Goal: Task Accomplishment & Management: Manage account settings

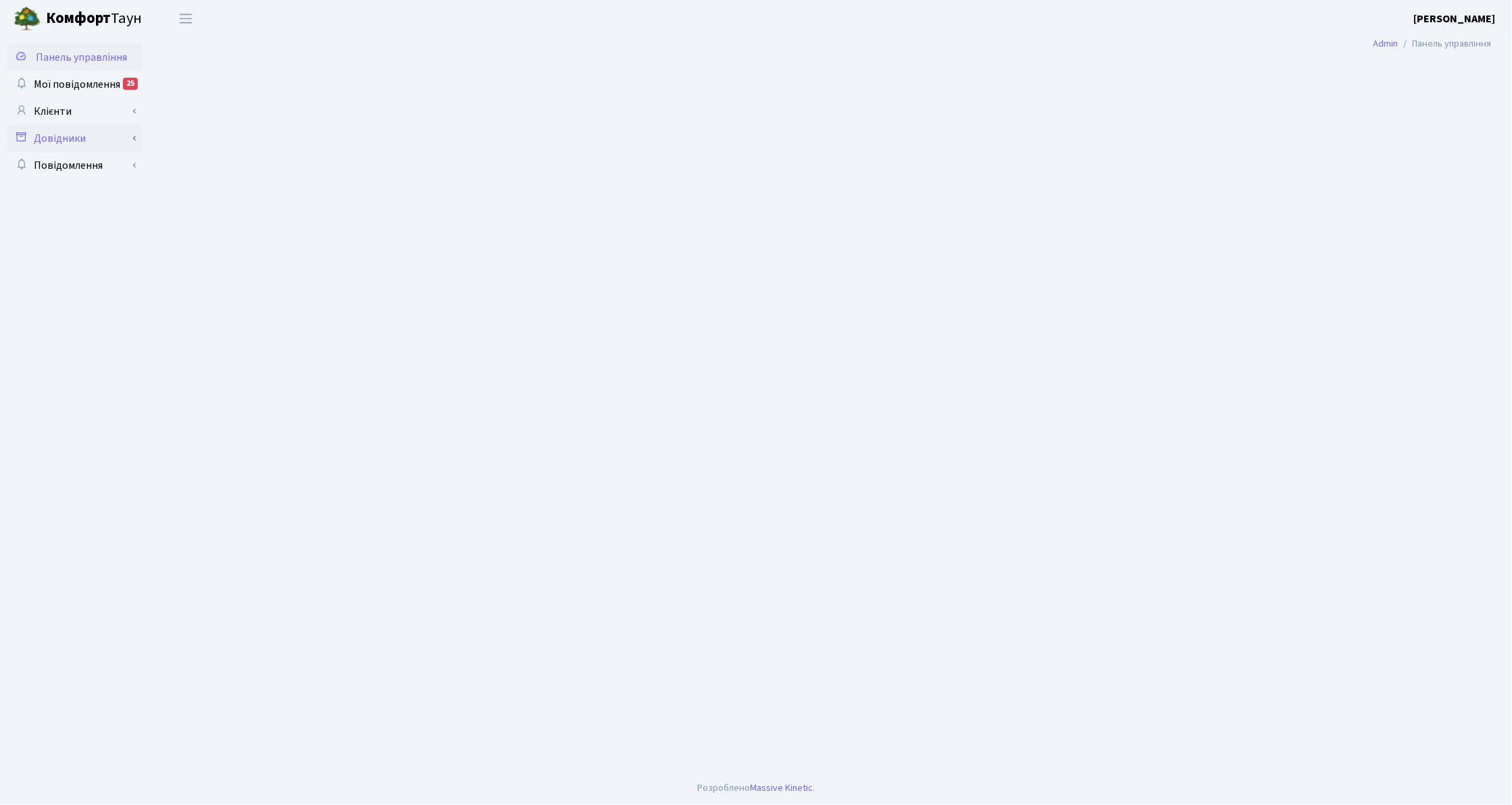
click at [82, 138] on link "Довідники" at bounding box center [74, 138] width 135 height 27
click at [74, 117] on link "Клієнти" at bounding box center [74, 111] width 135 height 27
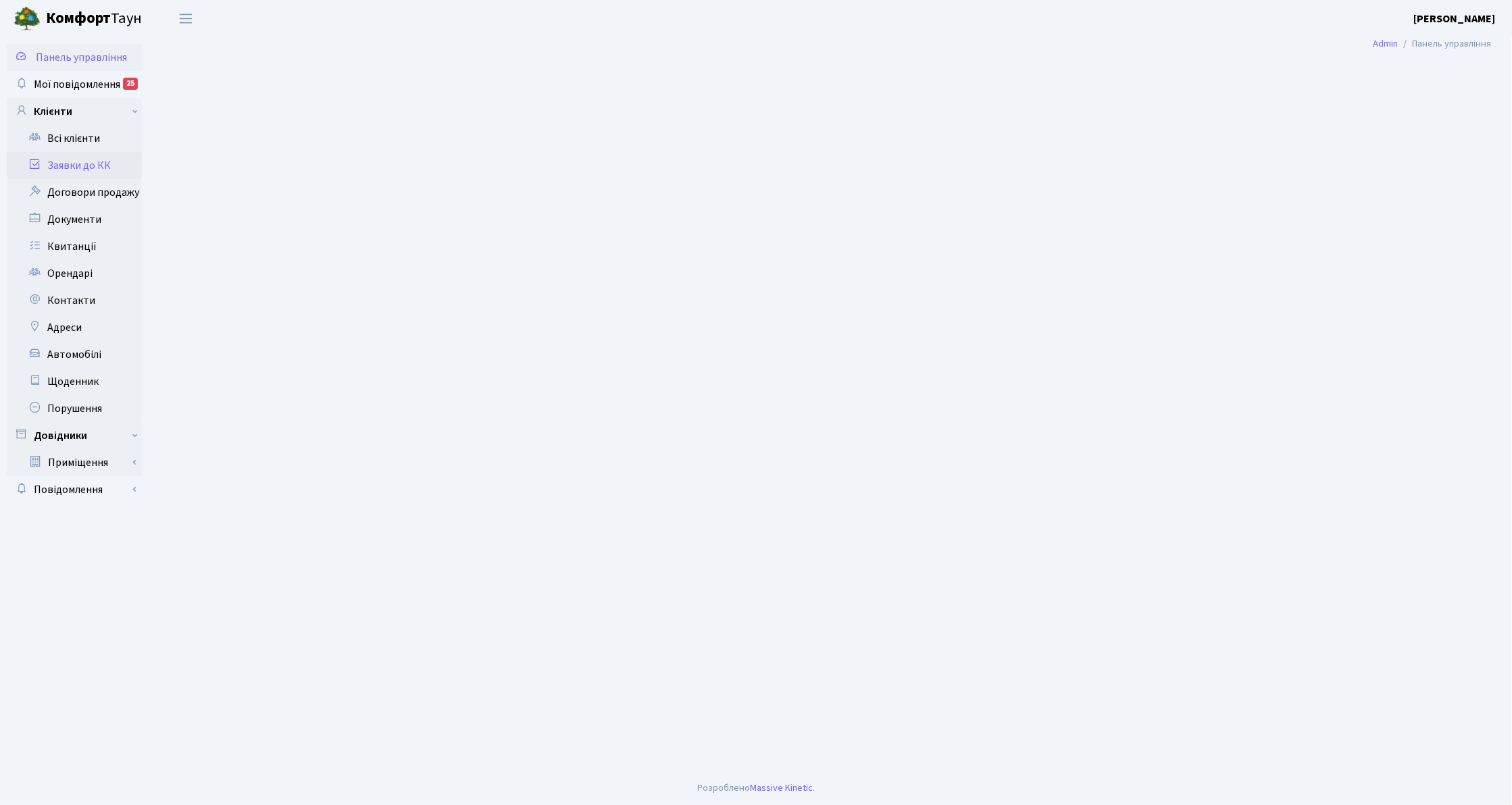
click at [85, 163] on link "Заявки до КК" at bounding box center [74, 165] width 135 height 27
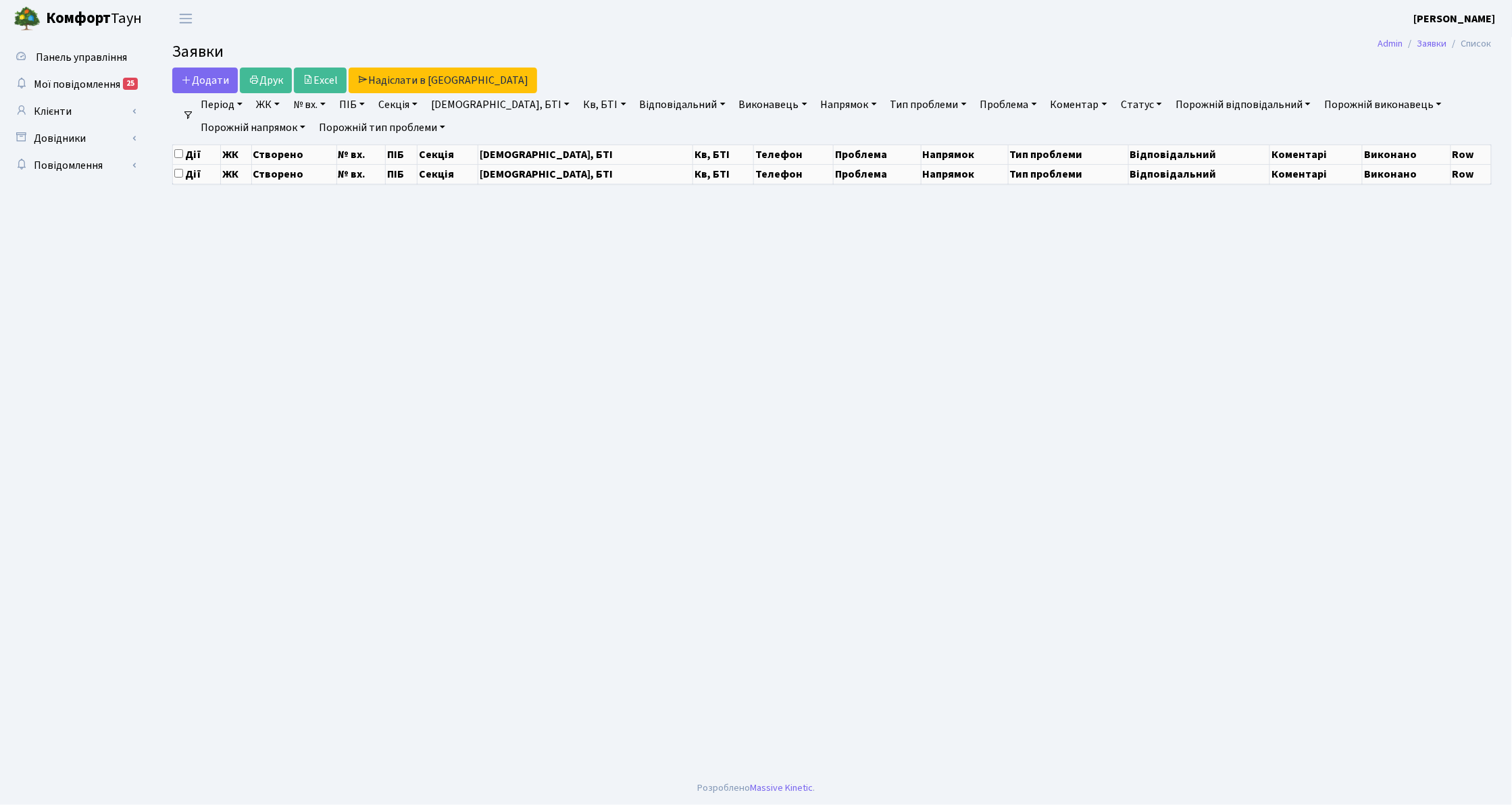
select select "25"
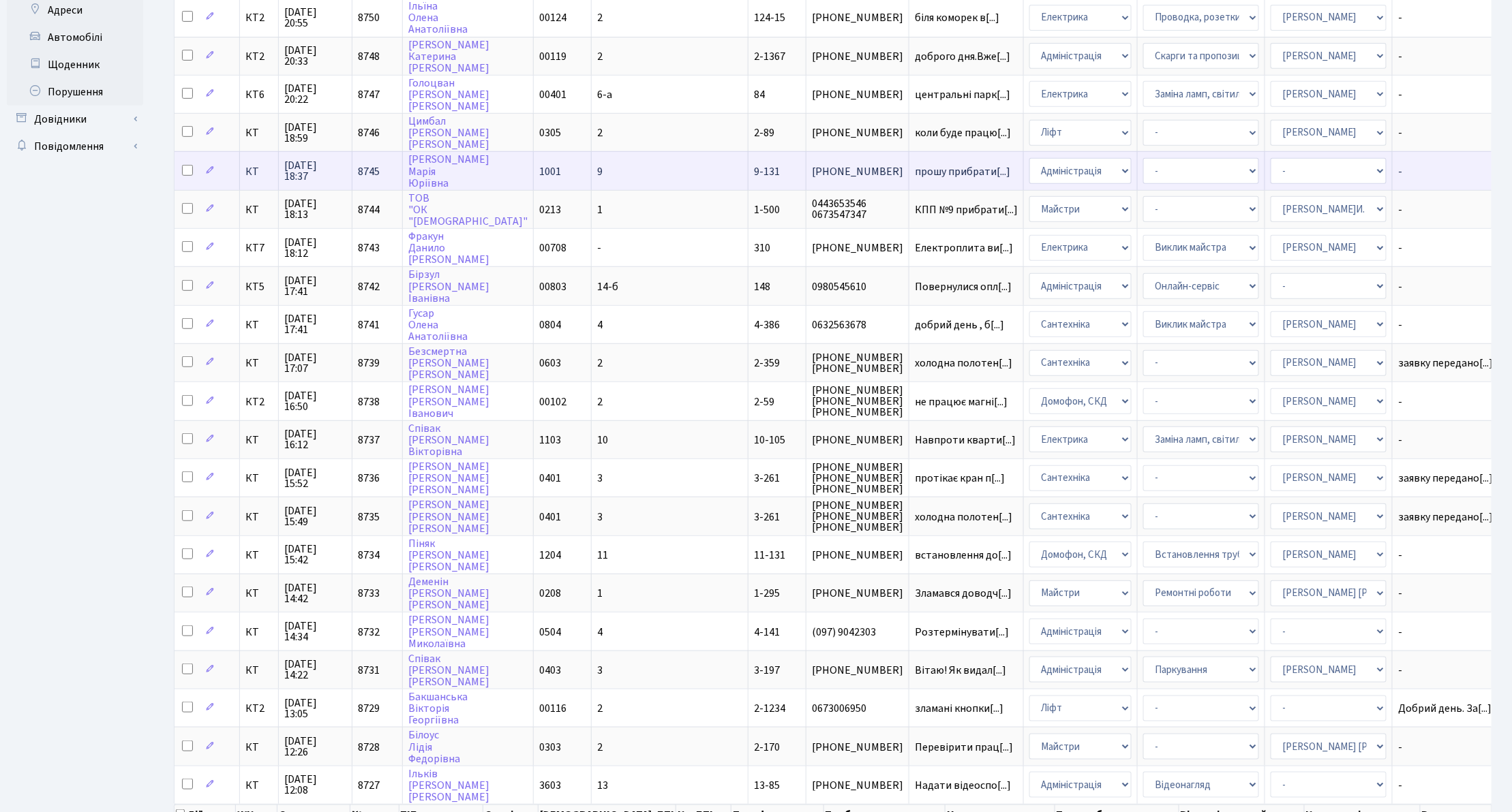
scroll to position [363, 0]
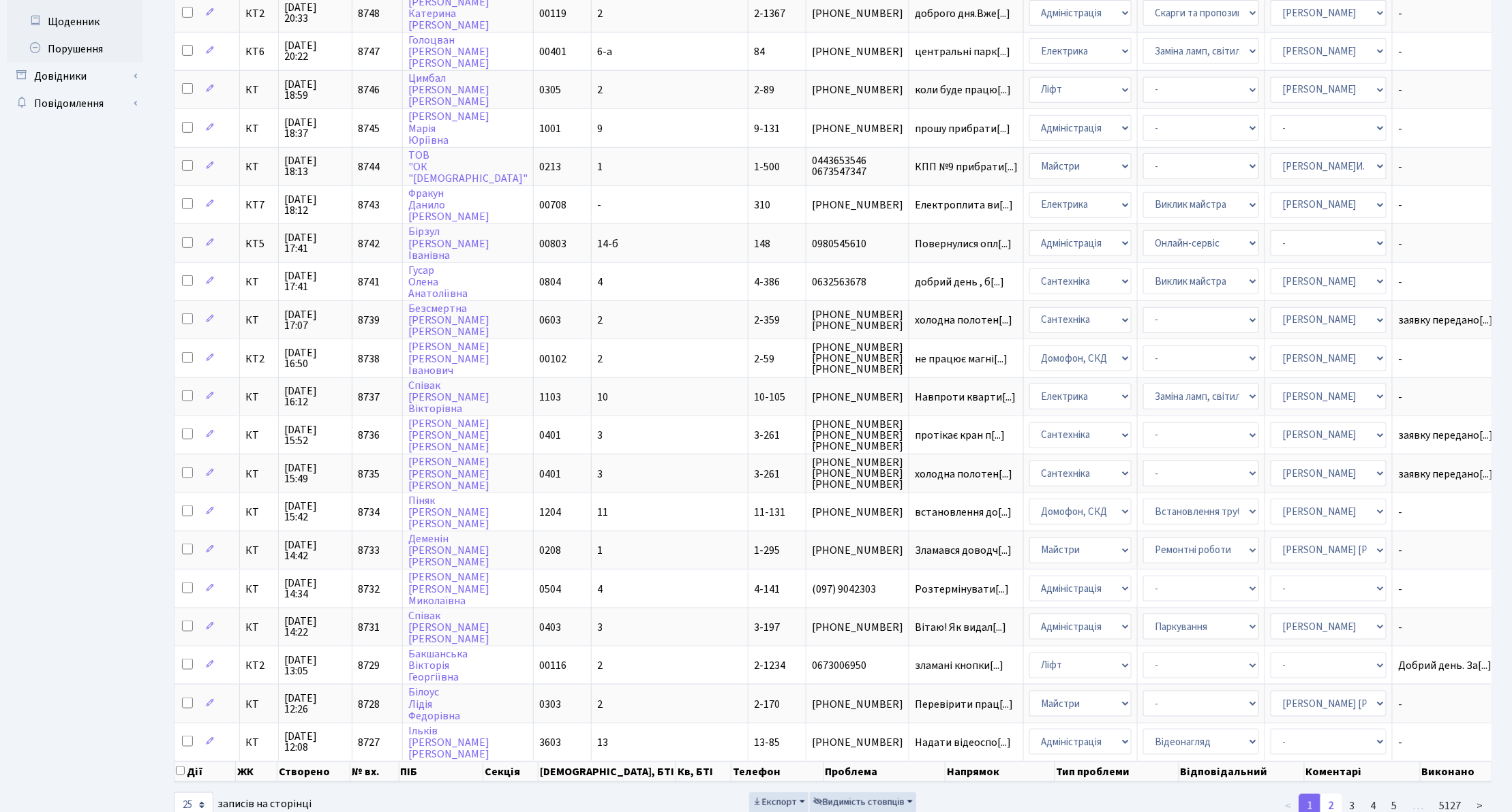
click at [1333, 794] on link "2" at bounding box center [1331, 805] width 22 height 24
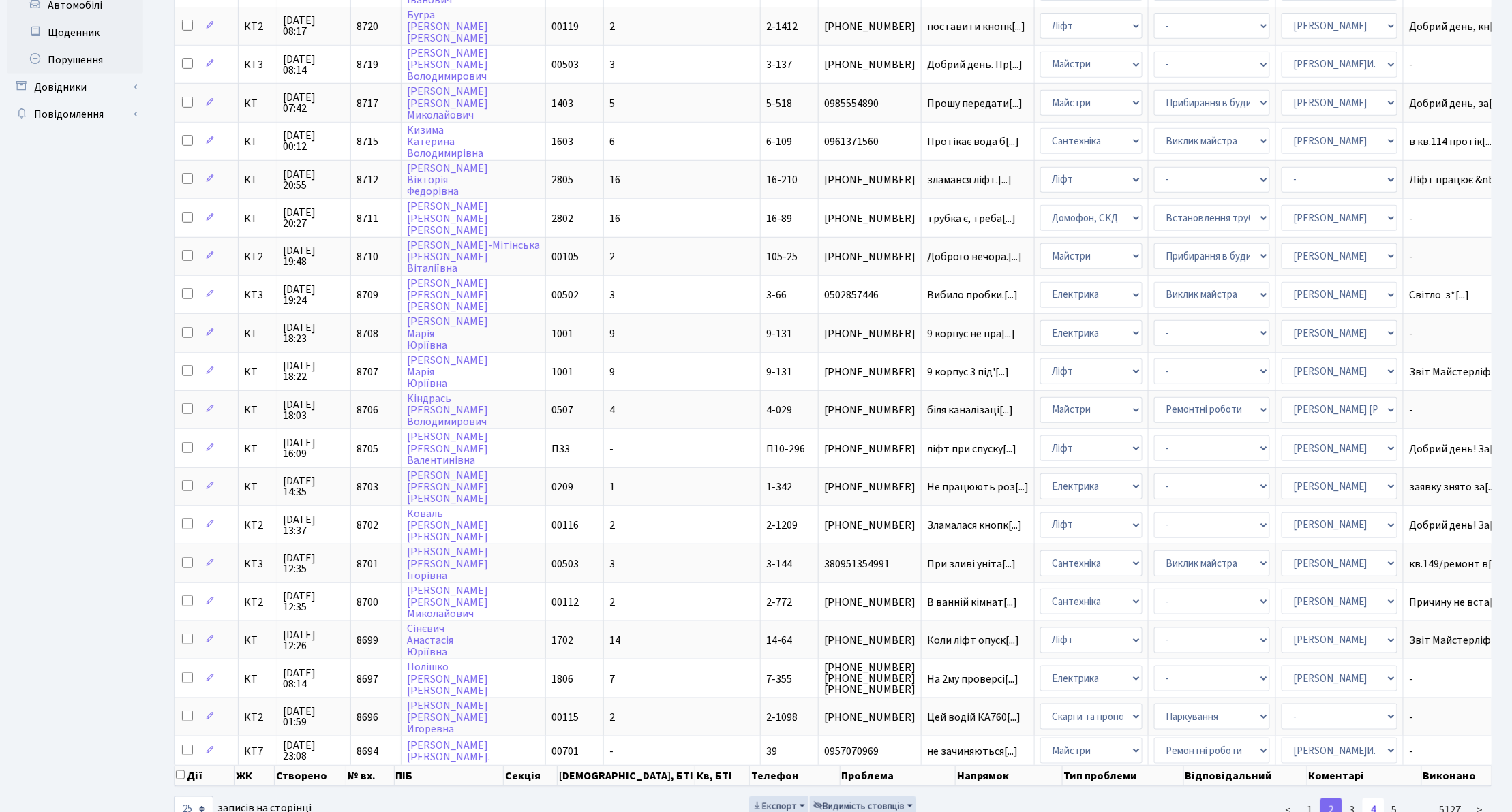
scroll to position [356, 0]
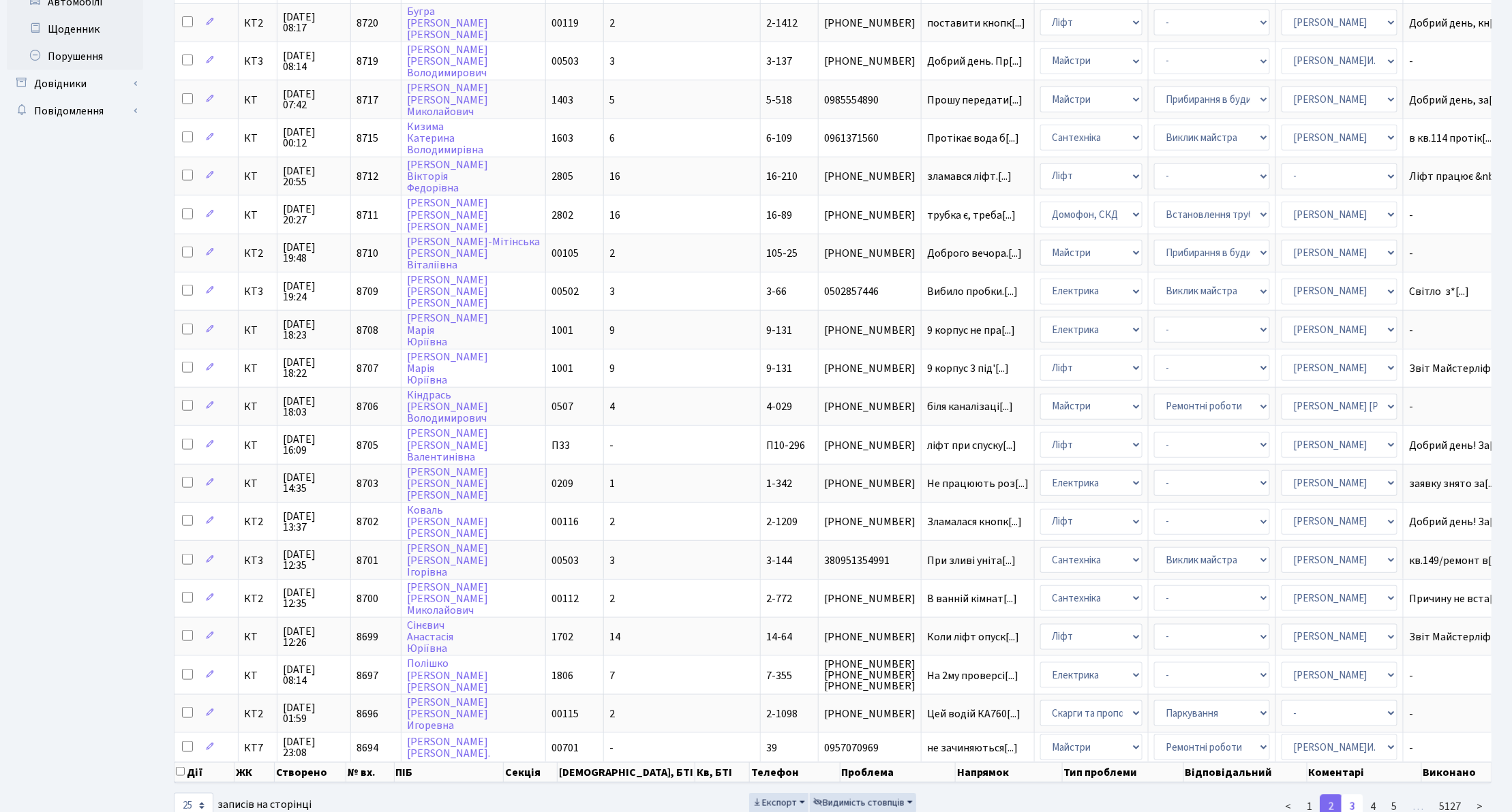
click at [1362, 795] on link "3" at bounding box center [1352, 806] width 22 height 24
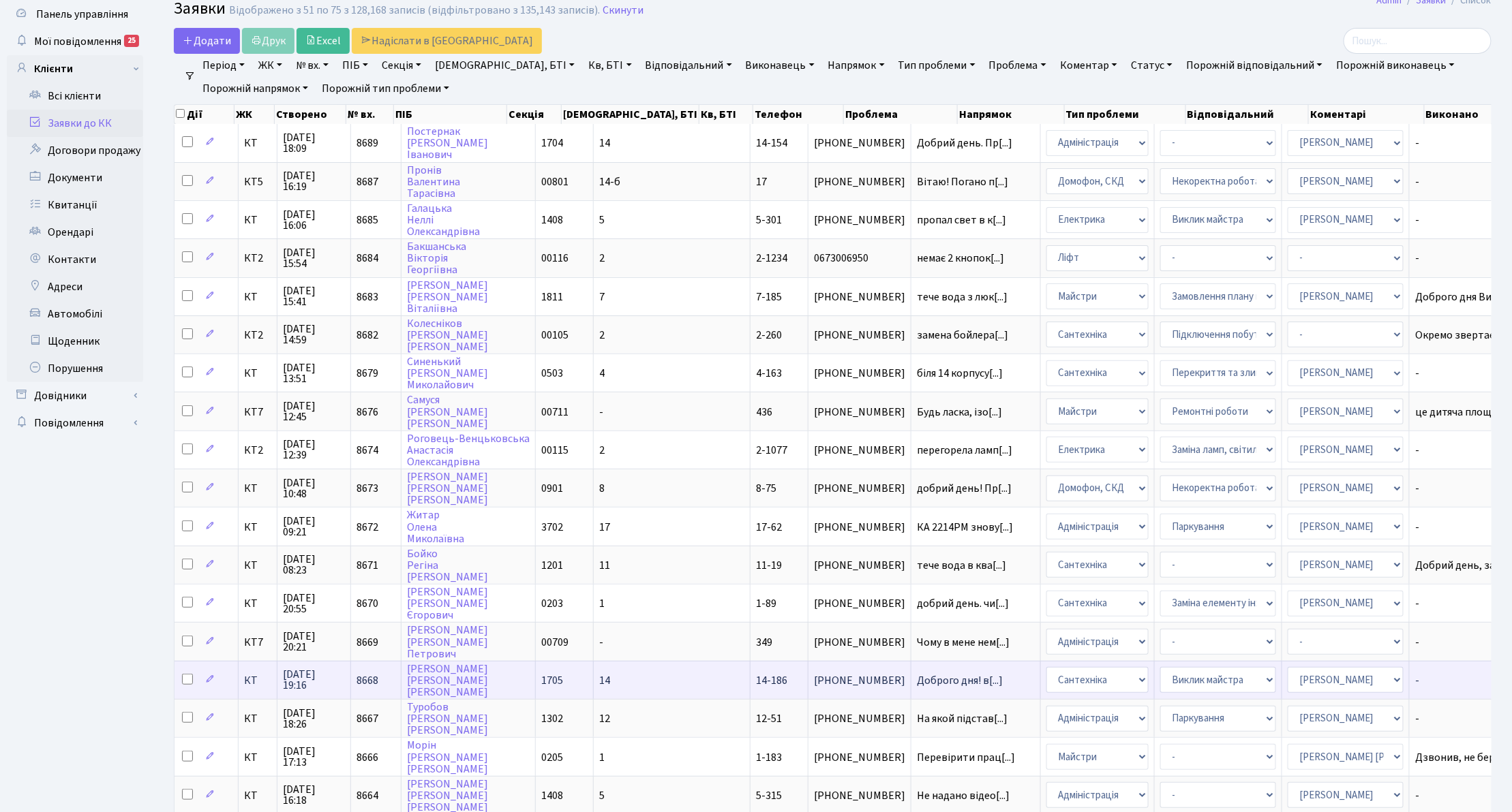
scroll to position [0, 0]
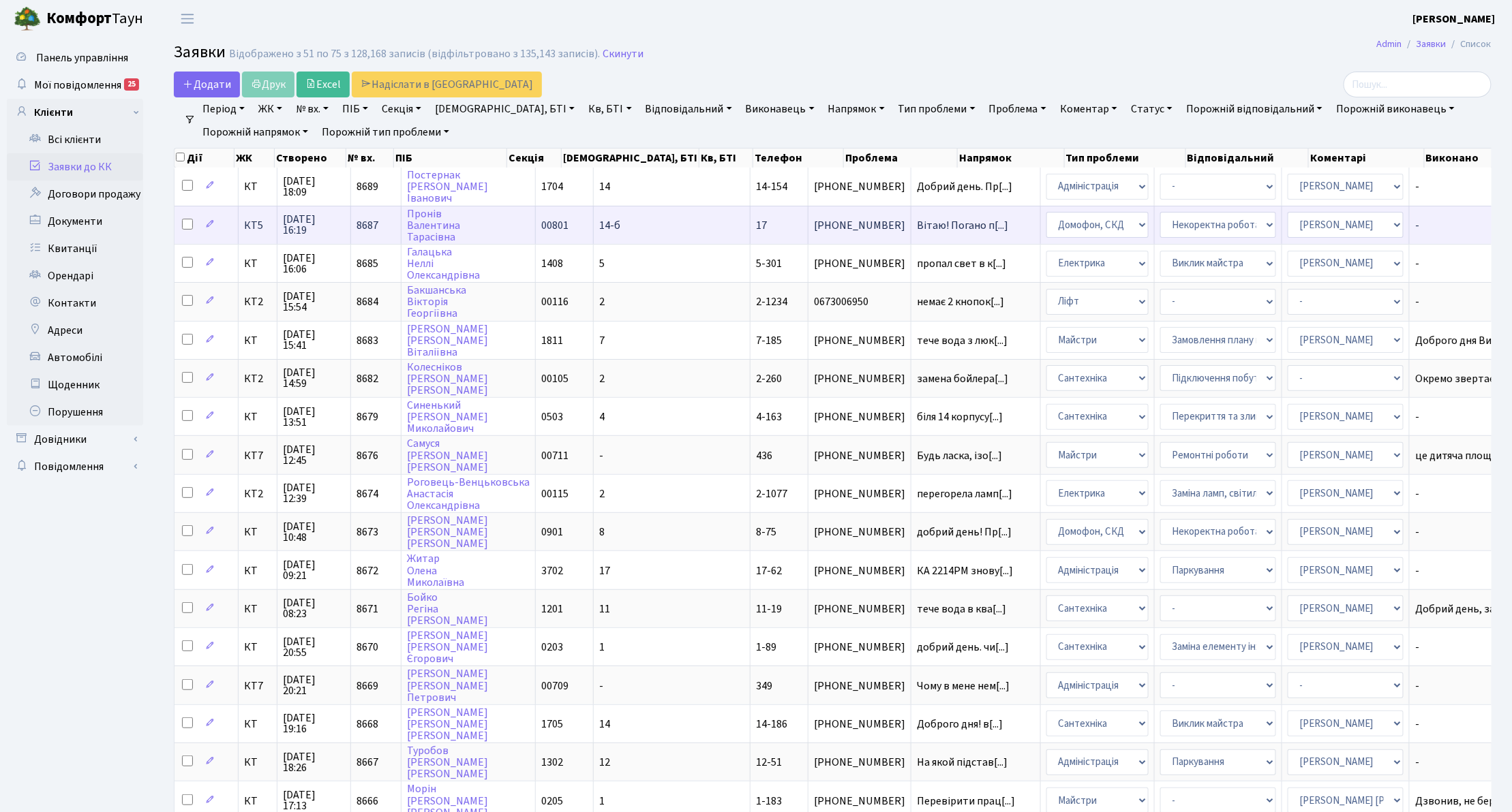
click at [255, 231] on td "КТ5" at bounding box center [257, 225] width 39 height 38
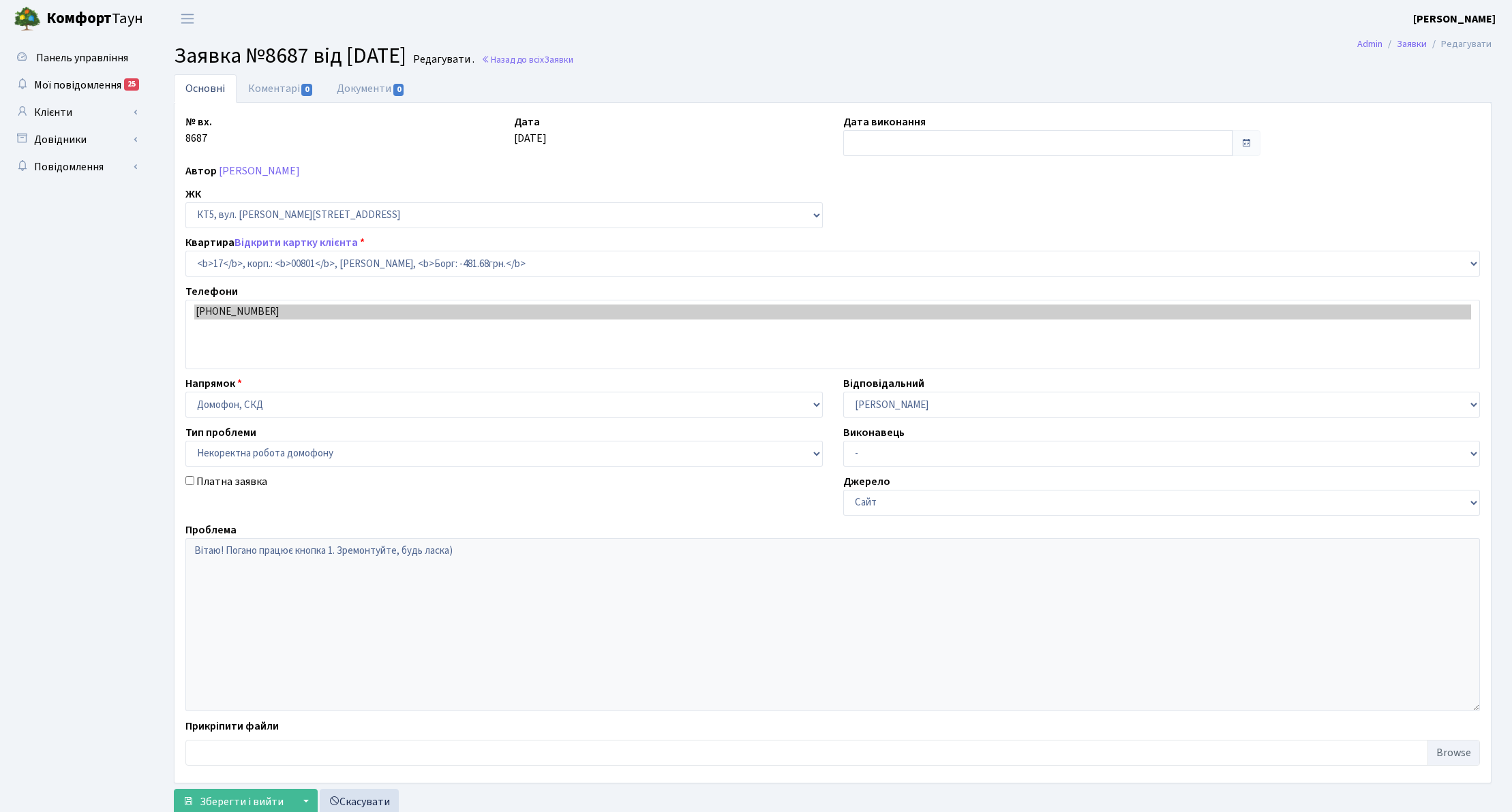
select select "17547"
select select "38"
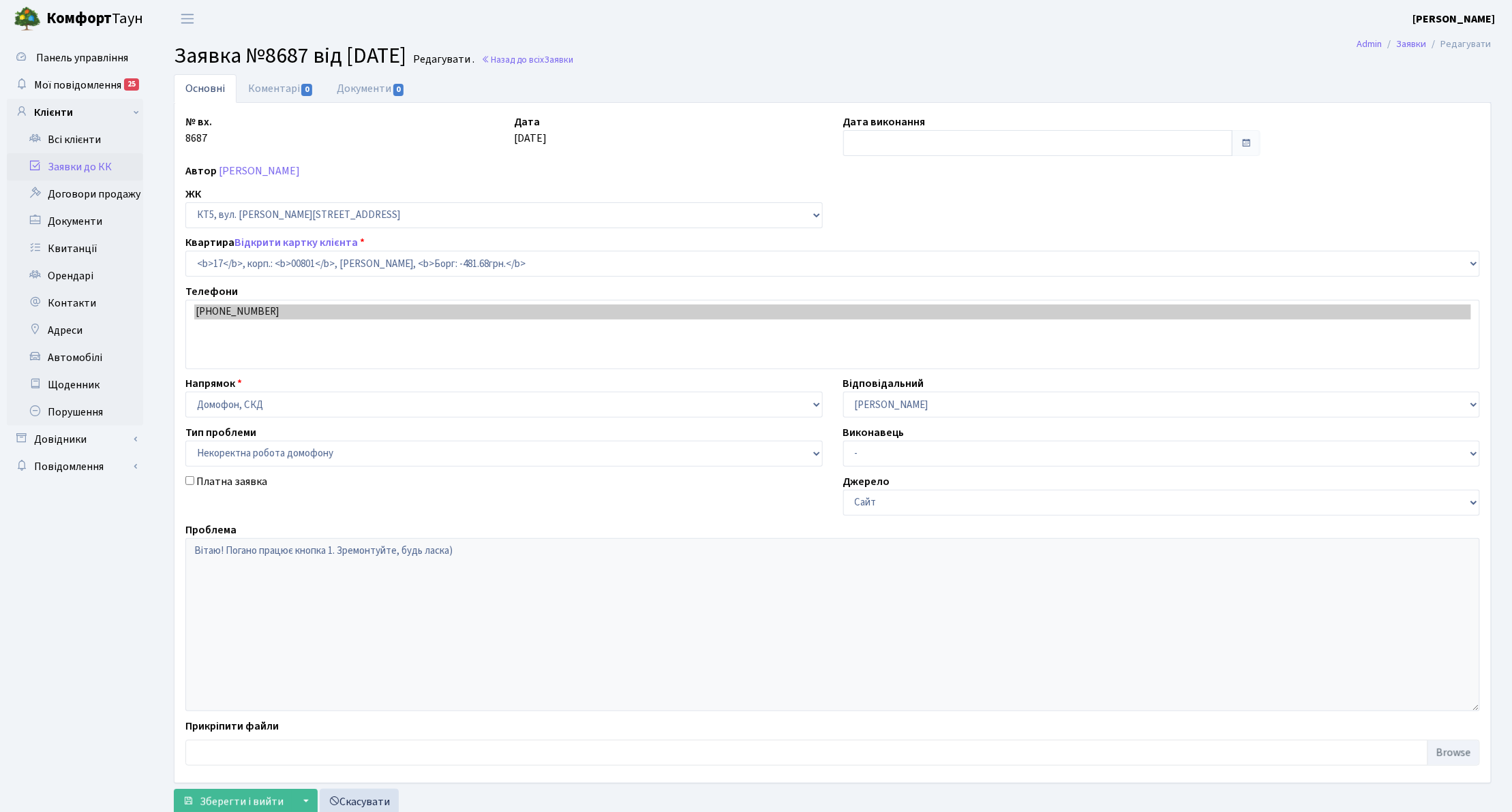
type input "[DATE]"
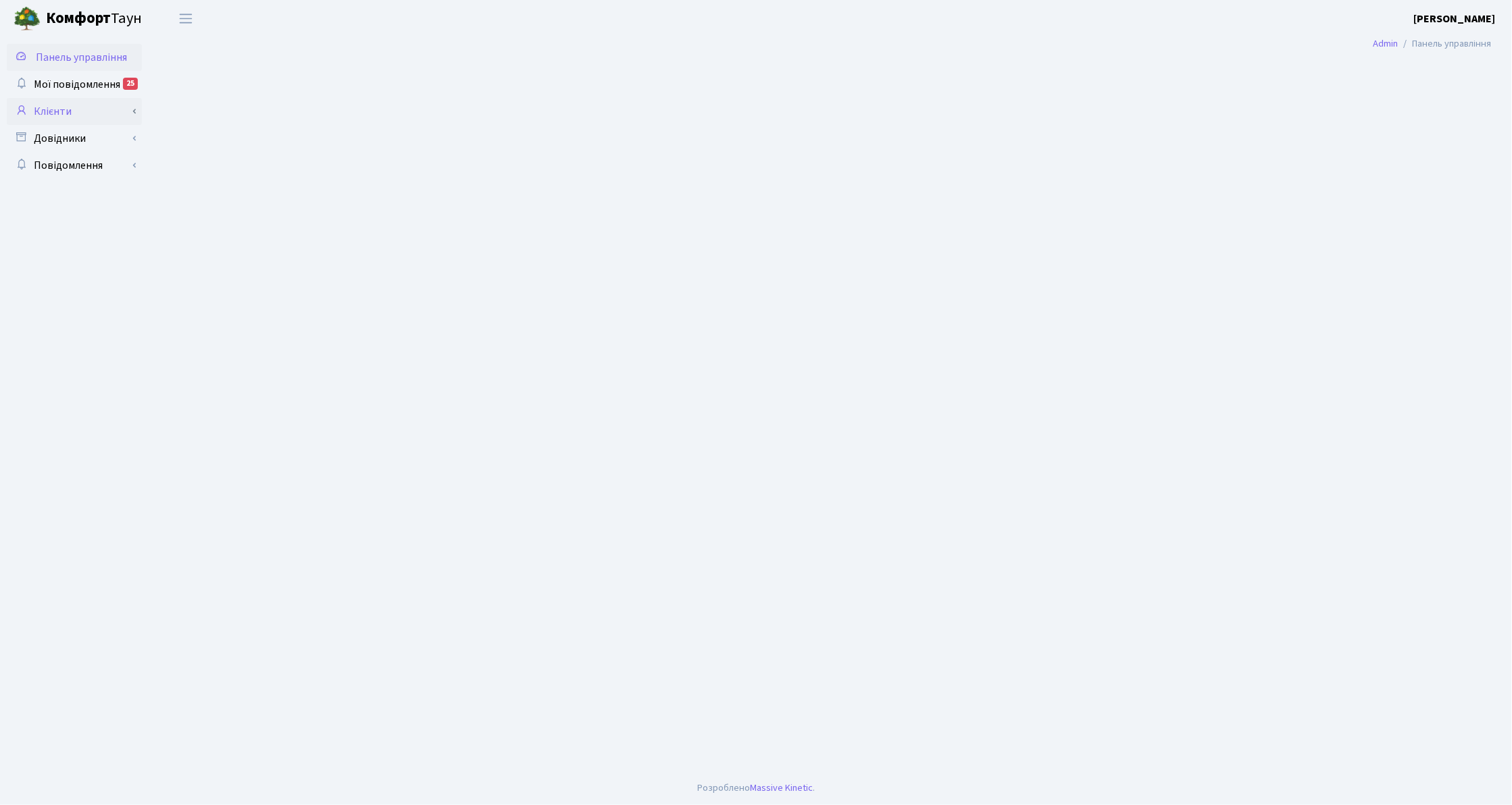
click at [102, 110] on link "Клієнти" at bounding box center [74, 111] width 135 height 27
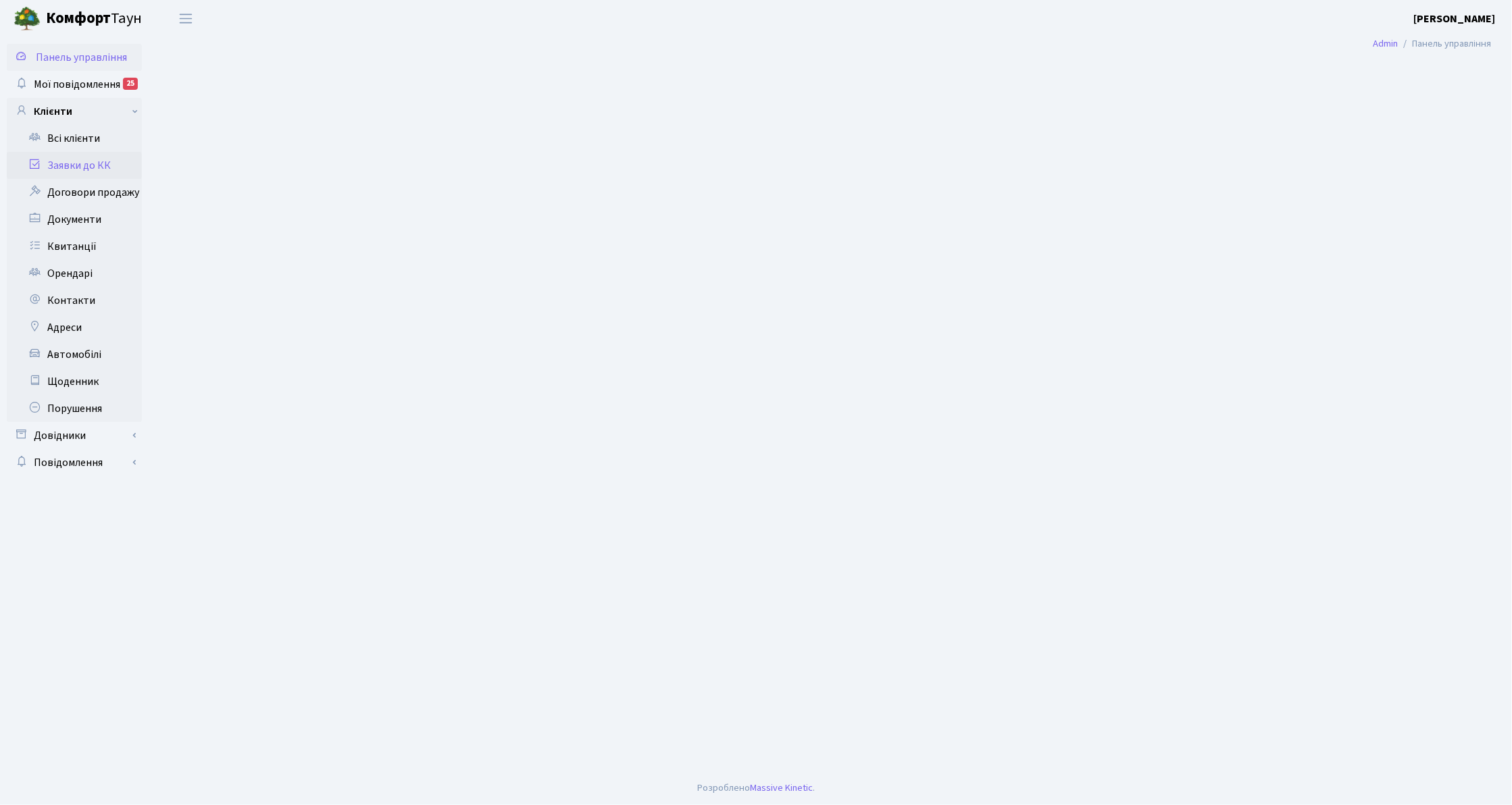
click at [87, 166] on link "Заявки до КК" at bounding box center [74, 165] width 135 height 27
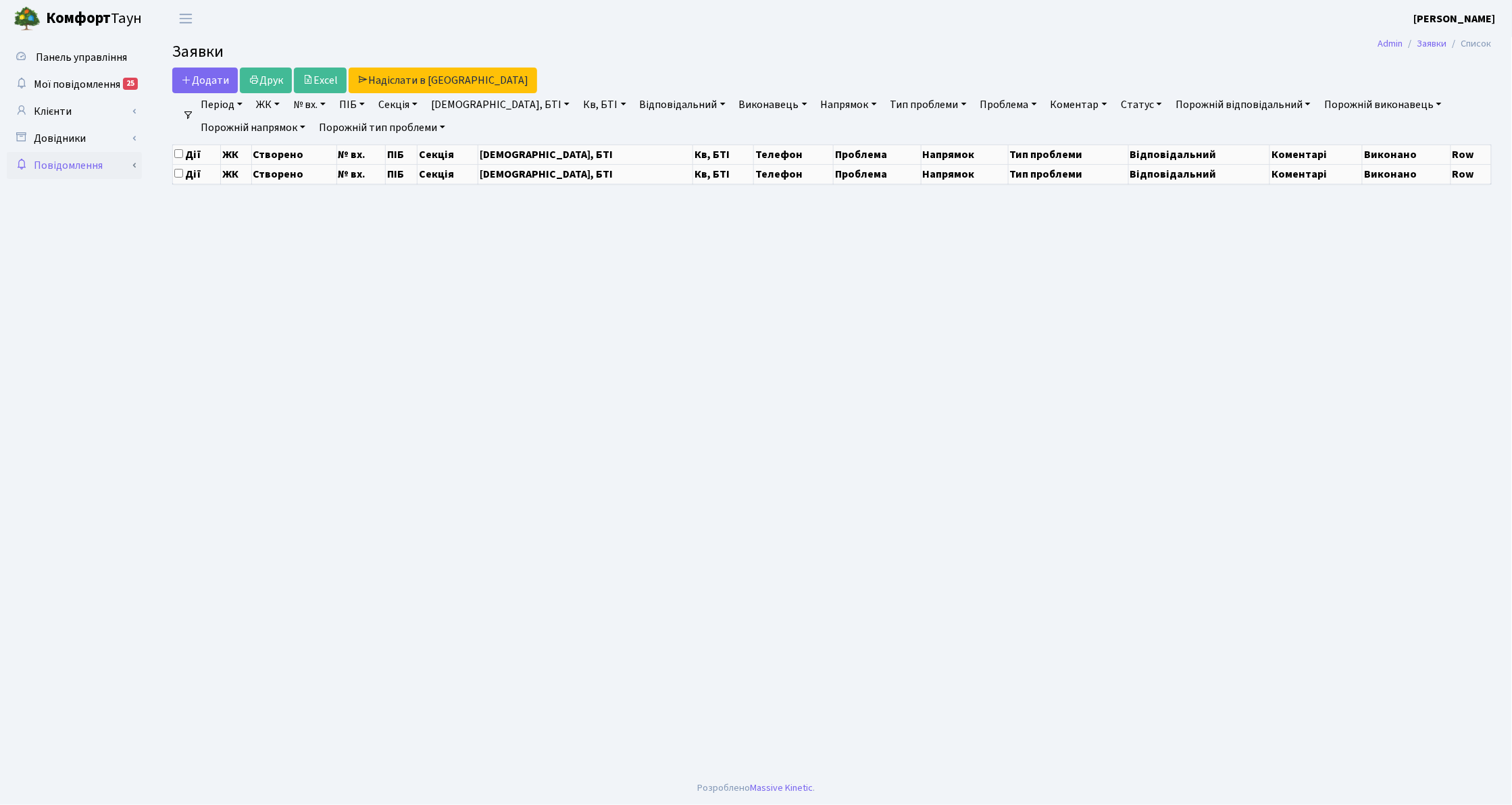
select select "25"
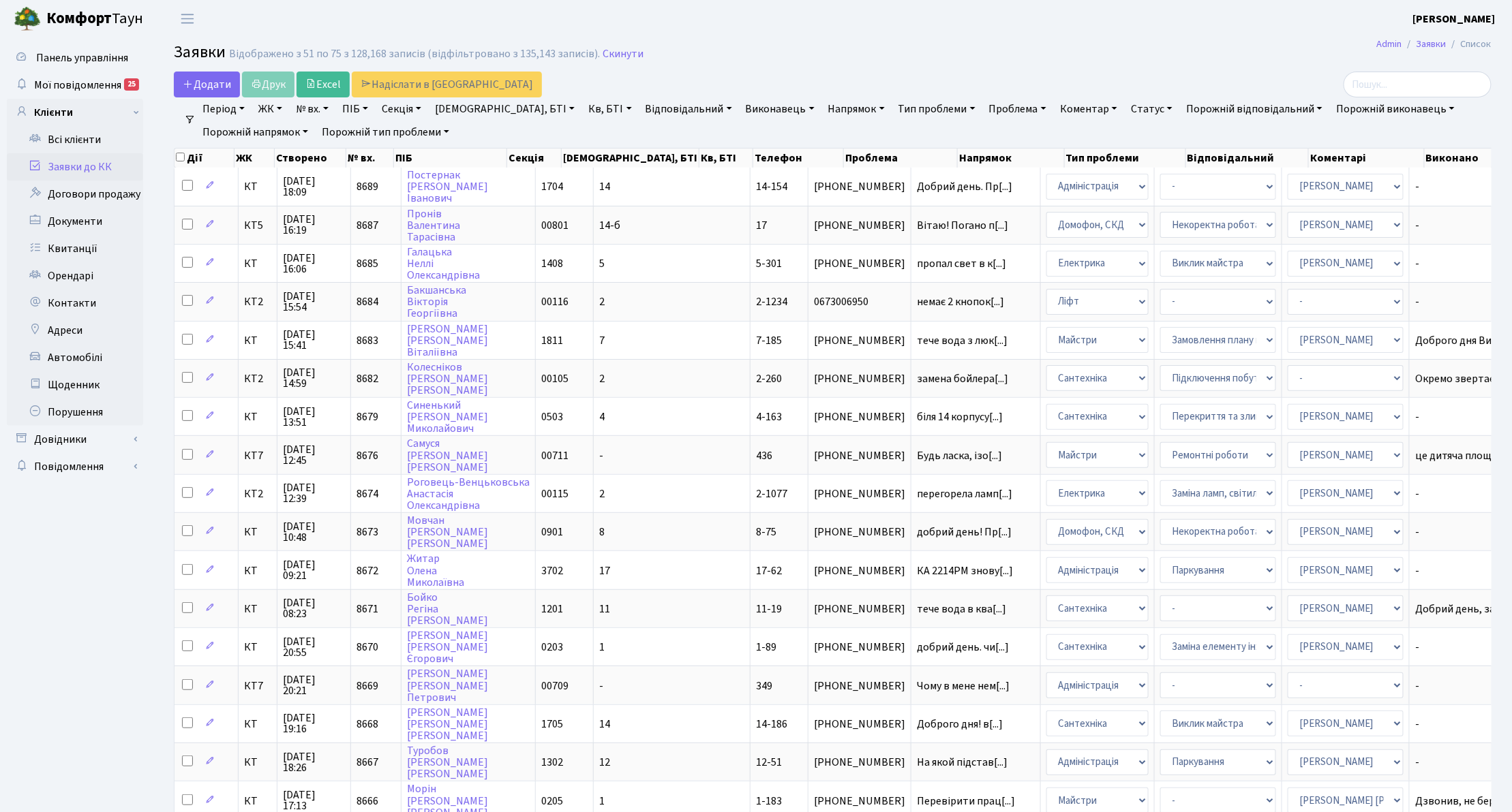
click at [823, 109] on link "Напрямок" at bounding box center [857, 109] width 68 height 23
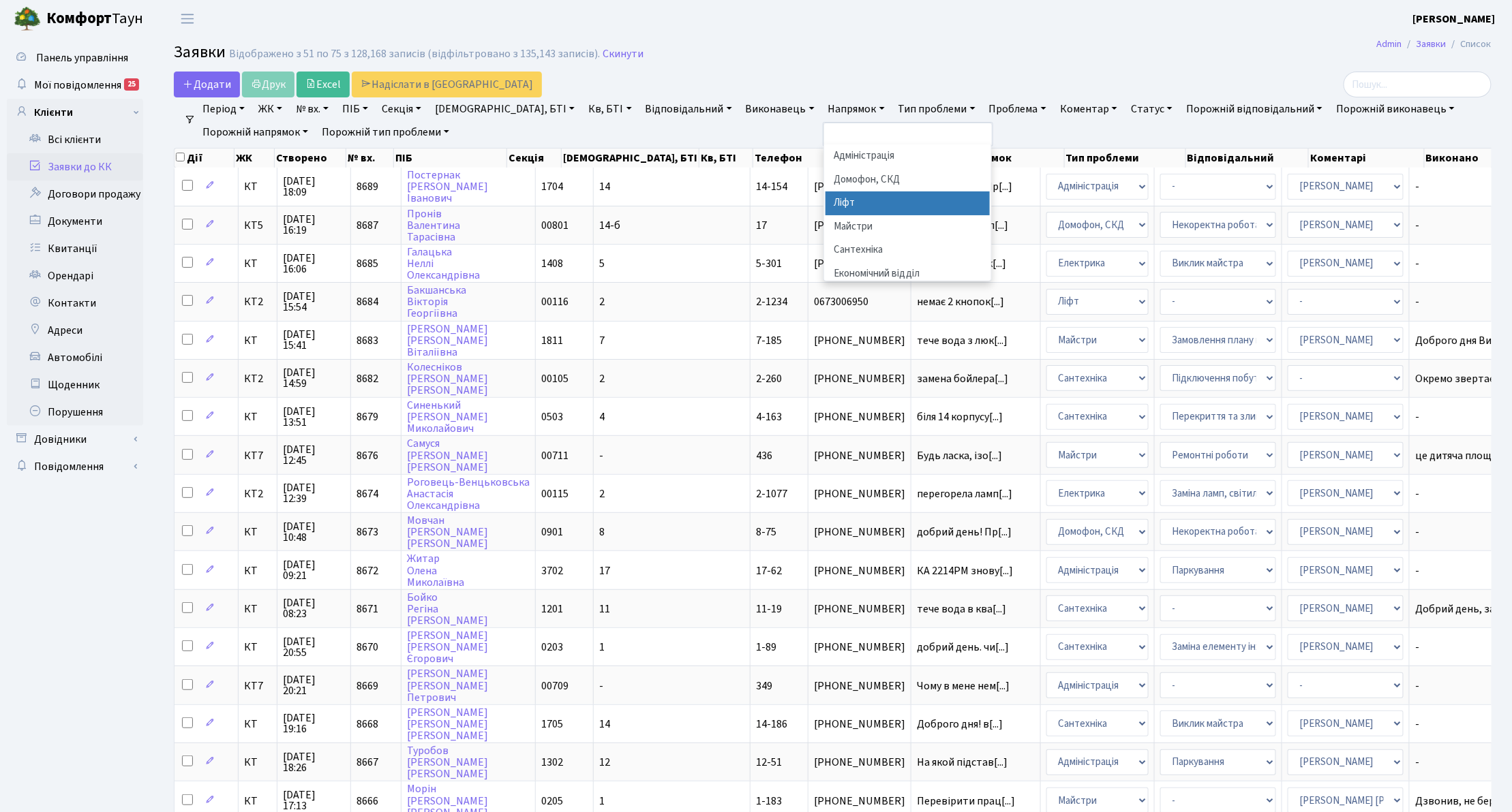
click at [826, 196] on li "Ліфт" at bounding box center [908, 203] width 165 height 24
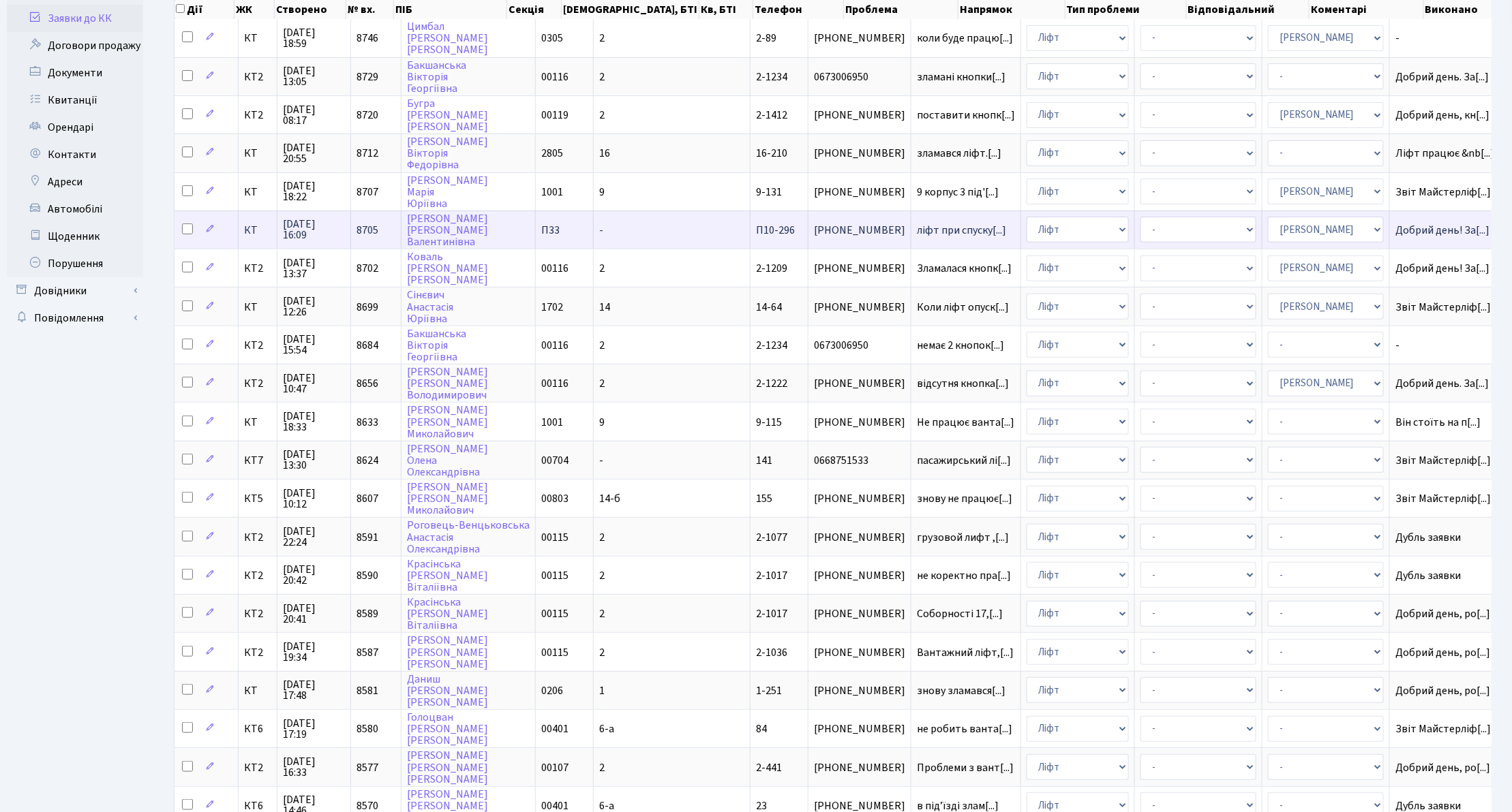
scroll to position [181, 0]
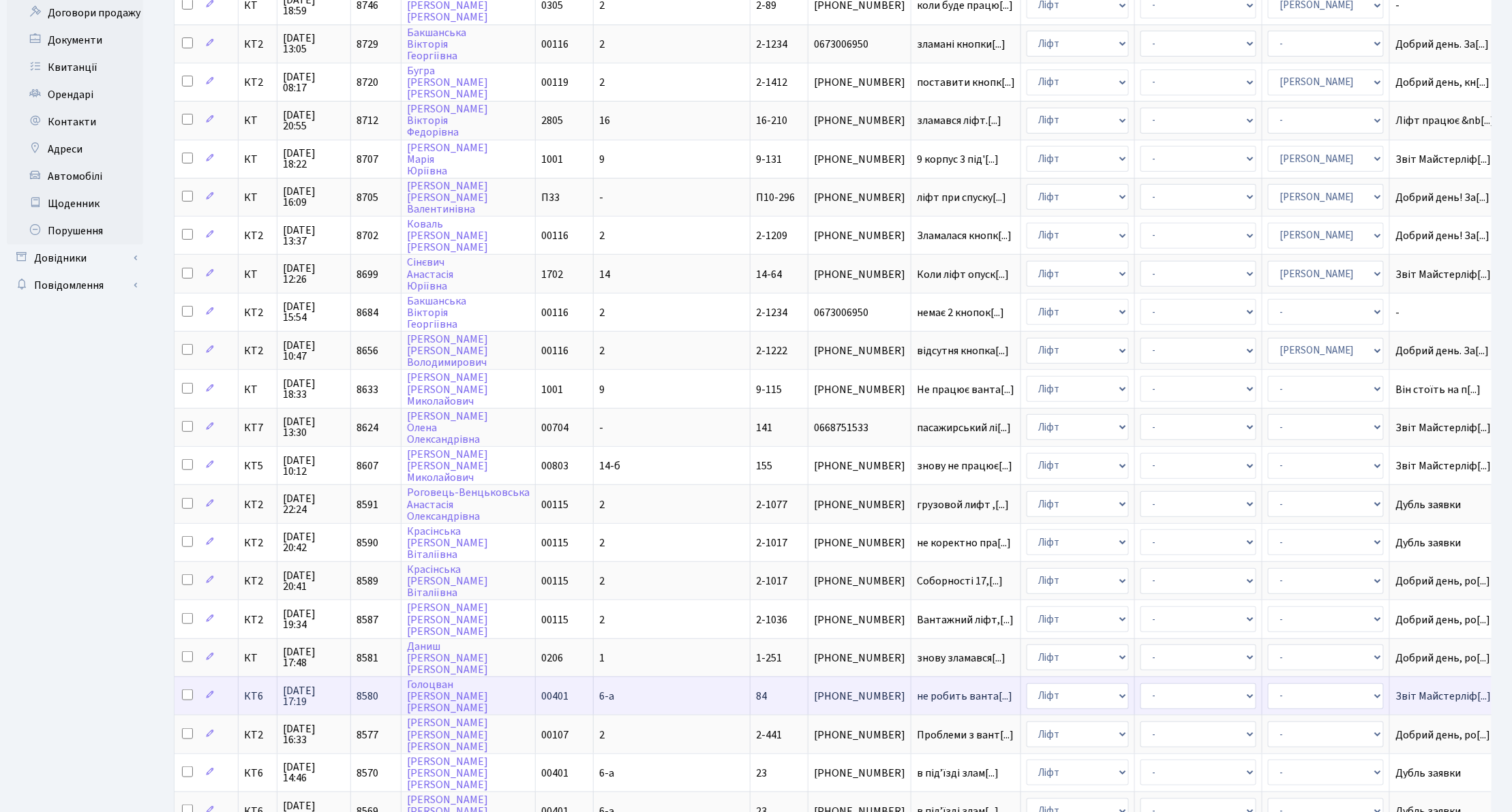
click at [259, 691] on span "КТ6" at bounding box center [257, 696] width 27 height 11
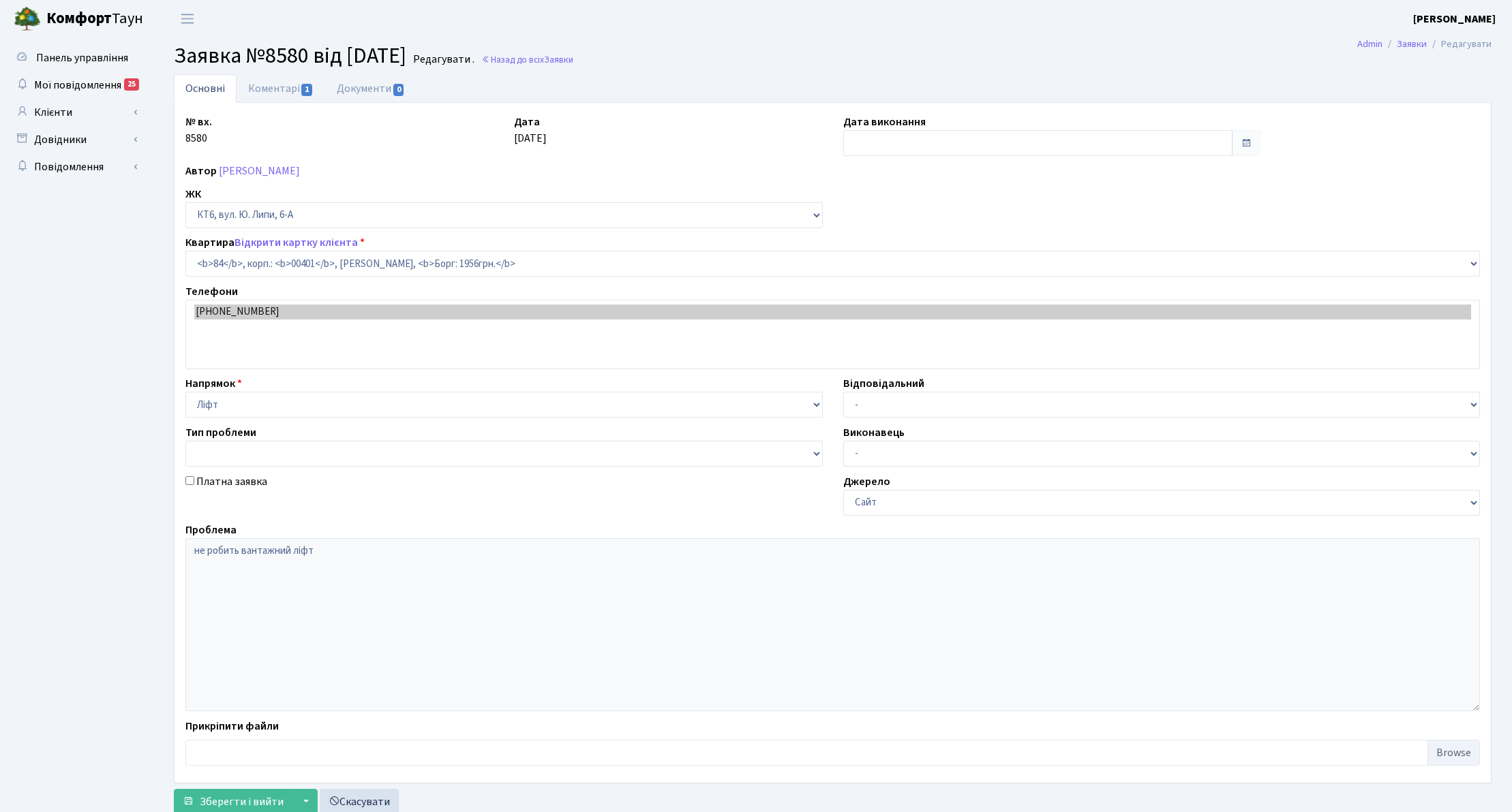
select select "17176"
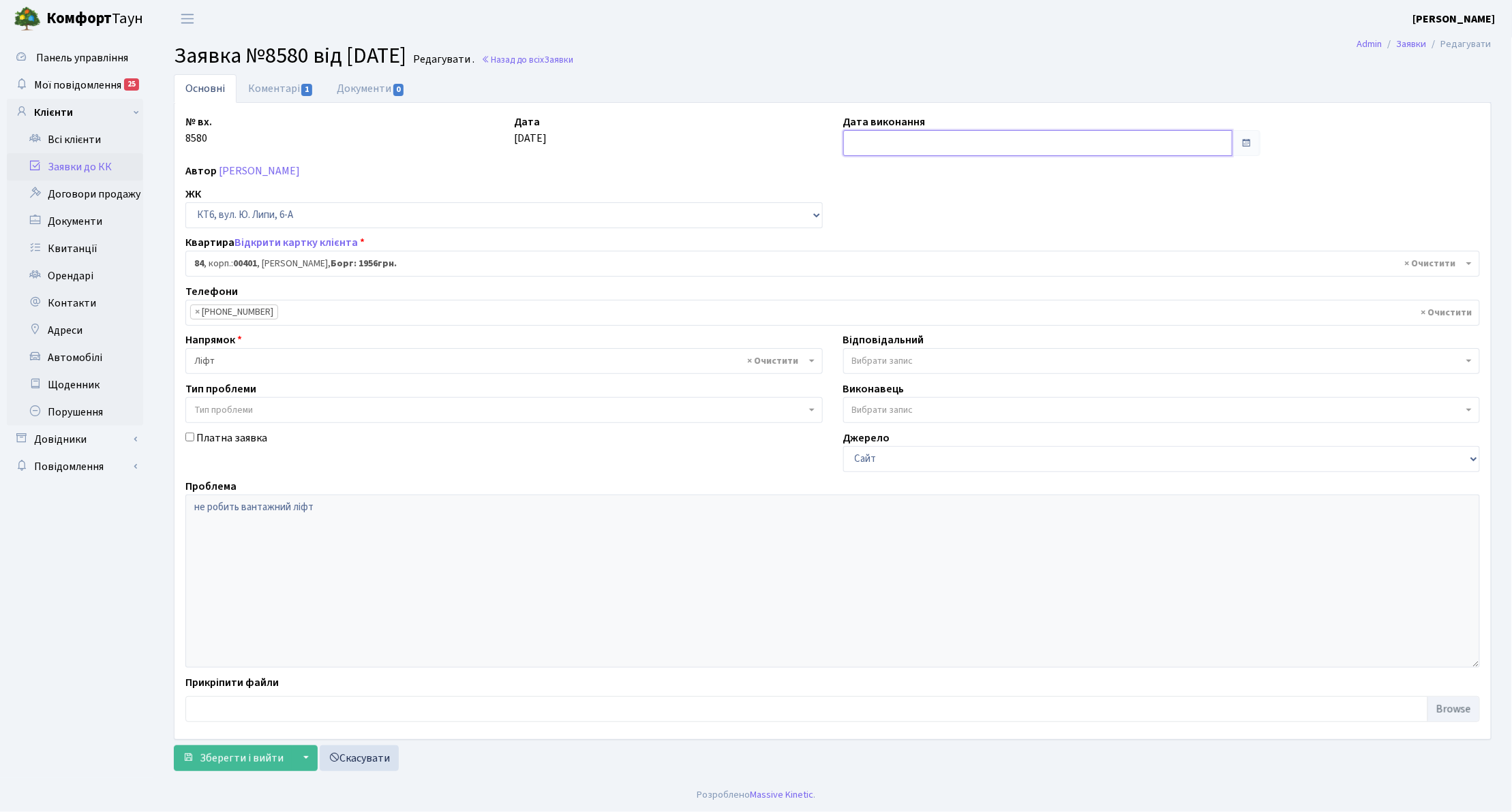
click at [952, 156] on input "text" at bounding box center [1038, 143] width 390 height 26
click at [882, 244] on td "14" at bounding box center [877, 254] width 20 height 20
click at [921, 148] on input "14.10.2025" at bounding box center [1038, 143] width 390 height 26
click at [877, 237] on td "7" at bounding box center [877, 233] width 20 height 20
type input "[DATE]"
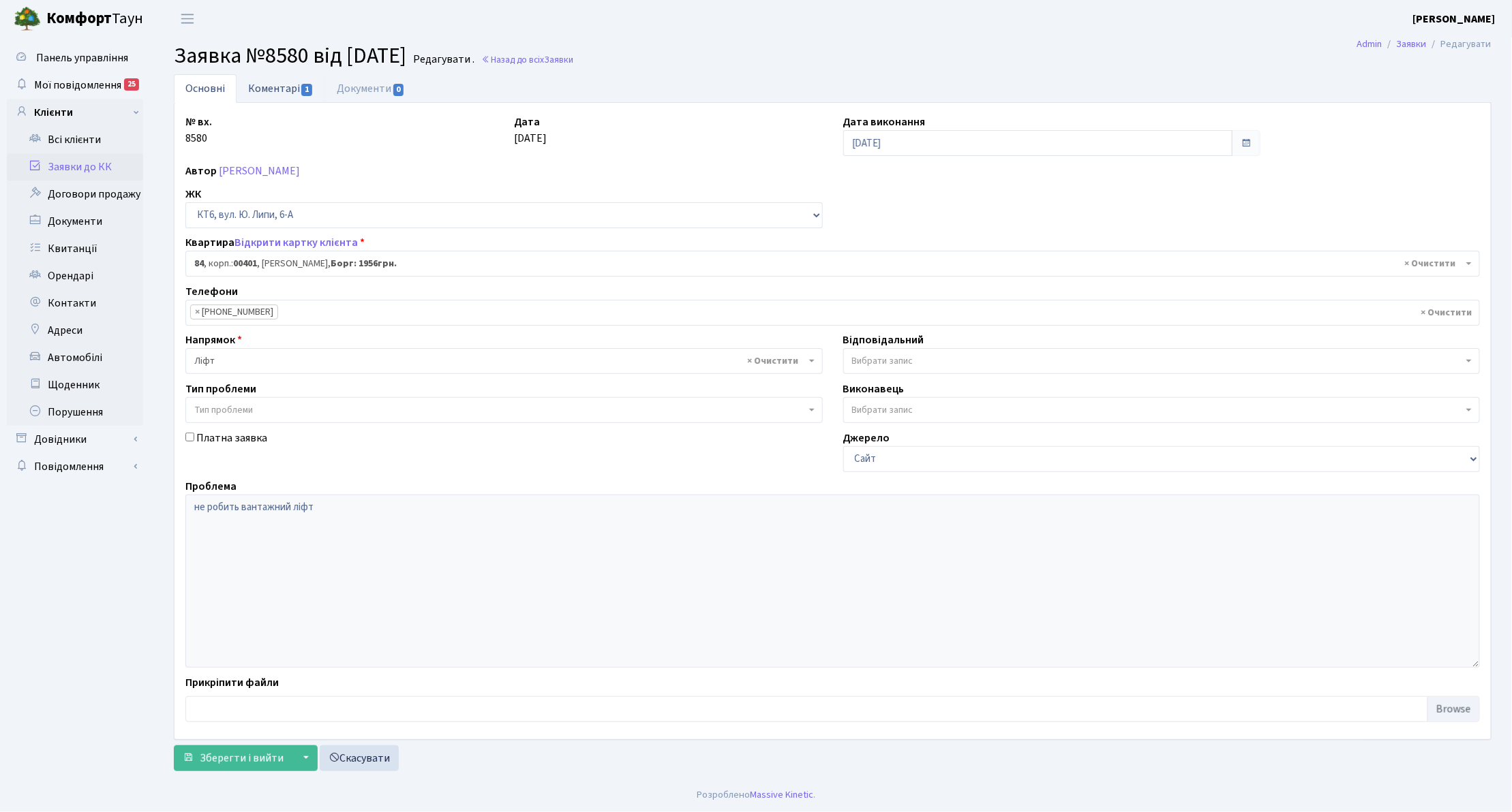
click at [289, 93] on link "Коментарі 1" at bounding box center [281, 88] width 89 height 28
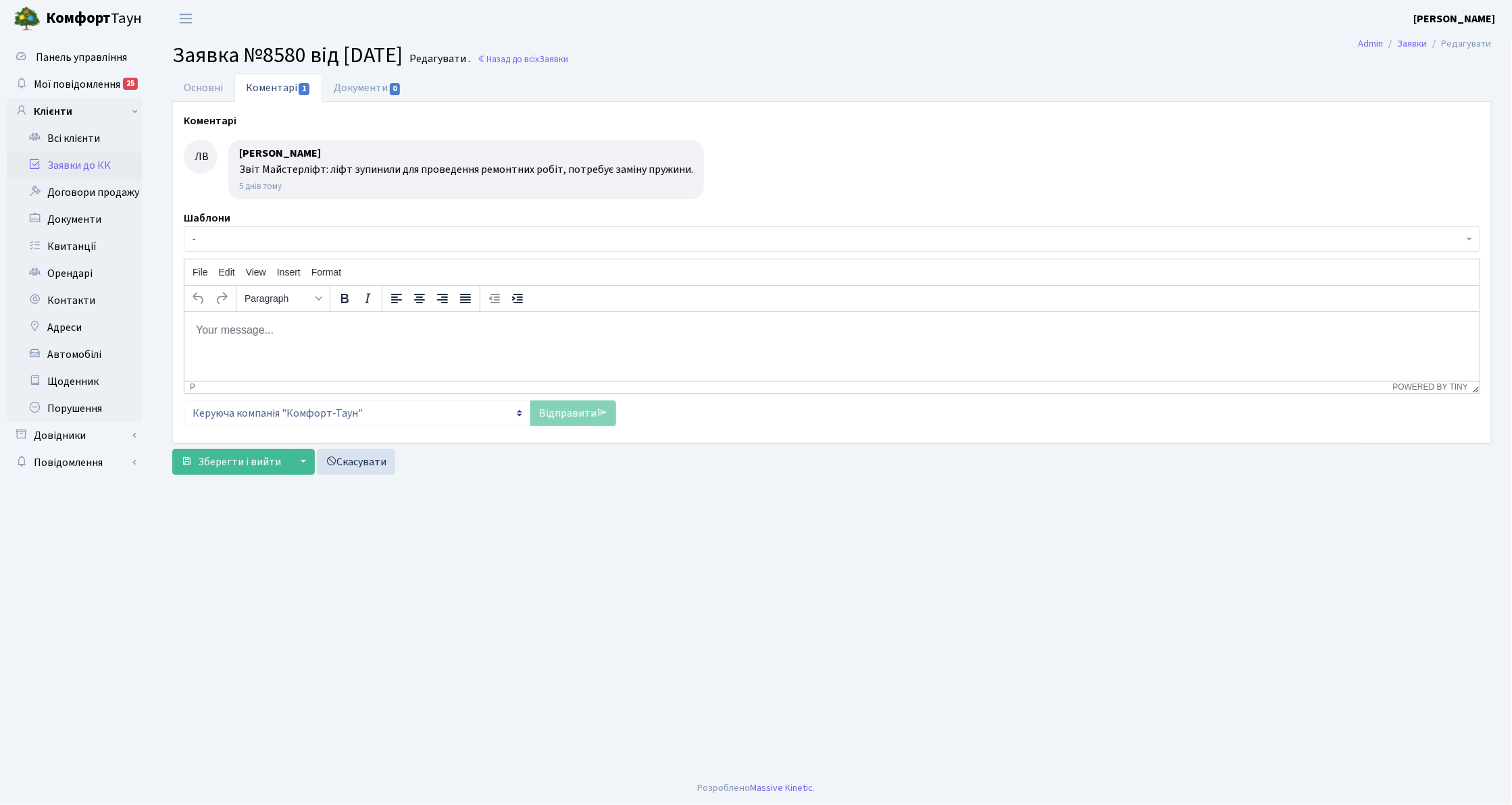
click at [323, 328] on p "Rich Text Area. Press ALT-0 for help." at bounding box center [831, 329] width 1273 height 14
click at [572, 406] on link "Відправити" at bounding box center [573, 414] width 85 height 26
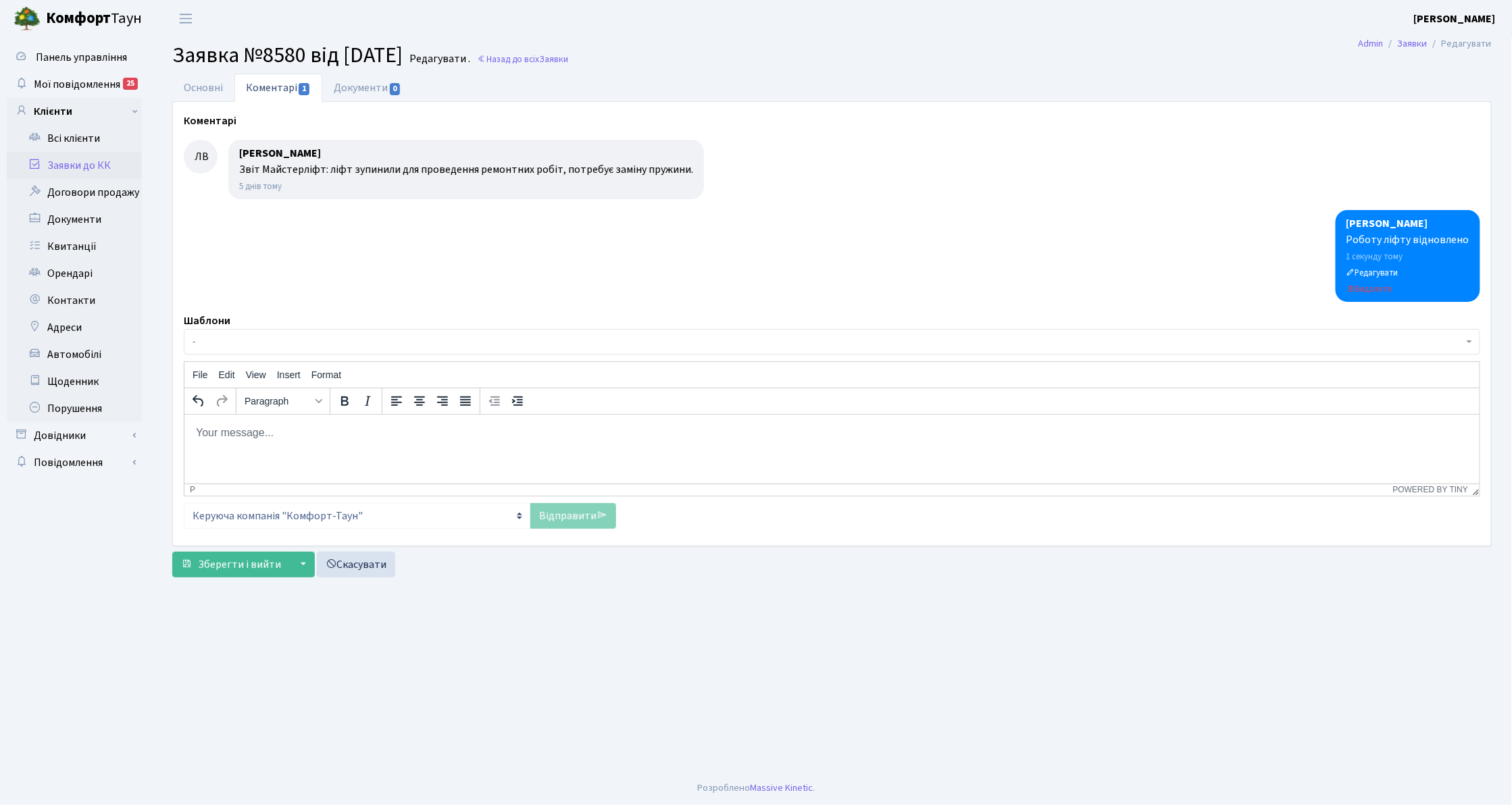
click at [115, 169] on link "Заявки до КК" at bounding box center [74, 165] width 135 height 27
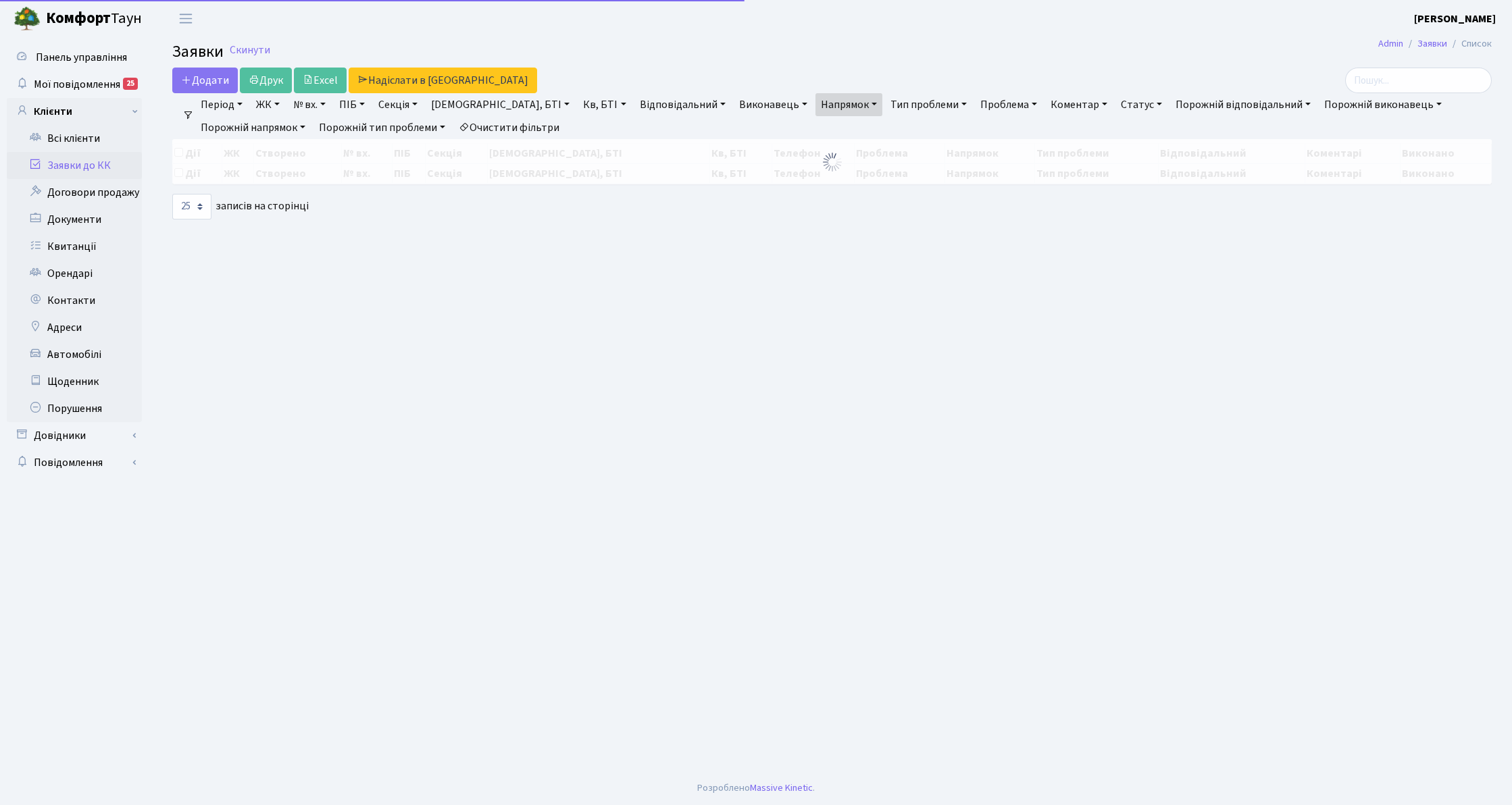
select select "25"
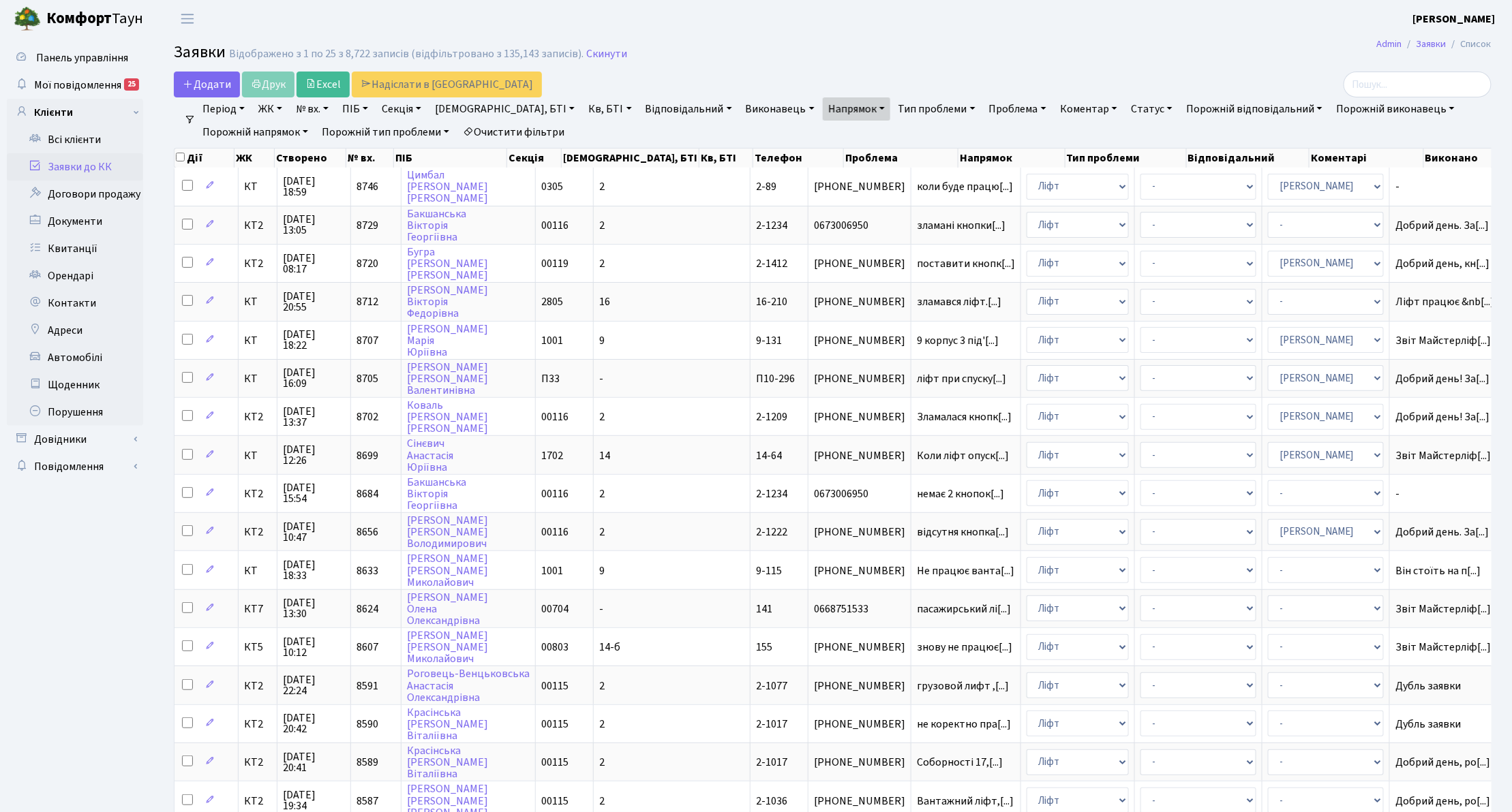
click at [398, 116] on link "Секція" at bounding box center [402, 109] width 50 height 23
type input "00401"
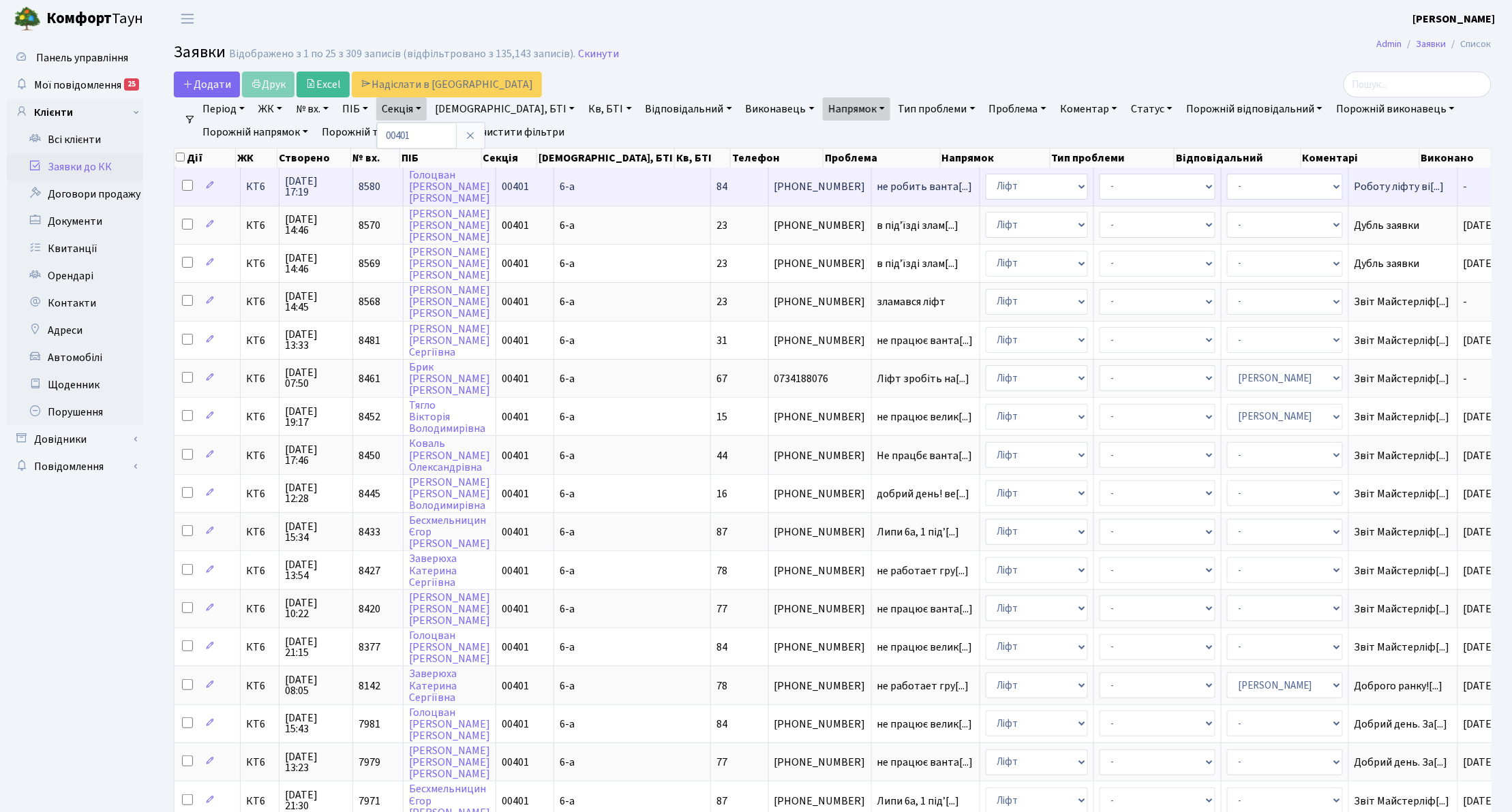
click at [248, 196] on td "КТ6" at bounding box center [260, 186] width 39 height 38
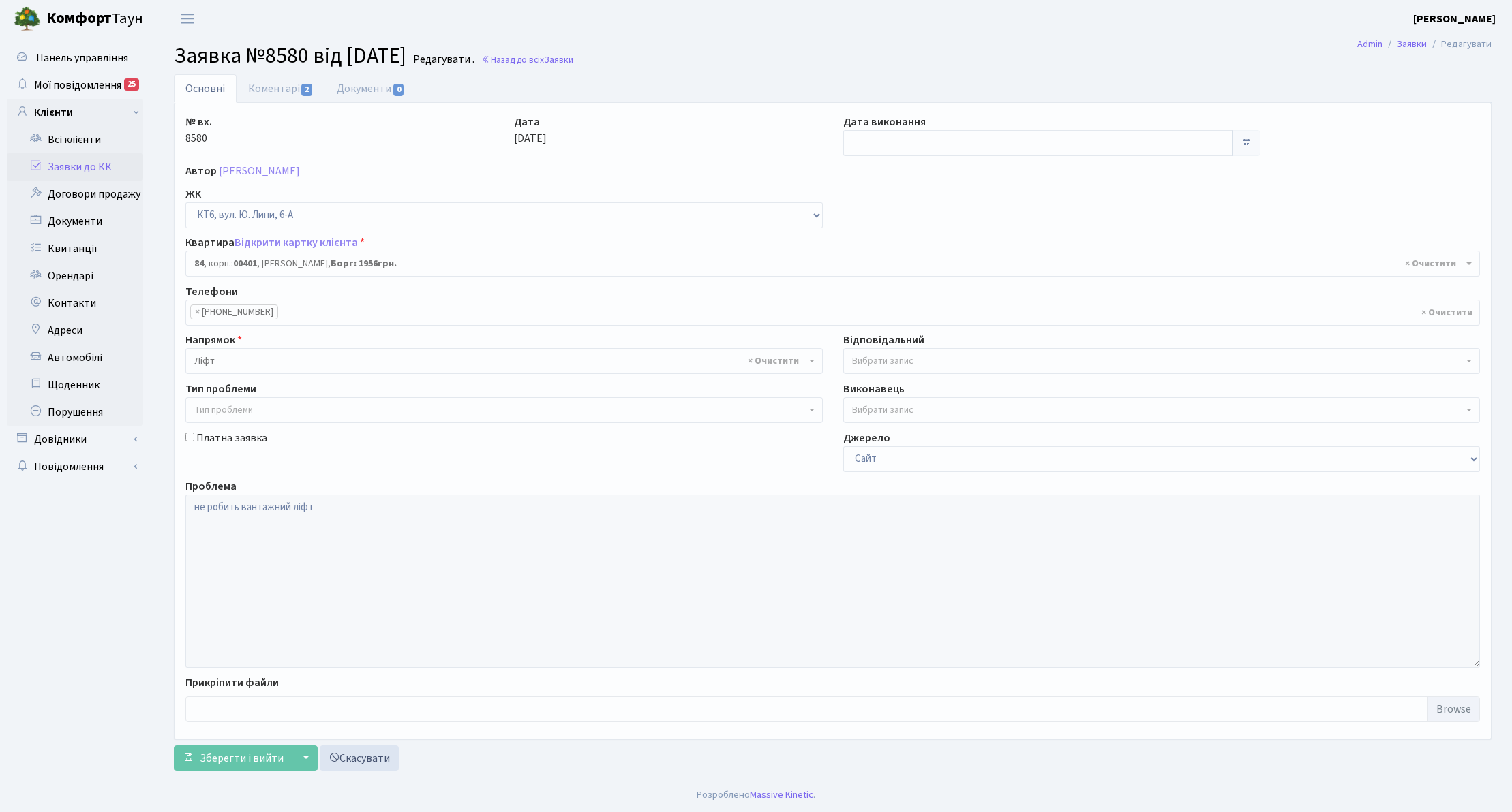
select select "17176"
click at [876, 147] on input "text" at bounding box center [1038, 143] width 390 height 26
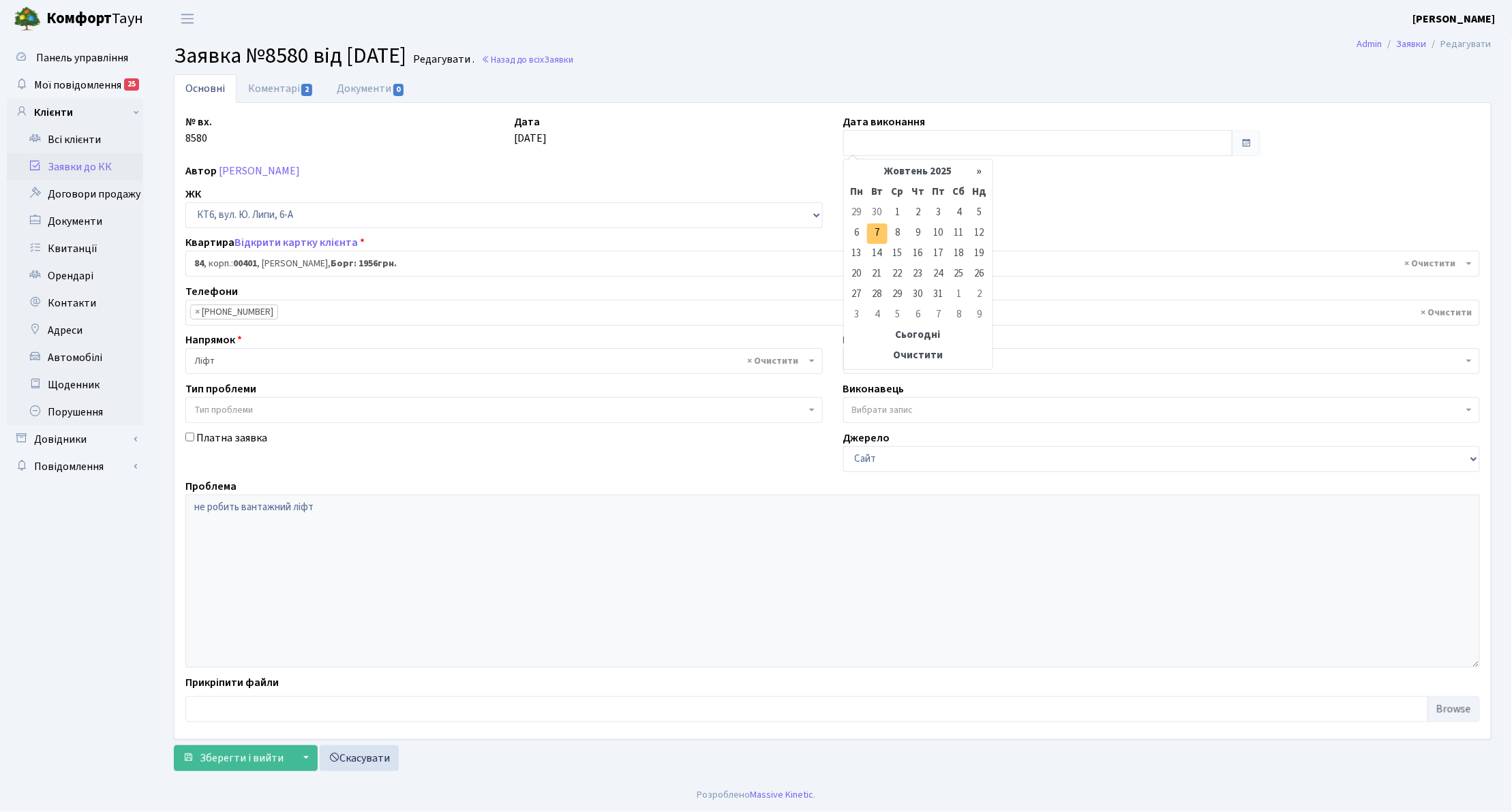
click at [879, 231] on td "7" at bounding box center [877, 233] width 20 height 20
type input "[DATE]"
click at [284, 90] on link "Коментарі 2" at bounding box center [281, 88] width 89 height 28
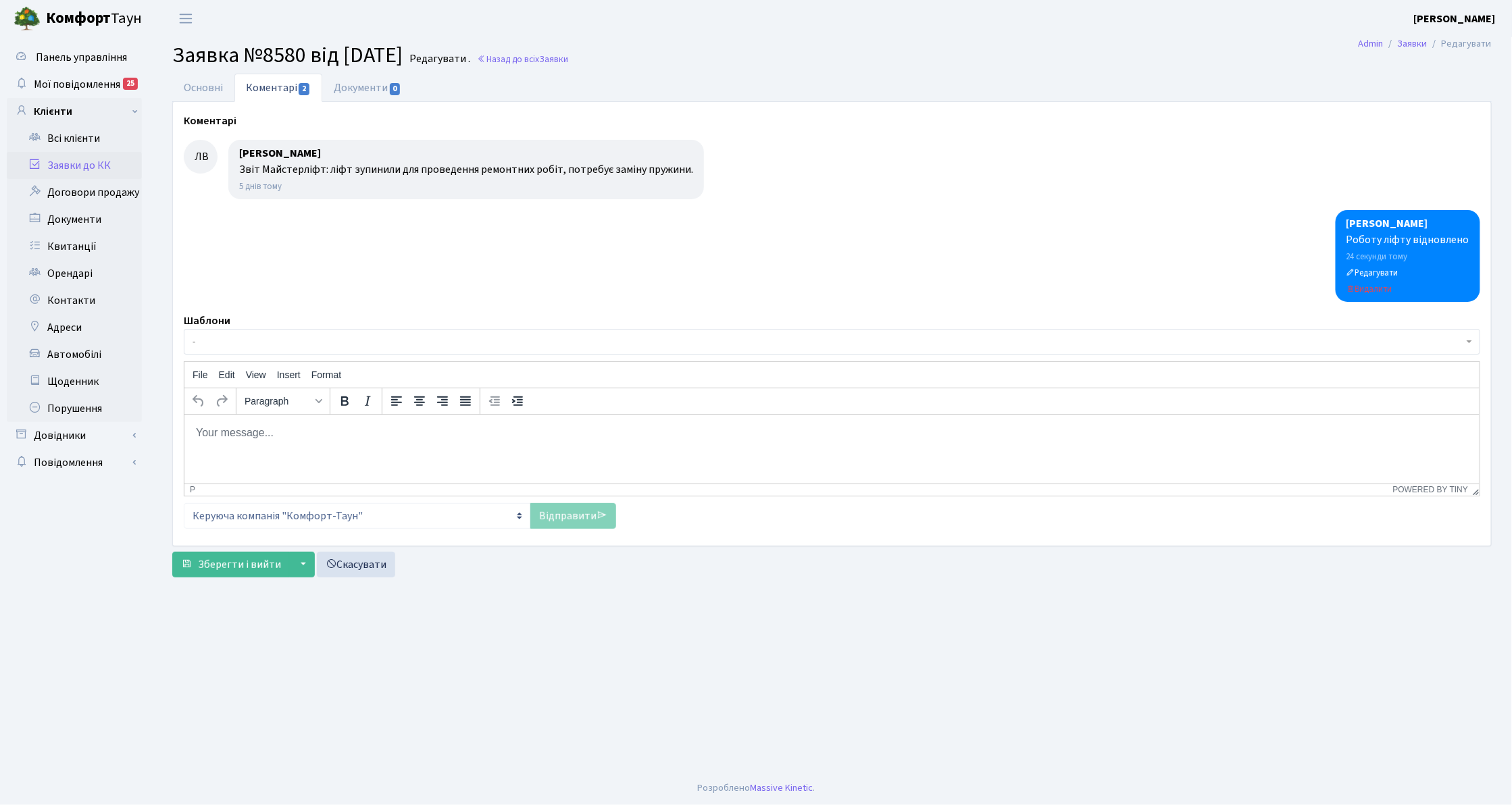
click at [395, 445] on html at bounding box center [832, 433] width 1295 height 36
click at [566, 509] on link "Відправити" at bounding box center [573, 516] width 85 height 26
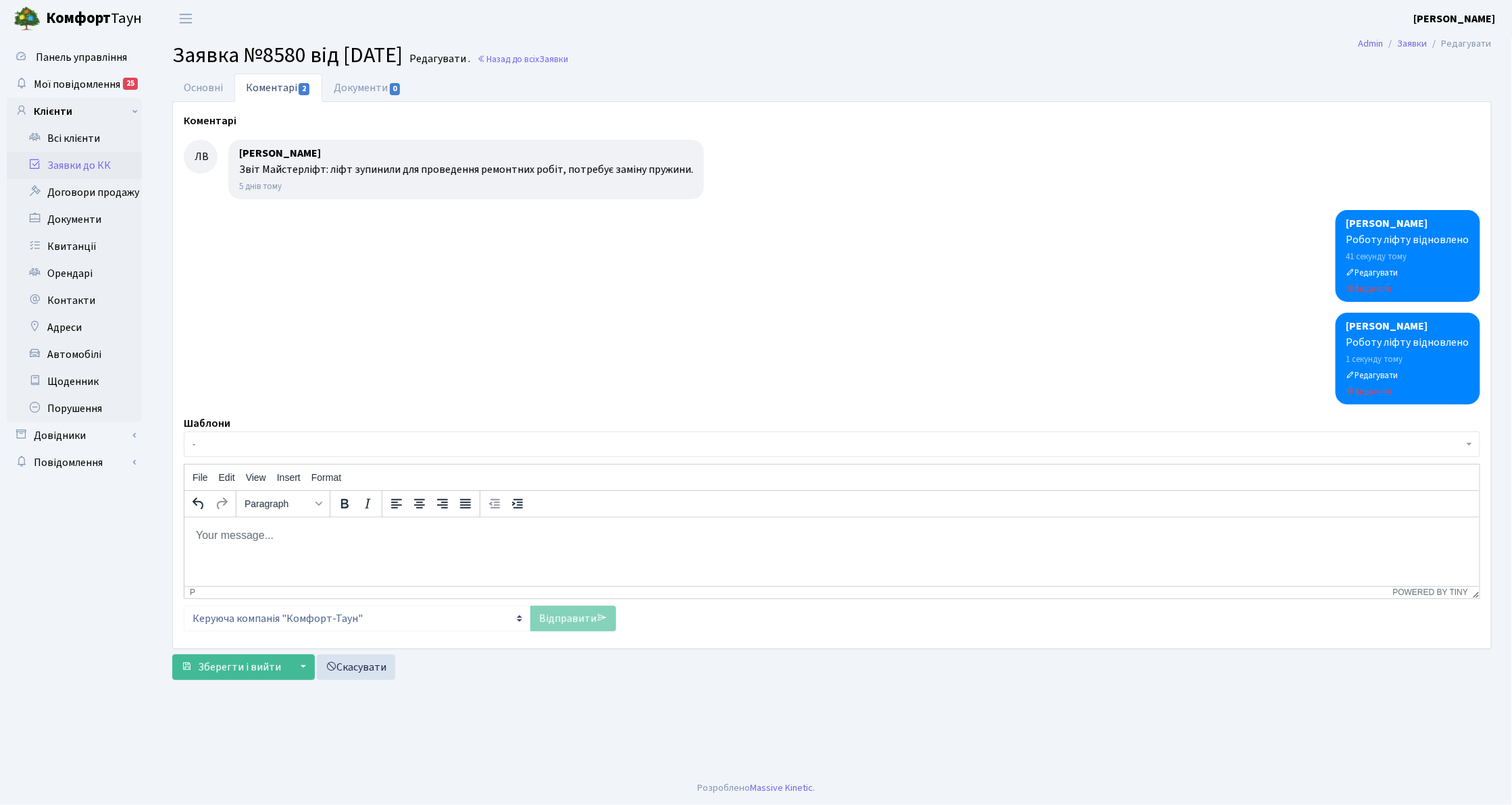
click at [88, 161] on link "Заявки до КК" at bounding box center [74, 165] width 135 height 27
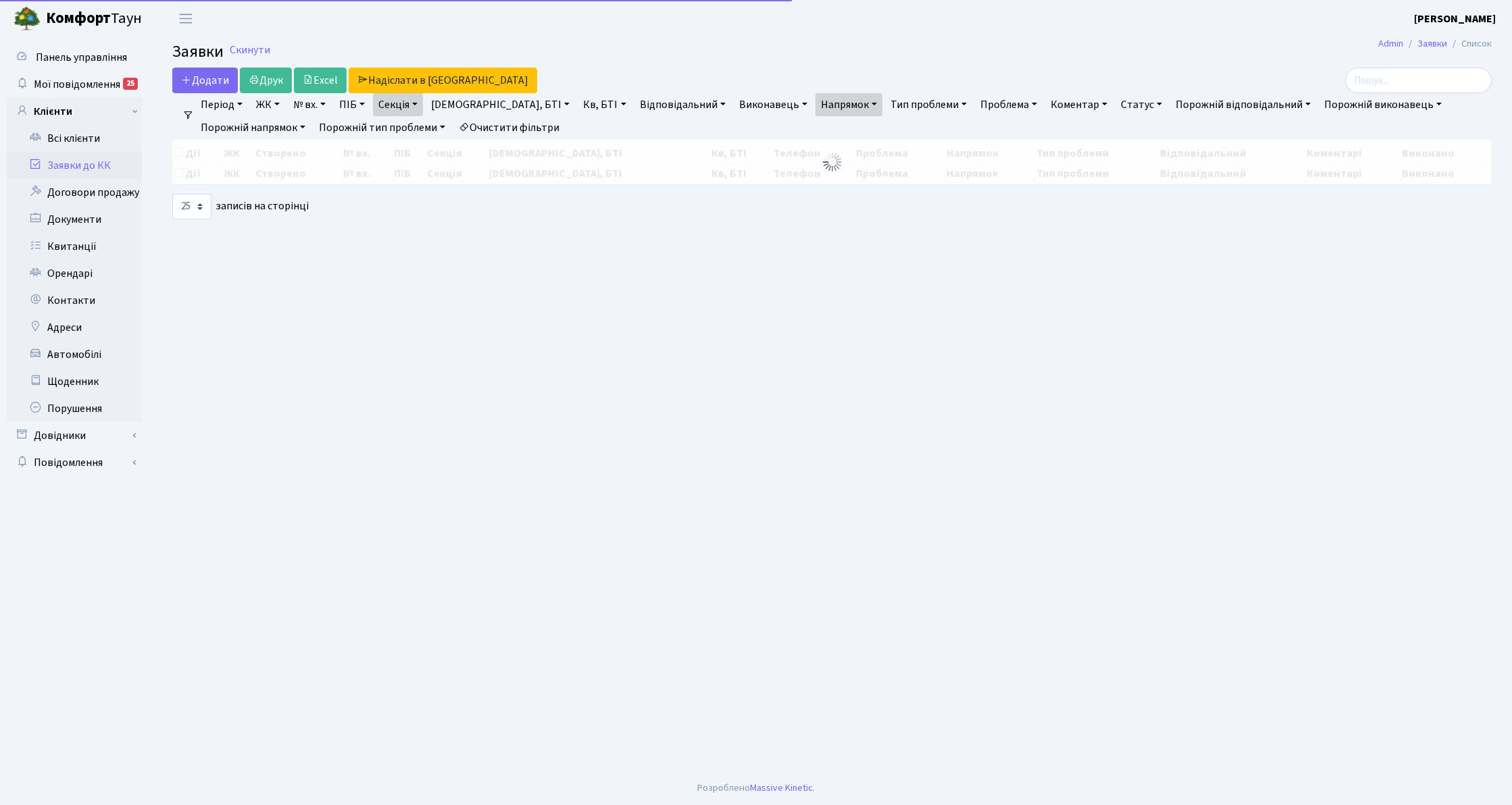
select select "25"
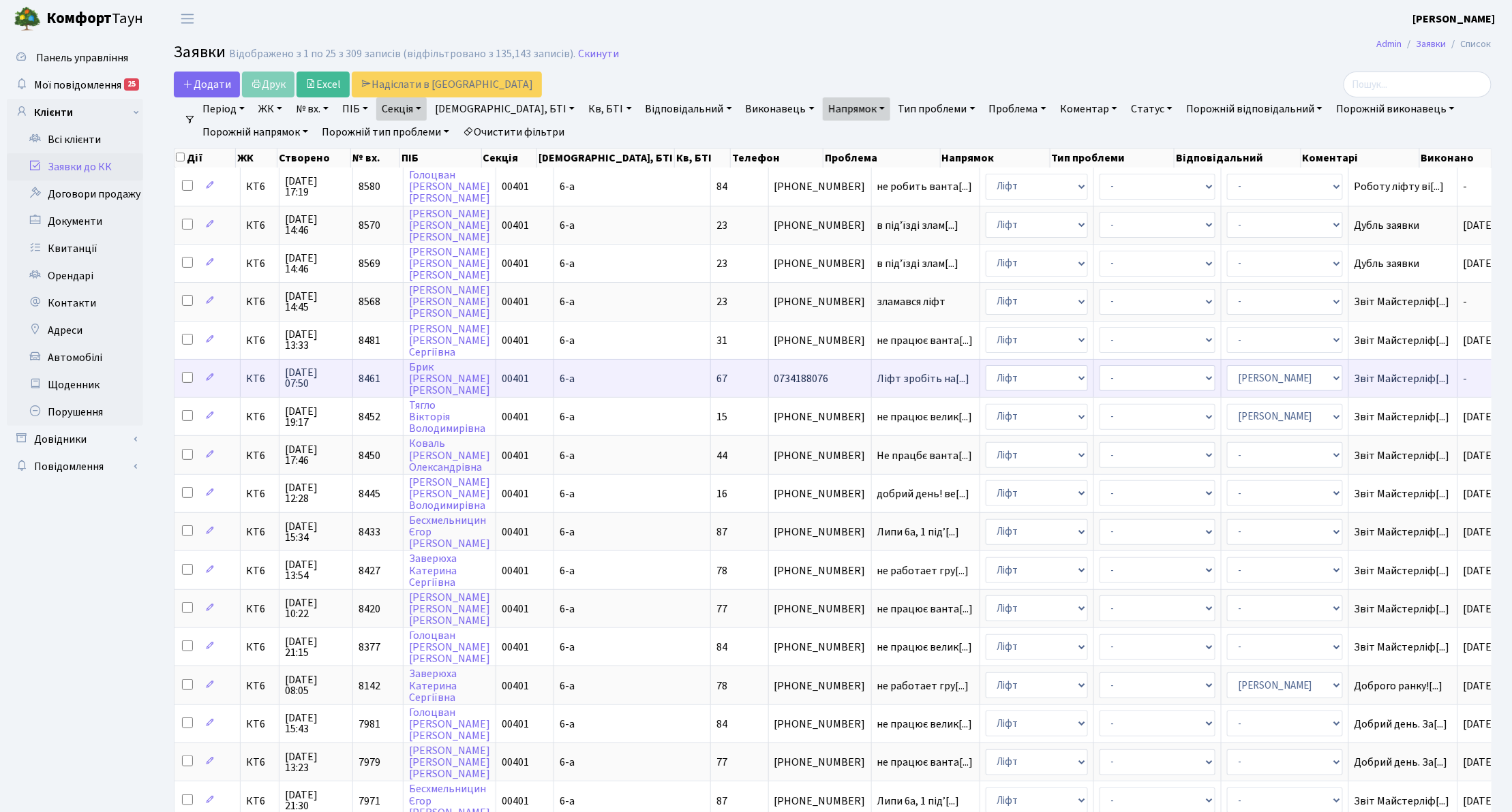
click at [254, 374] on span "КТ6" at bounding box center [259, 378] width 27 height 11
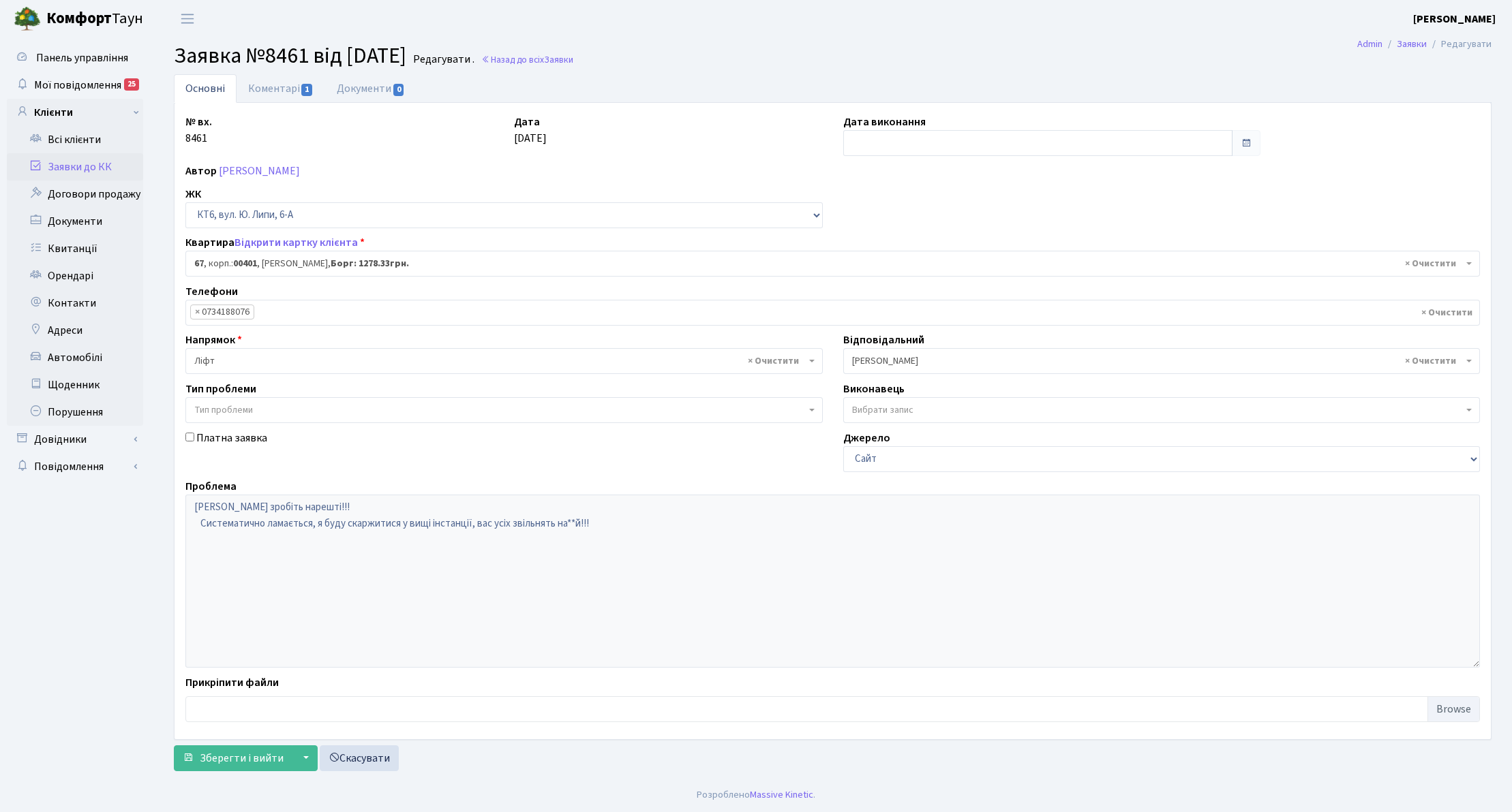
select select "17159"
click at [987, 148] on input "text" at bounding box center [1038, 143] width 390 height 26
click at [879, 231] on td "7" at bounding box center [877, 233] width 20 height 20
type input "[DATE]"
click at [249, 757] on span "Зберегти і вийти" at bounding box center [241, 758] width 84 height 15
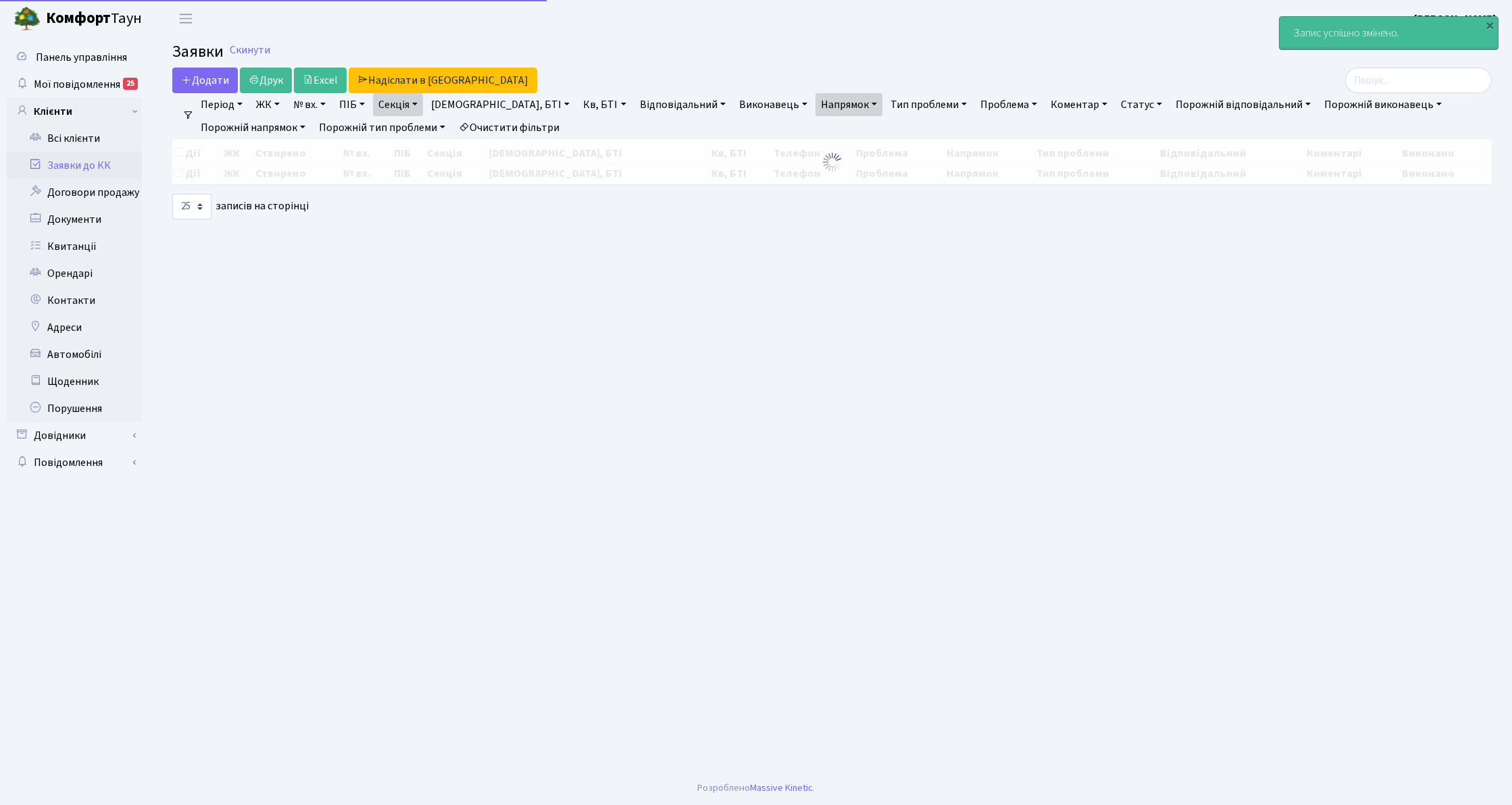
select select "25"
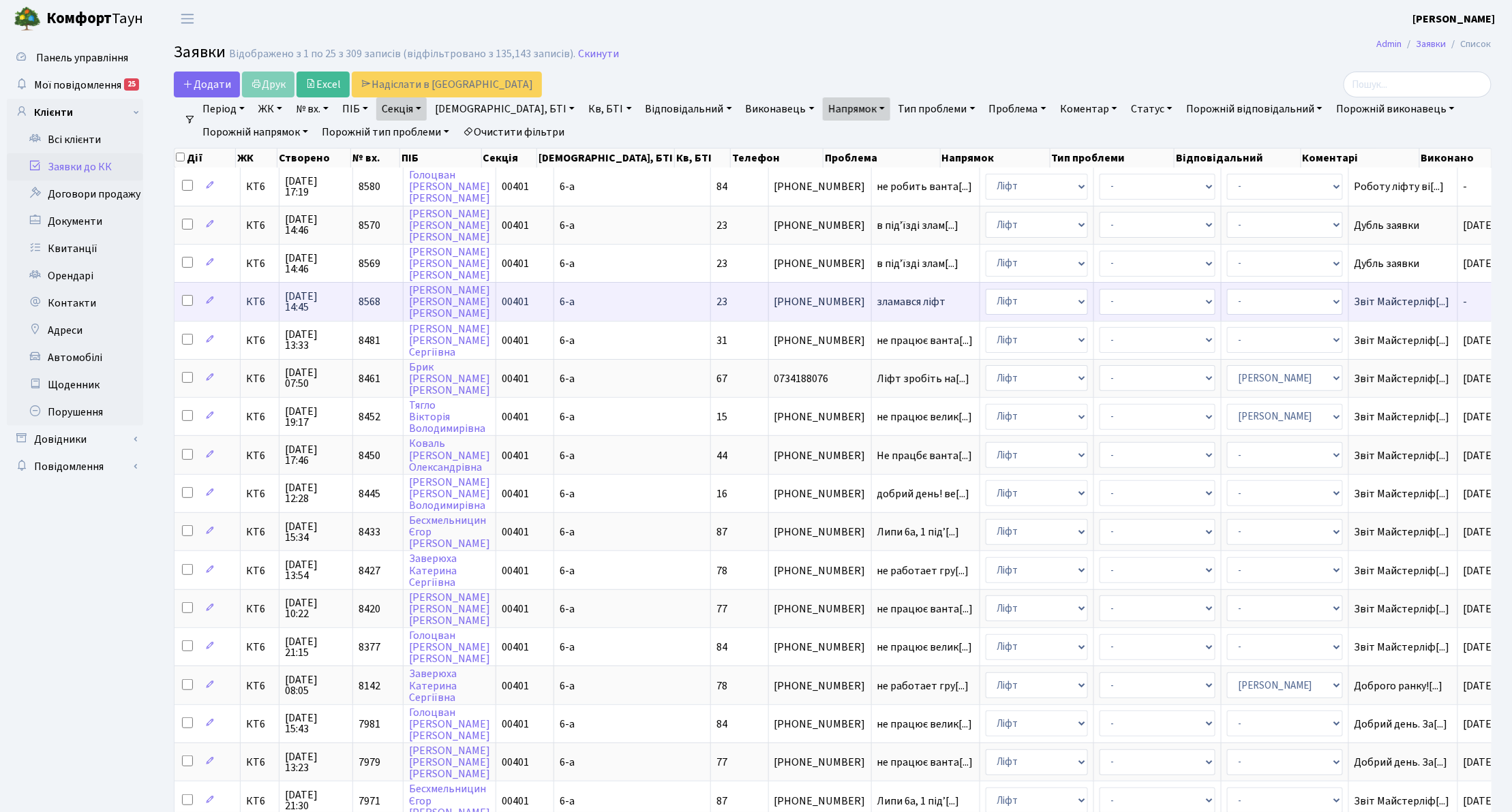
click at [265, 304] on td "КТ6" at bounding box center [260, 301] width 39 height 38
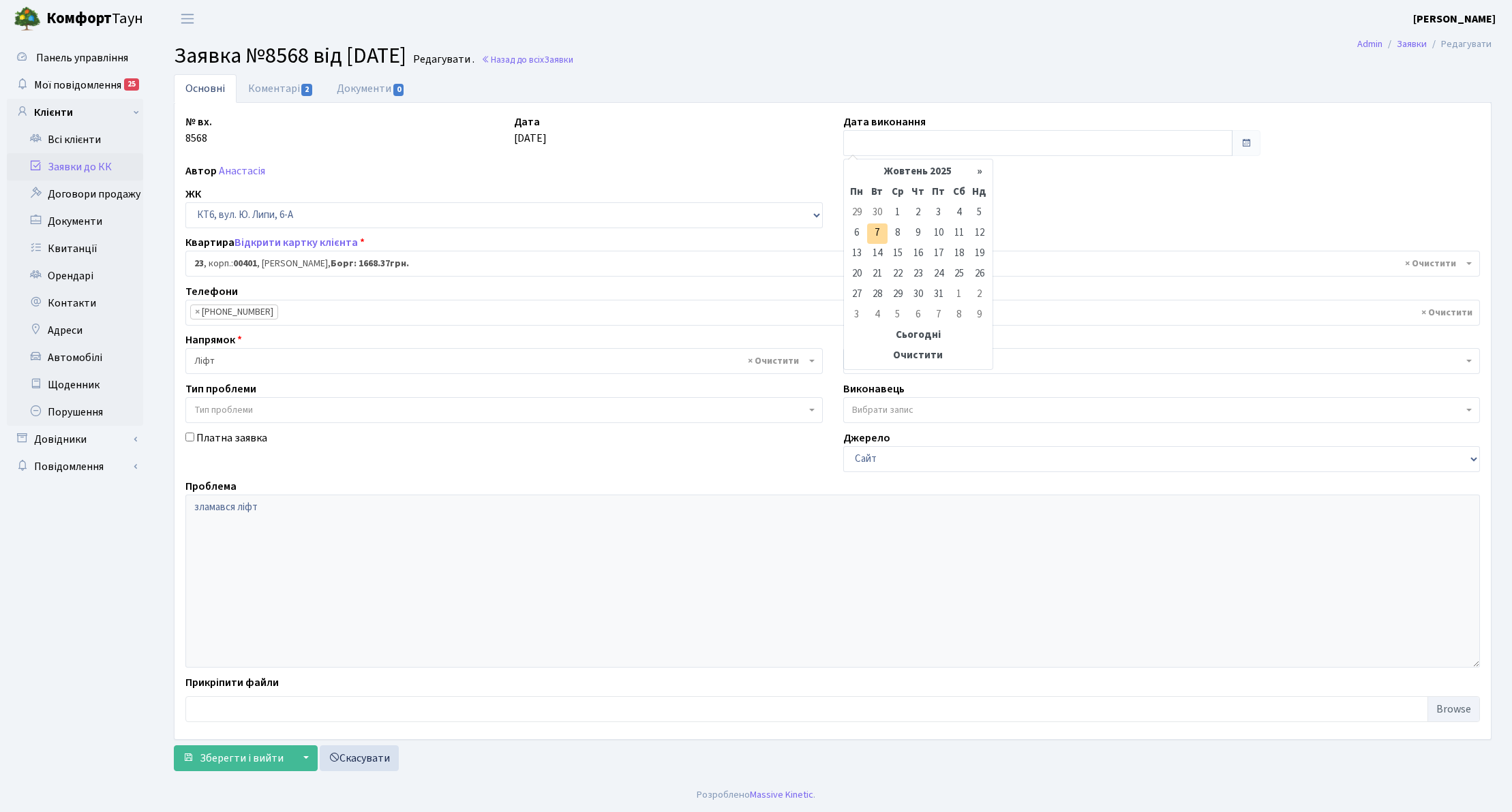
select select "17115"
click at [885, 235] on td "7" at bounding box center [877, 233] width 20 height 20
type input "[DATE]"
click at [229, 745] on form "Основні Коментарі 2 Документи 0 № вх. 8568 Дата [DATE] Дата виконання [DATE] [P…" at bounding box center [832, 423] width 1317 height 697
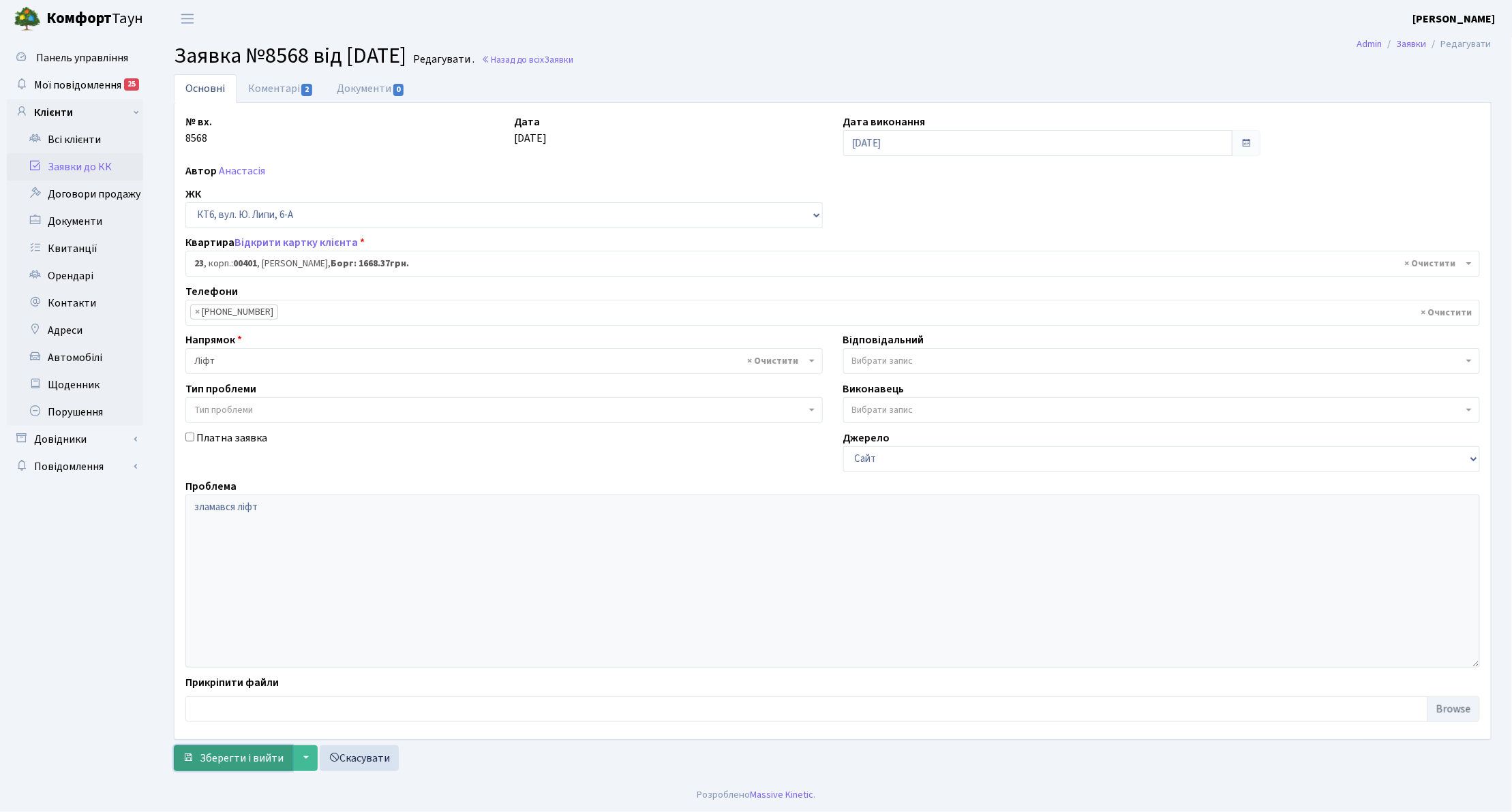
click at [231, 758] on span "Зберегти і вийти" at bounding box center [241, 758] width 84 height 15
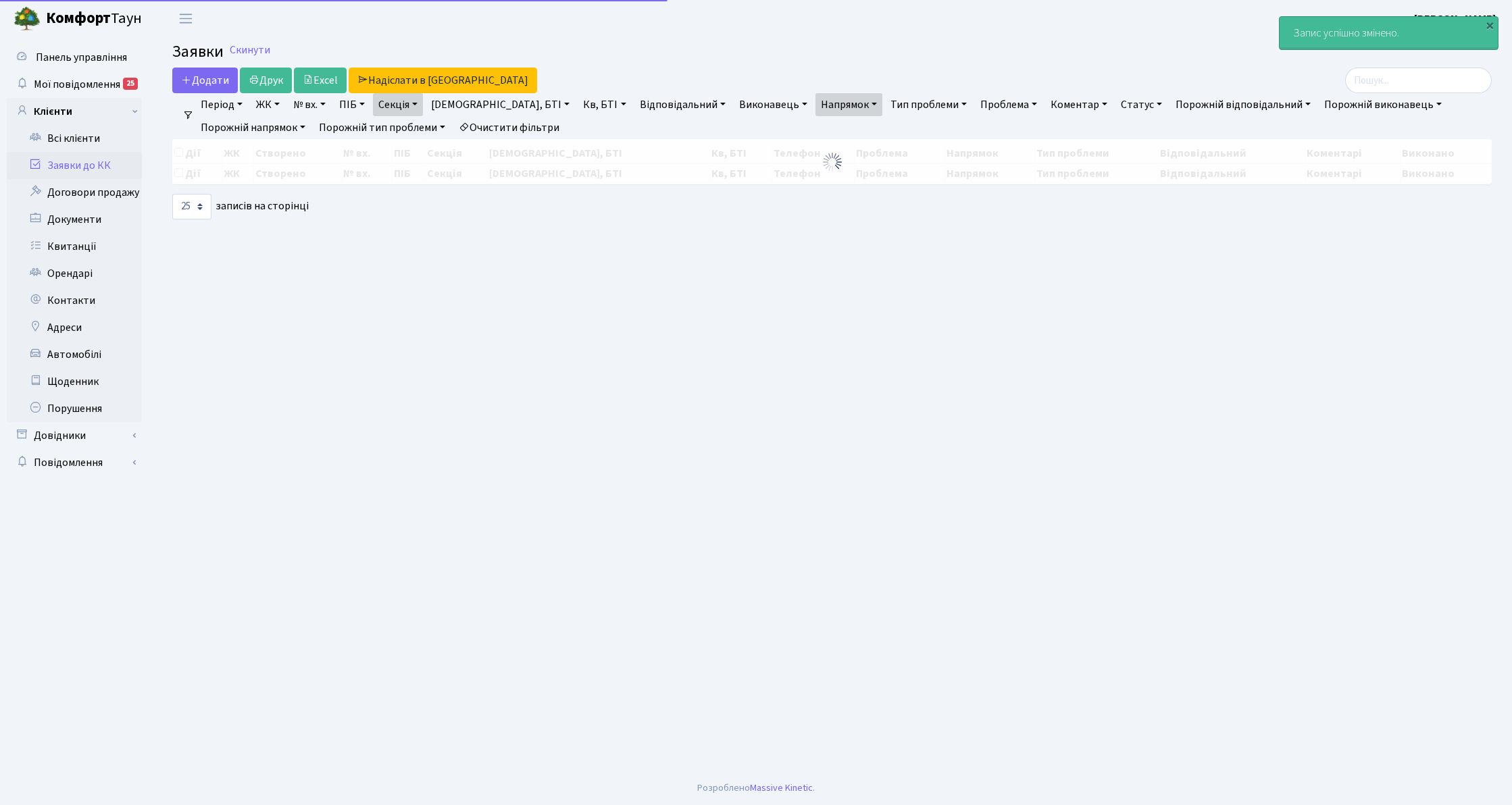
select select "25"
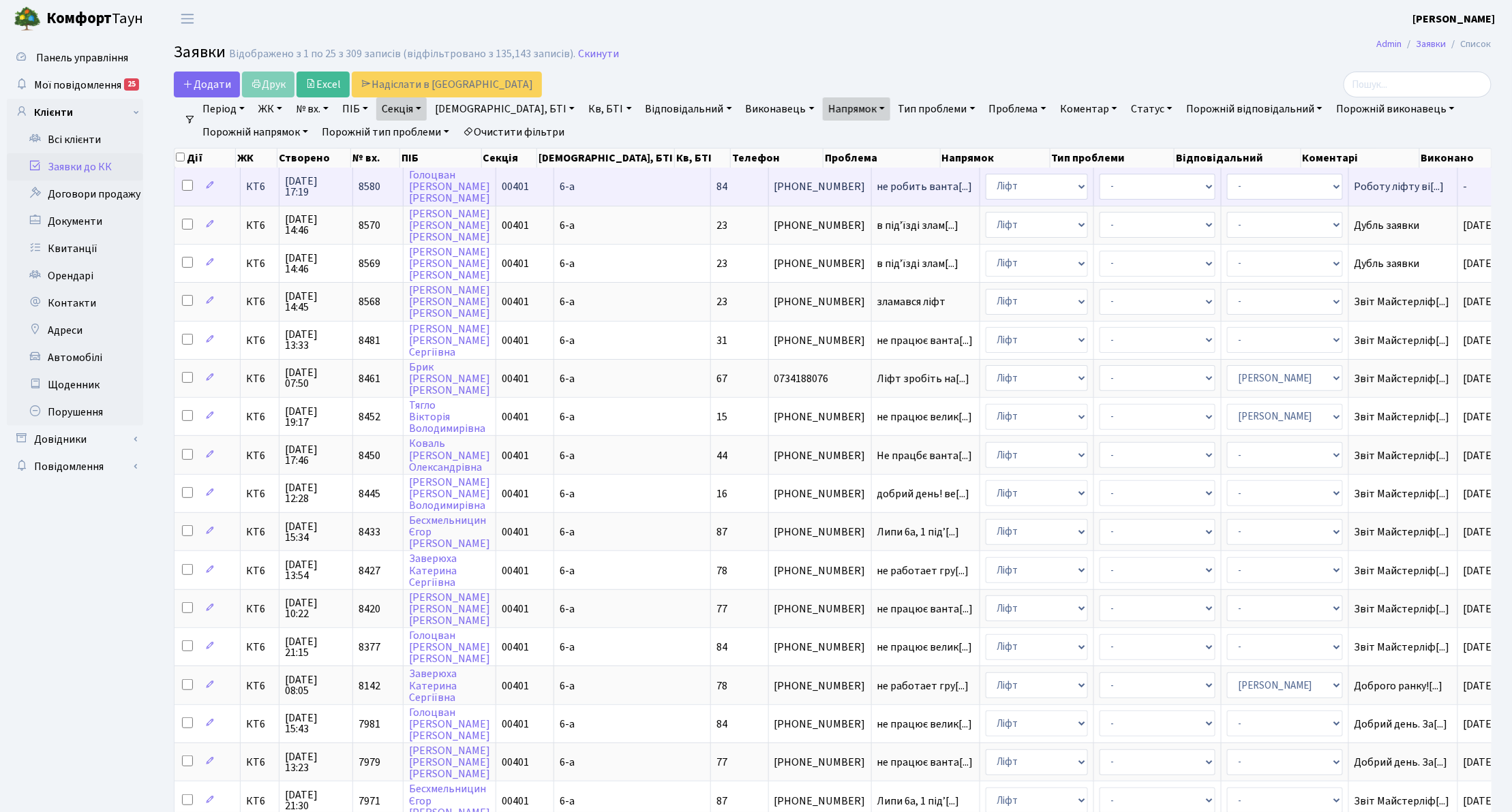
click at [253, 197] on td "КТ6" at bounding box center [260, 186] width 39 height 38
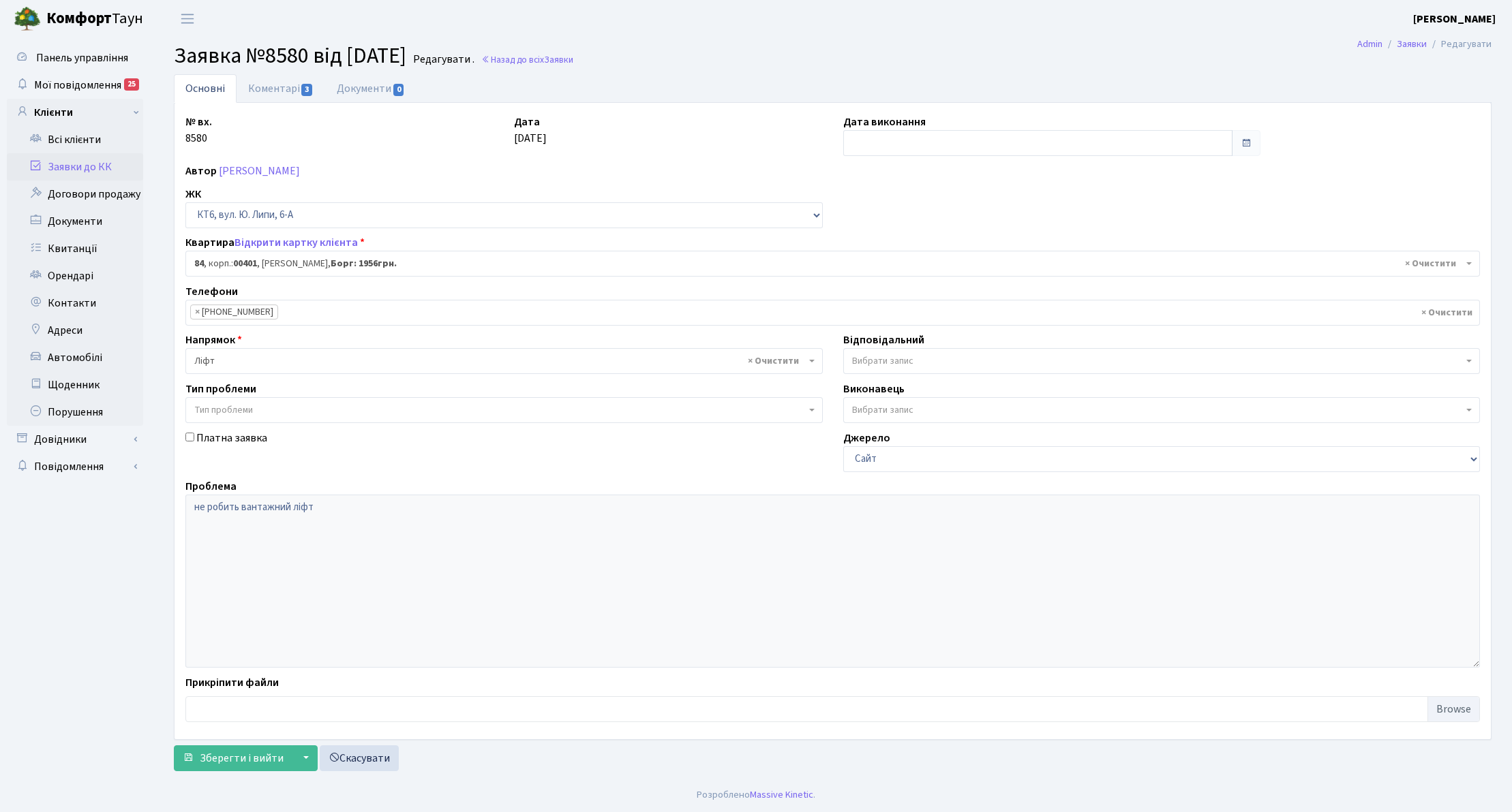
select select "17176"
click at [868, 154] on input "text" at bounding box center [1038, 143] width 390 height 26
click at [879, 234] on td "7" at bounding box center [877, 233] width 20 height 20
type input "[DATE]"
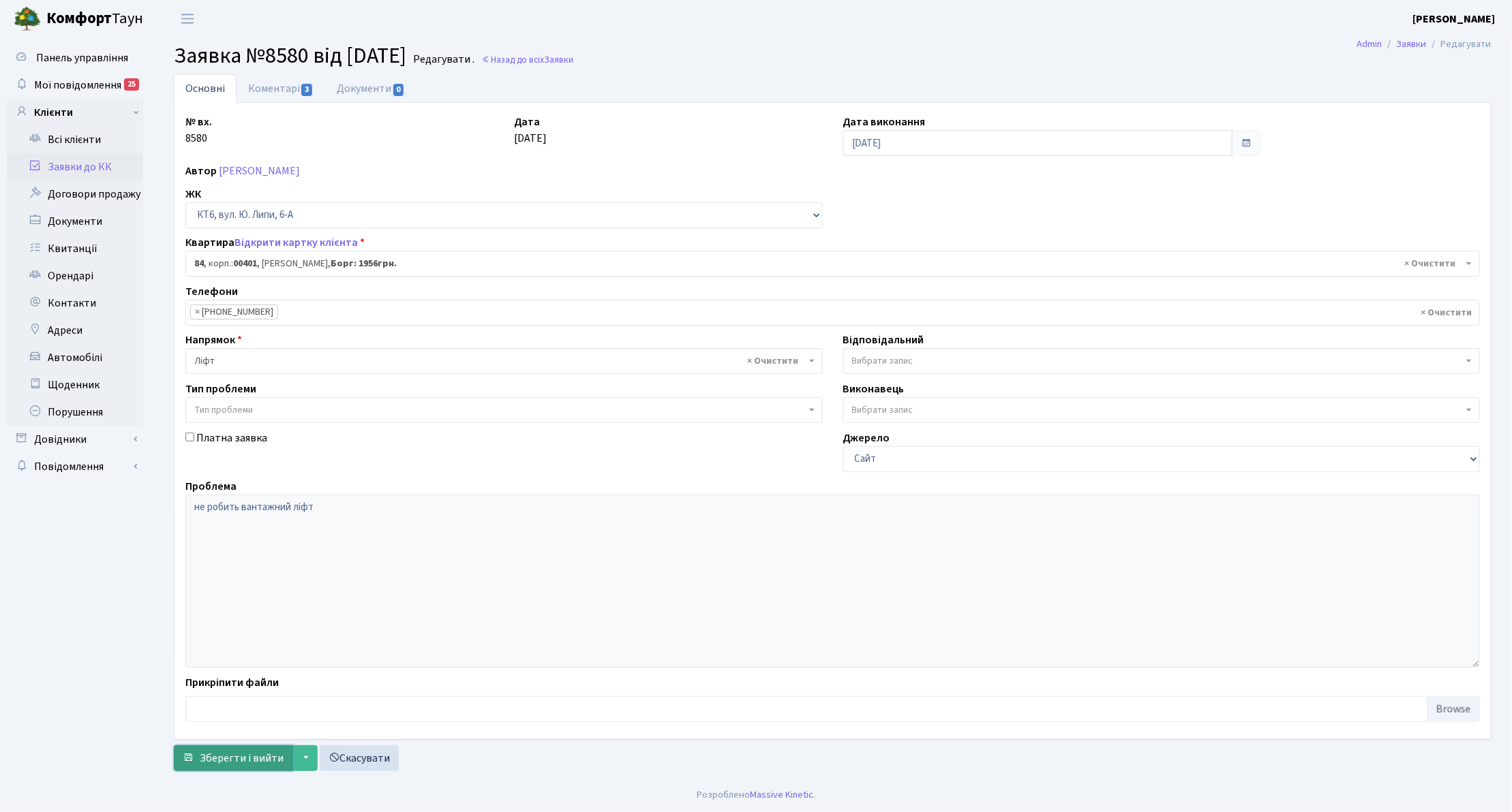
click at [227, 758] on span "Зберегти і вийти" at bounding box center [241, 758] width 84 height 15
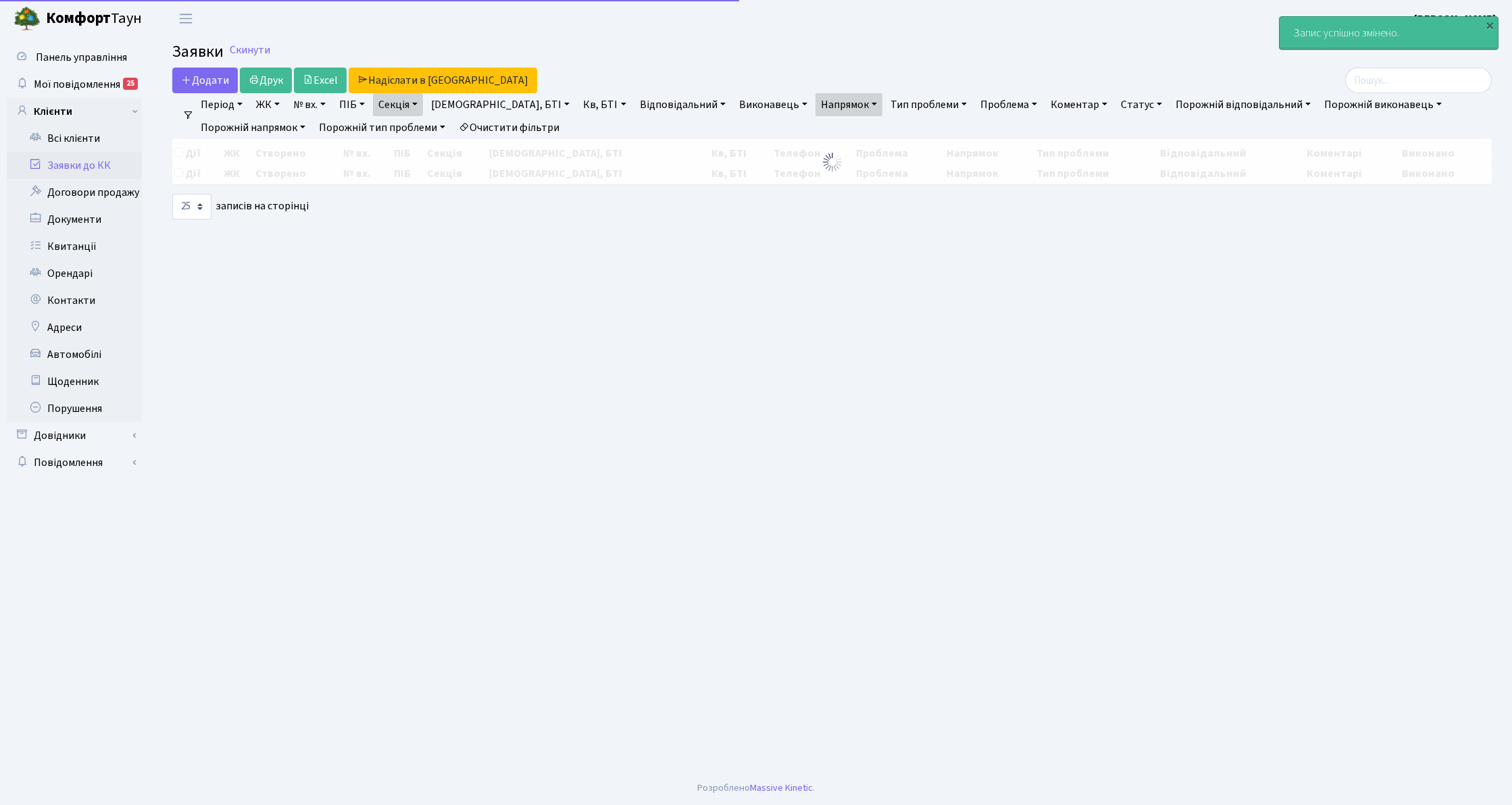
select select "25"
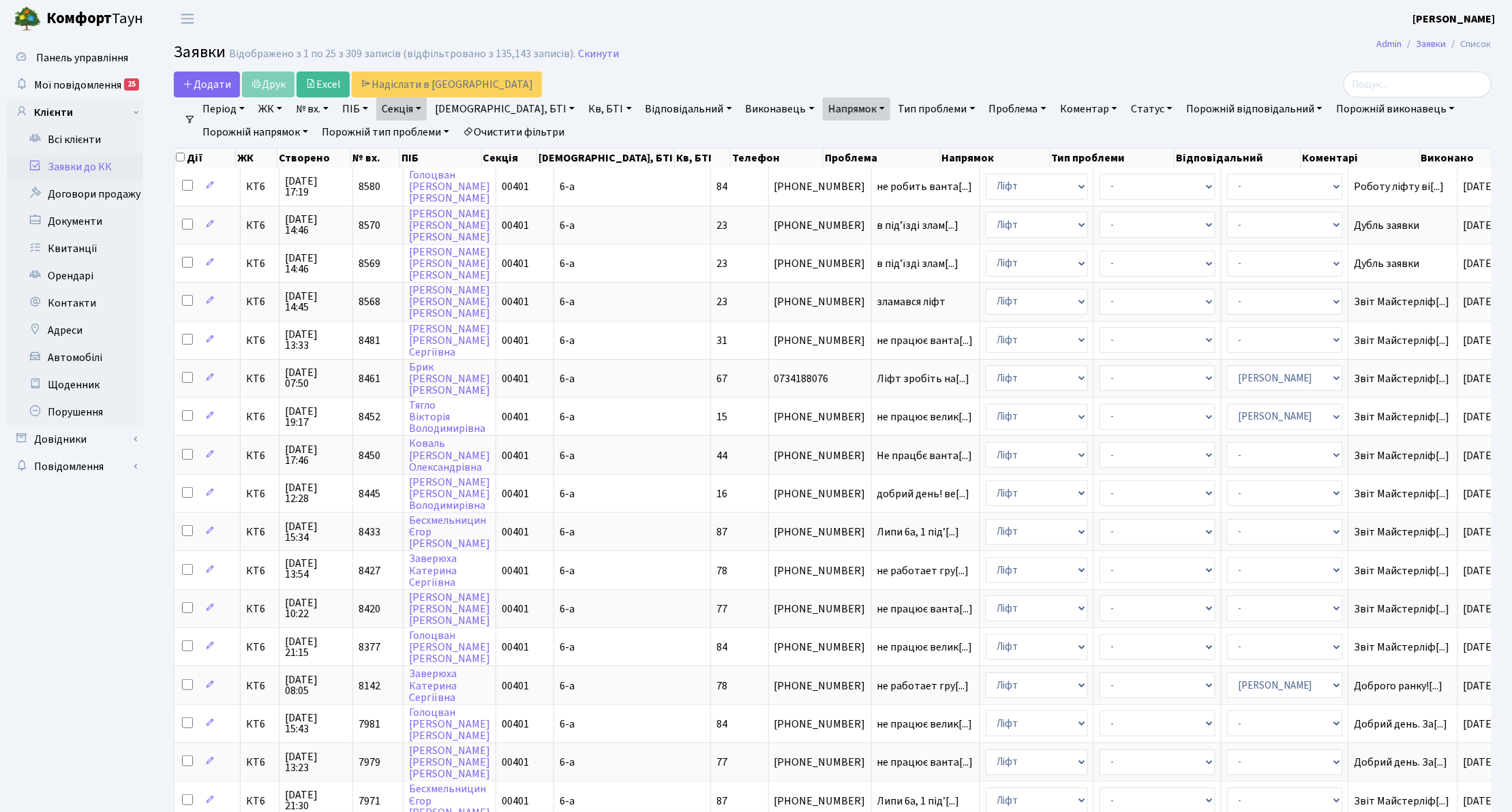
click at [500, 135] on link "Очистити фільтри" at bounding box center [514, 133] width 112 height 23
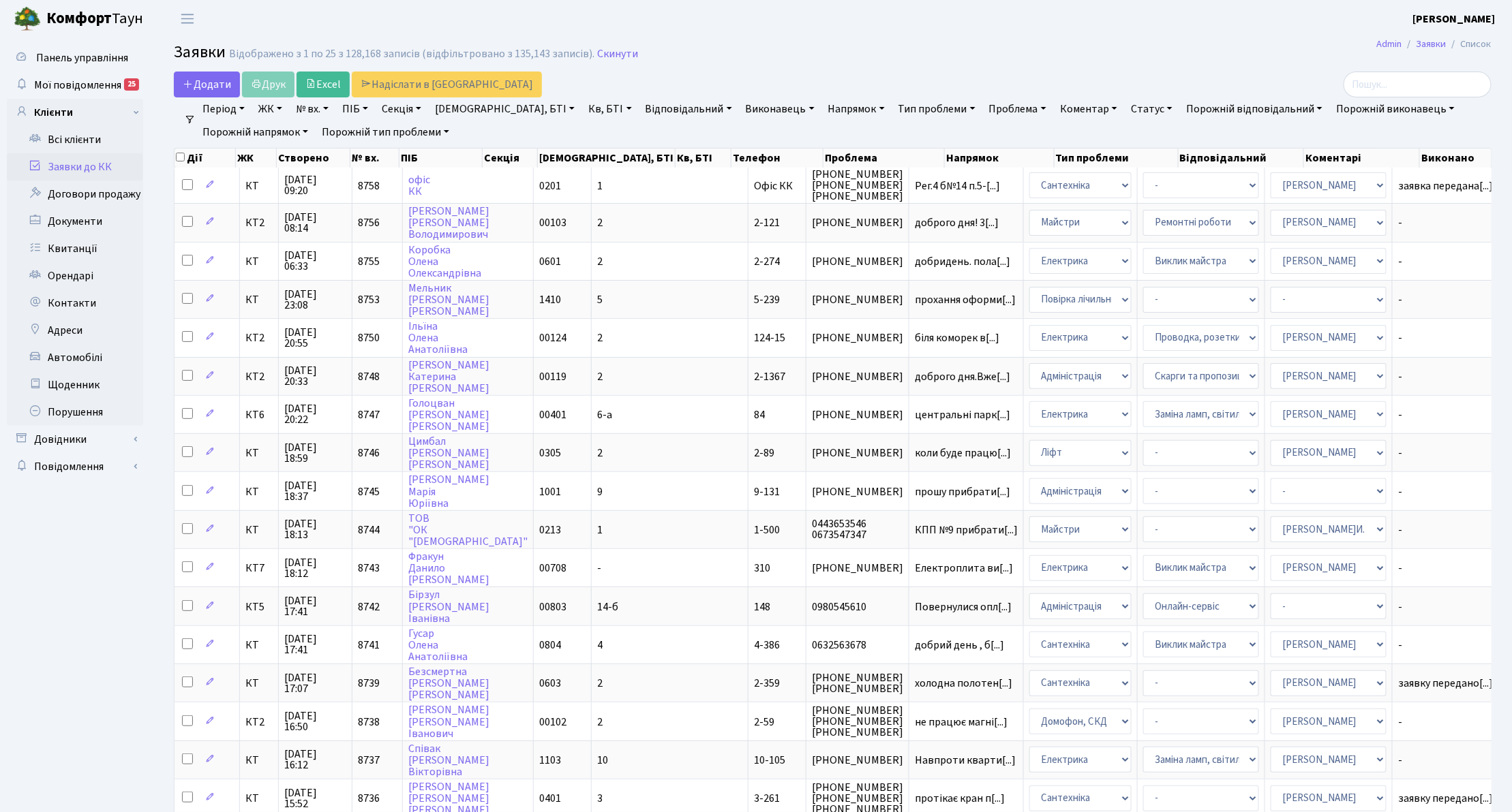
click at [317, 106] on link "№ вх." at bounding box center [312, 109] width 44 height 23
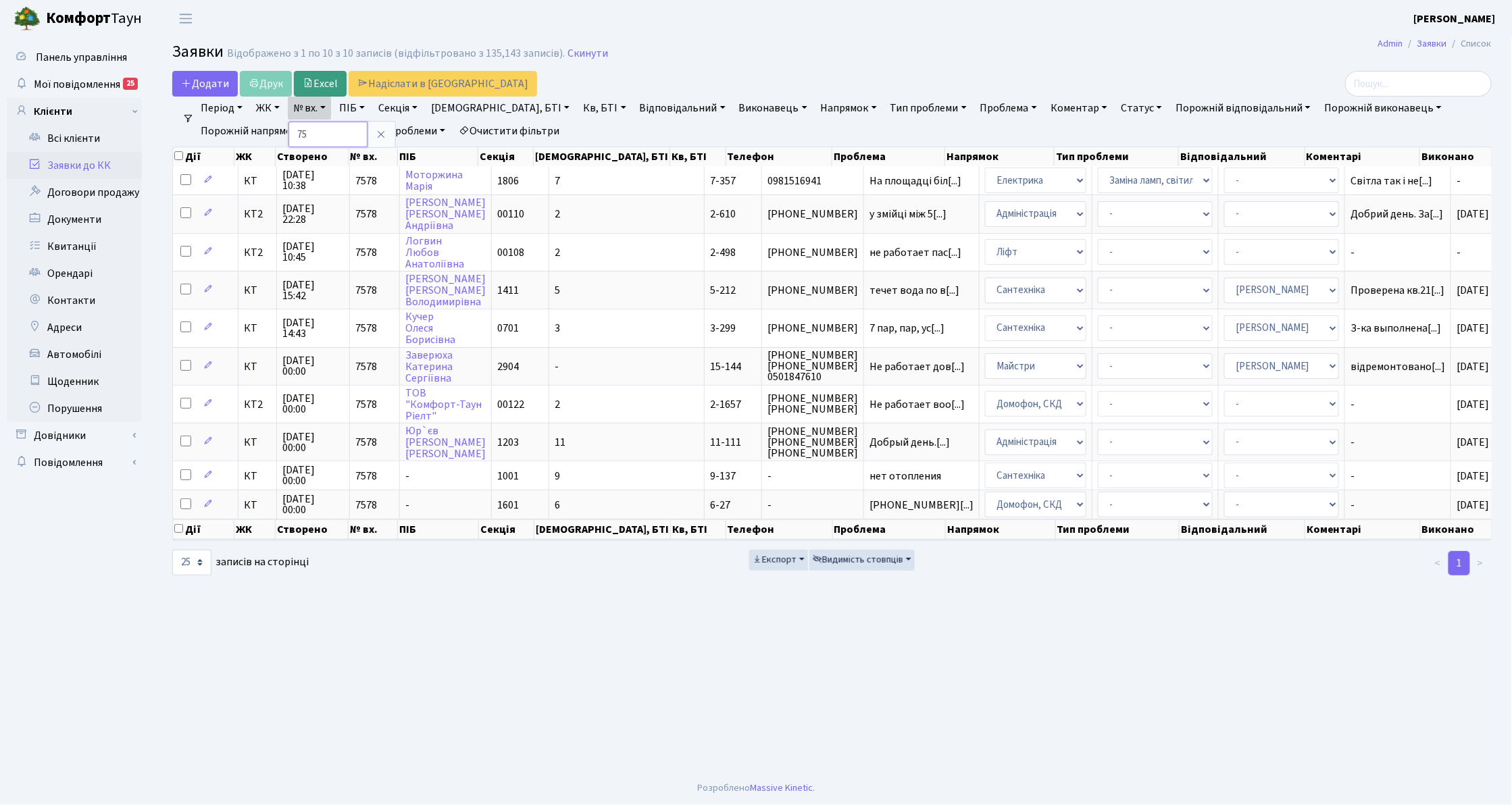
type input "7"
click at [1403, 87] on input "search" at bounding box center [1418, 83] width 147 height 26
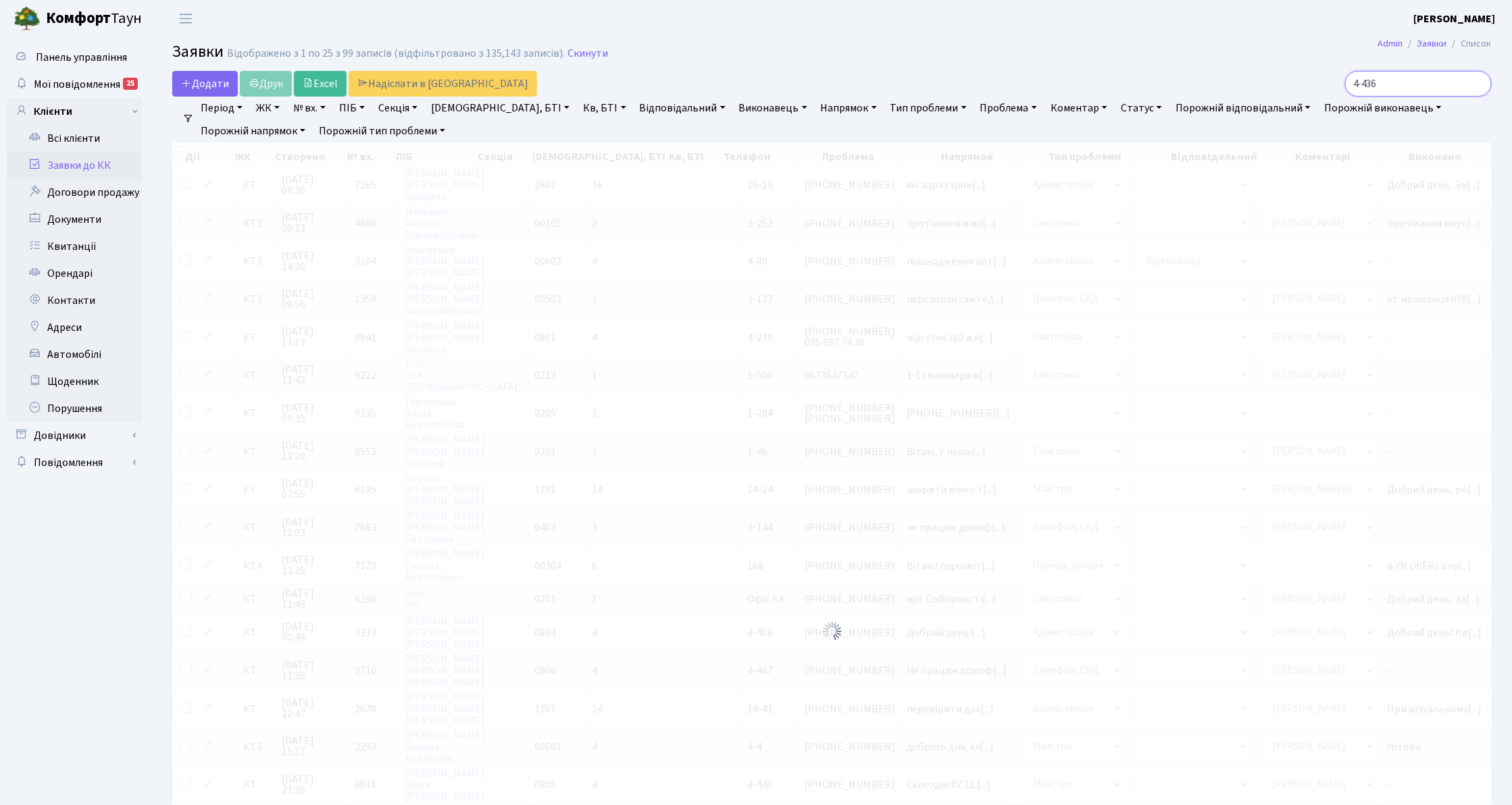
type input "4-436"
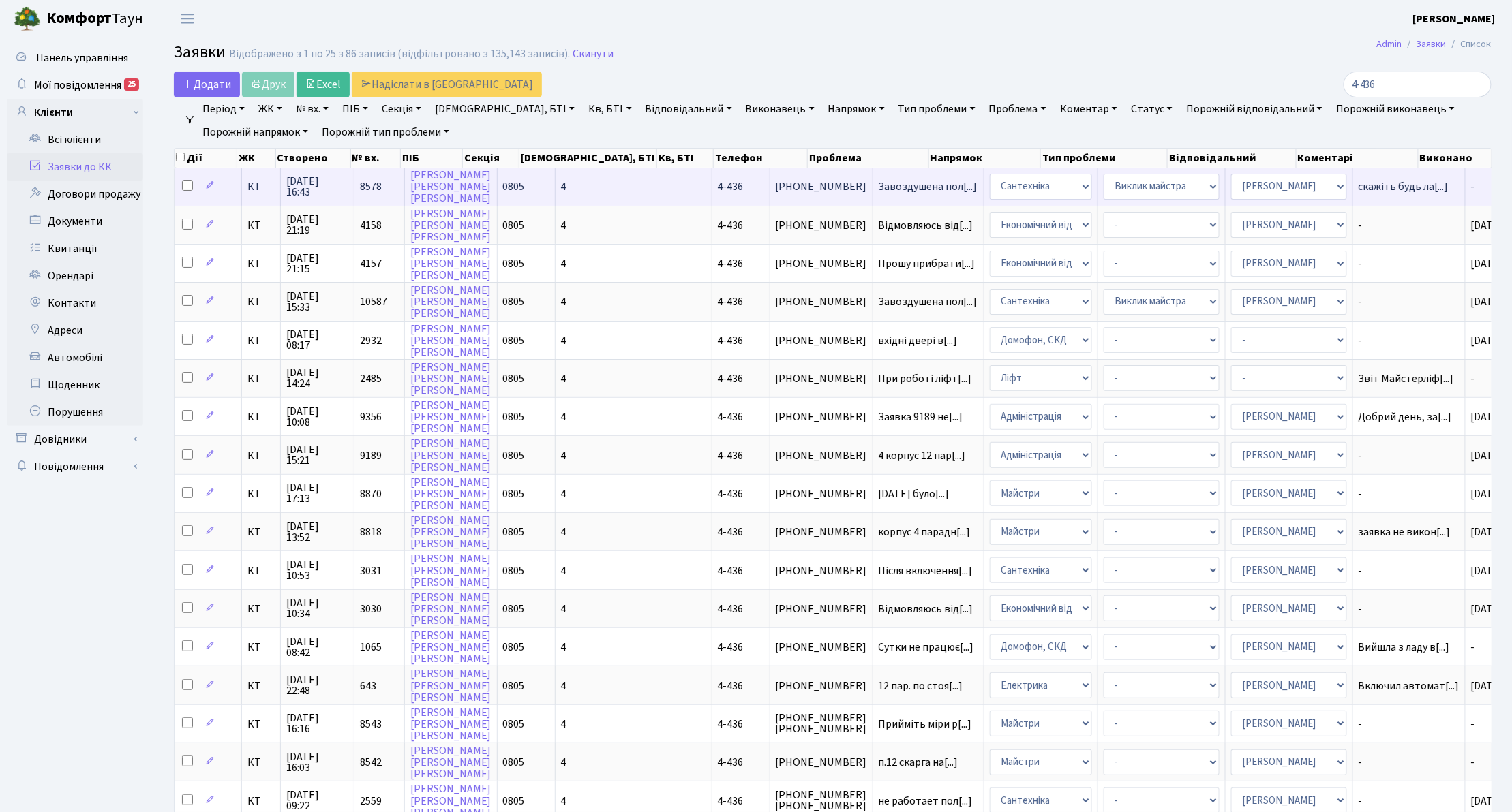
click at [257, 184] on span "КТ" at bounding box center [261, 186] width 27 height 11
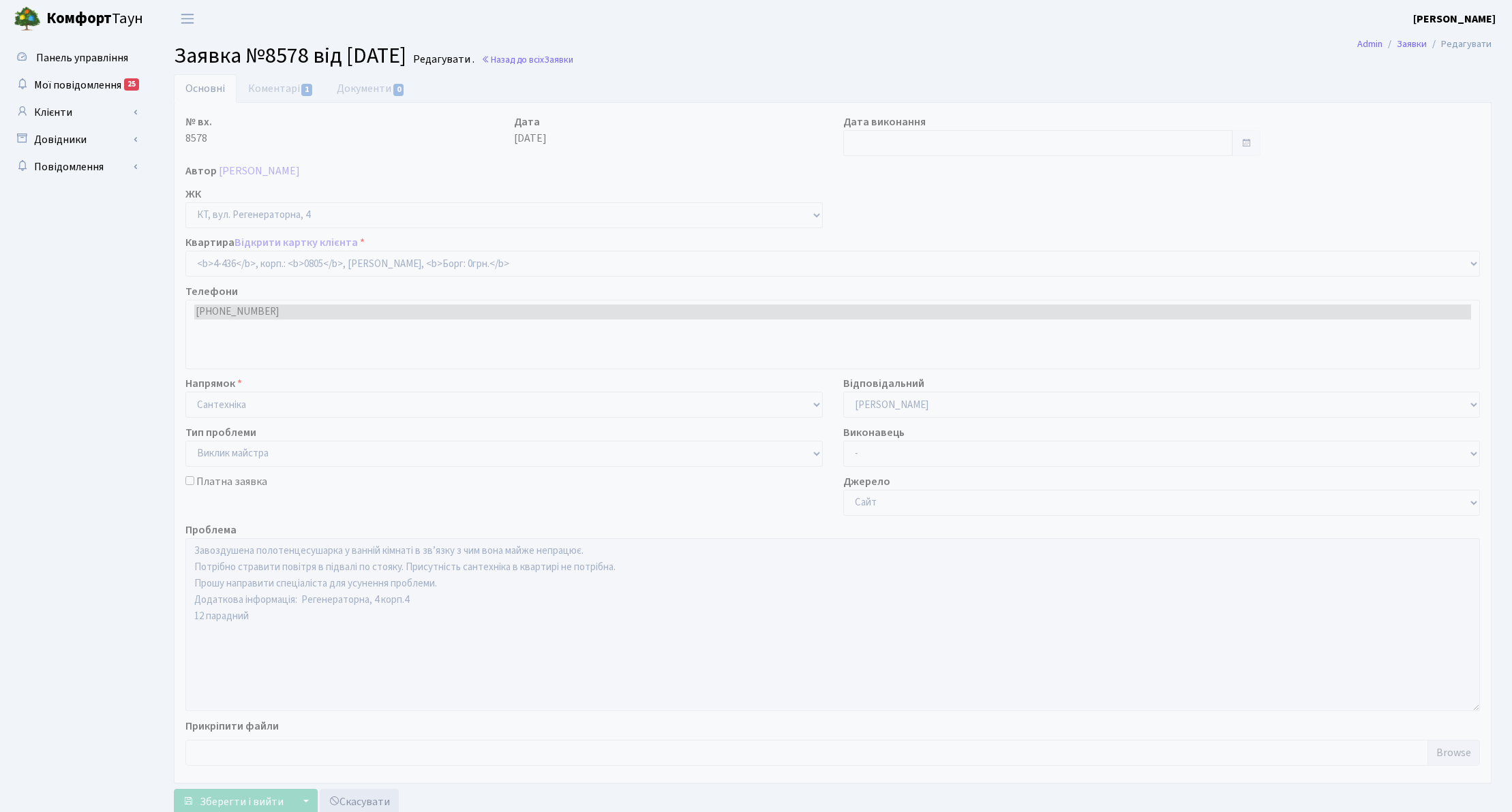
select select "1895"
select select "29"
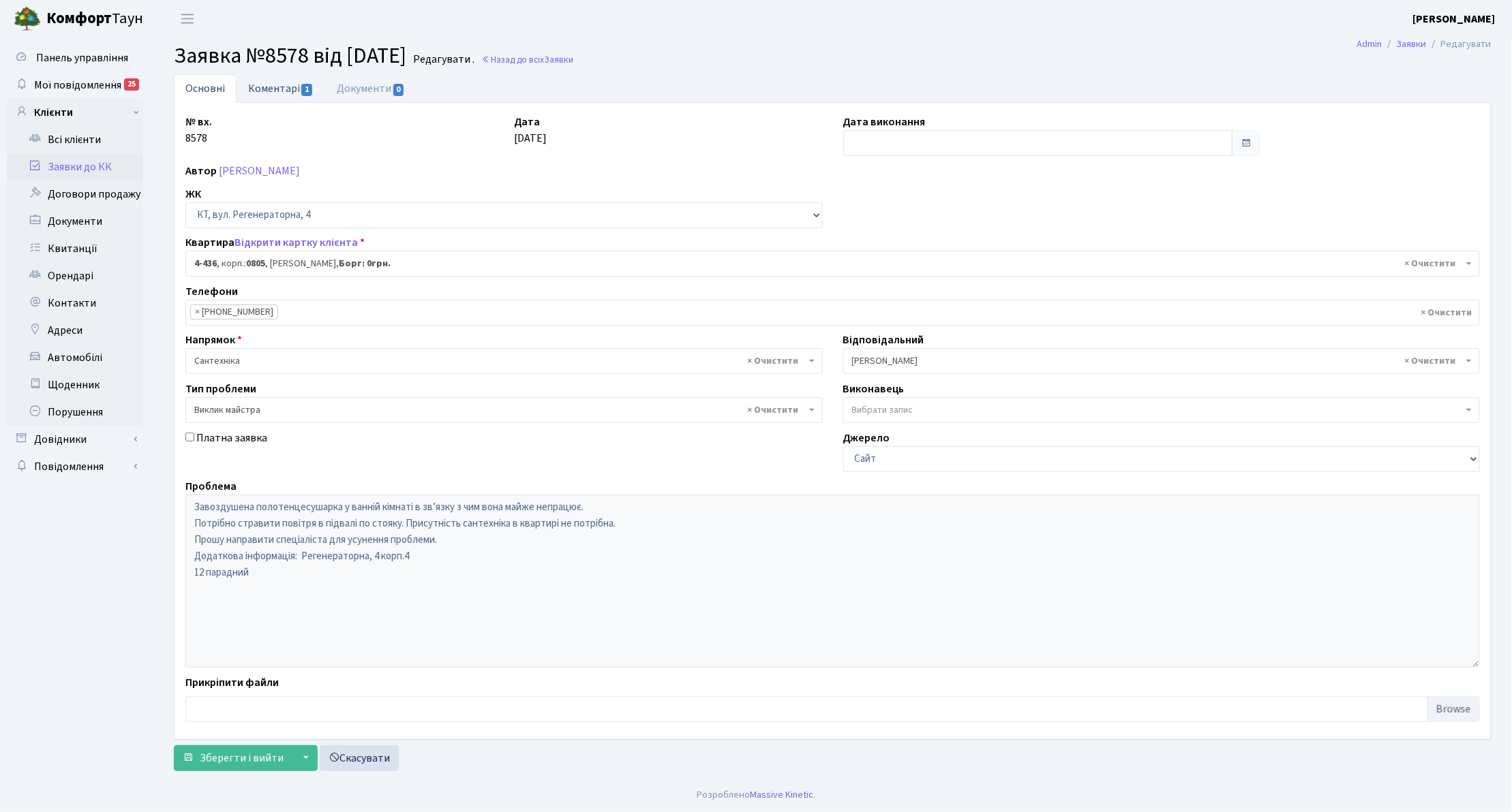
click at [287, 88] on link "Коментарі 1" at bounding box center [281, 88] width 89 height 28
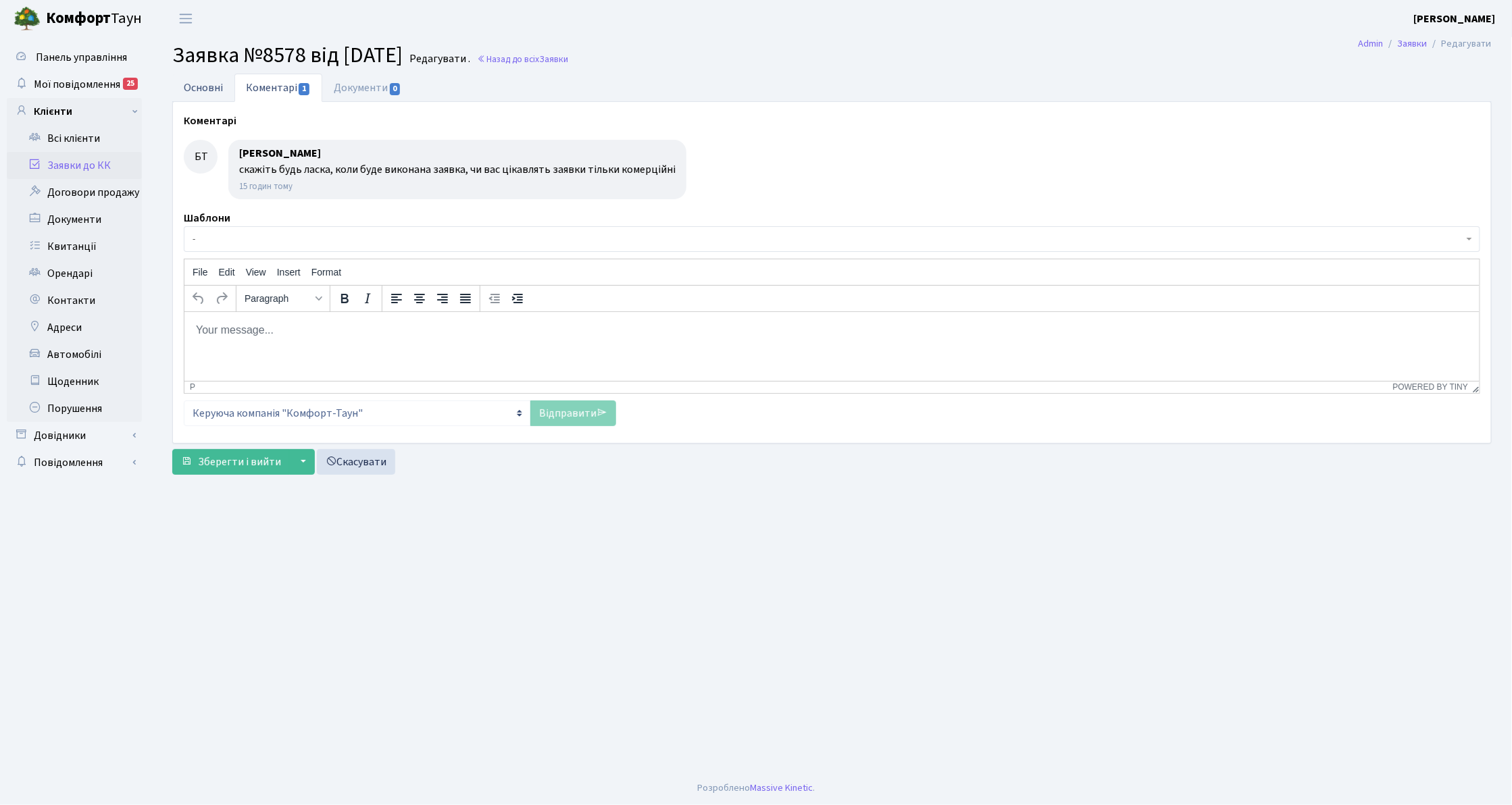
click at [200, 97] on link "Основні" at bounding box center [203, 87] width 62 height 28
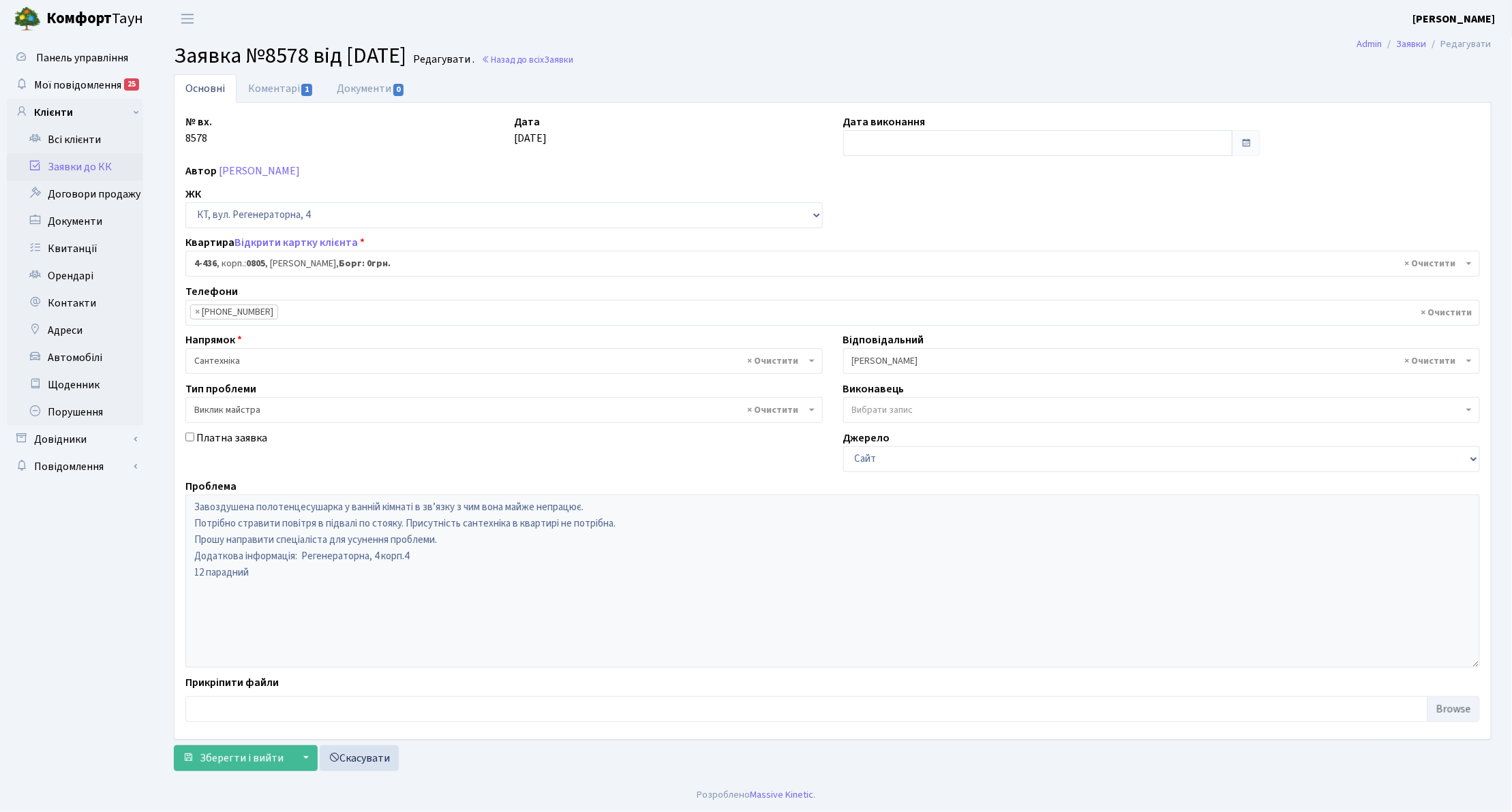
click at [107, 166] on link "Заявки до КК" at bounding box center [75, 166] width 136 height 27
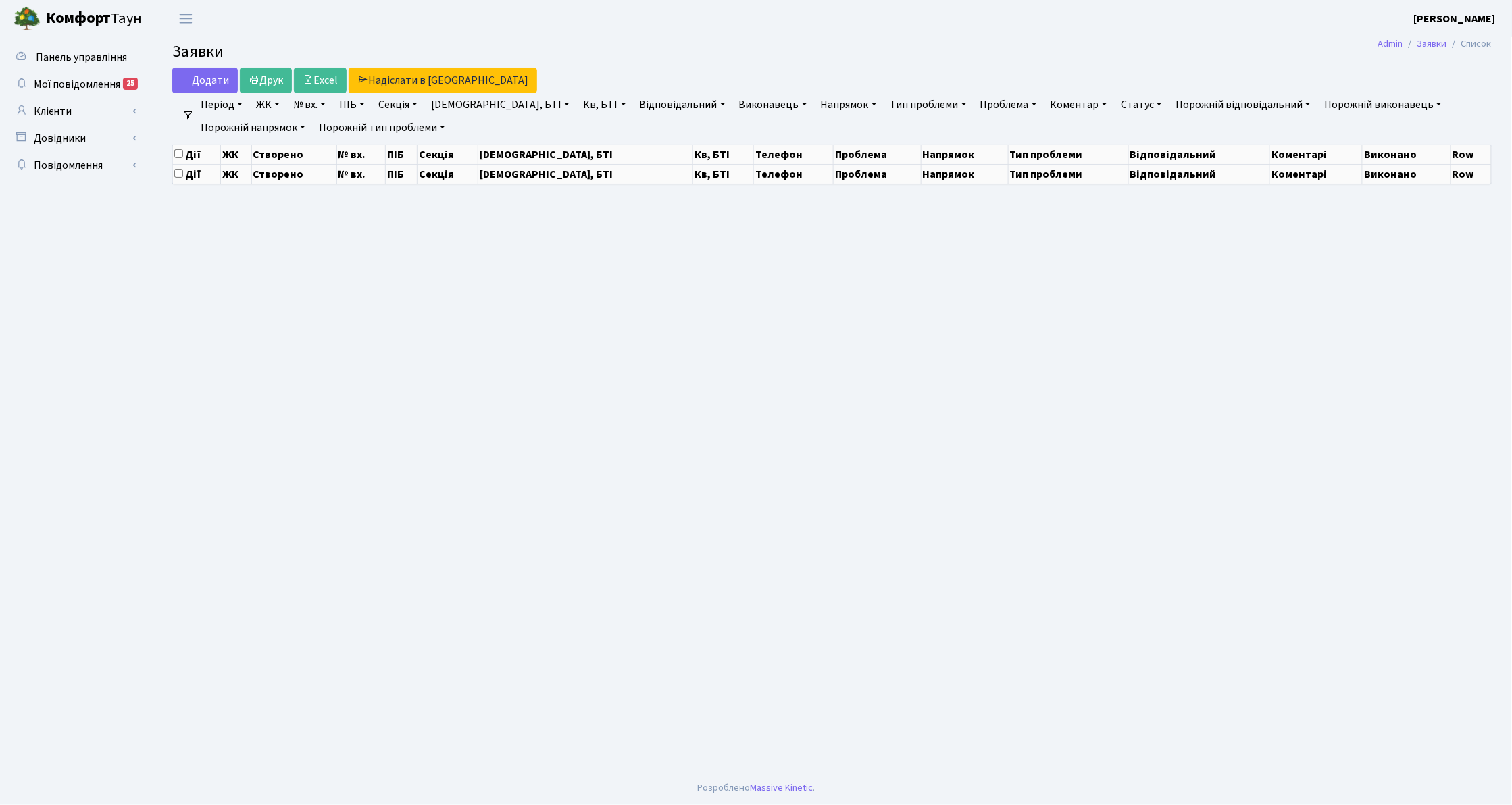
select select "25"
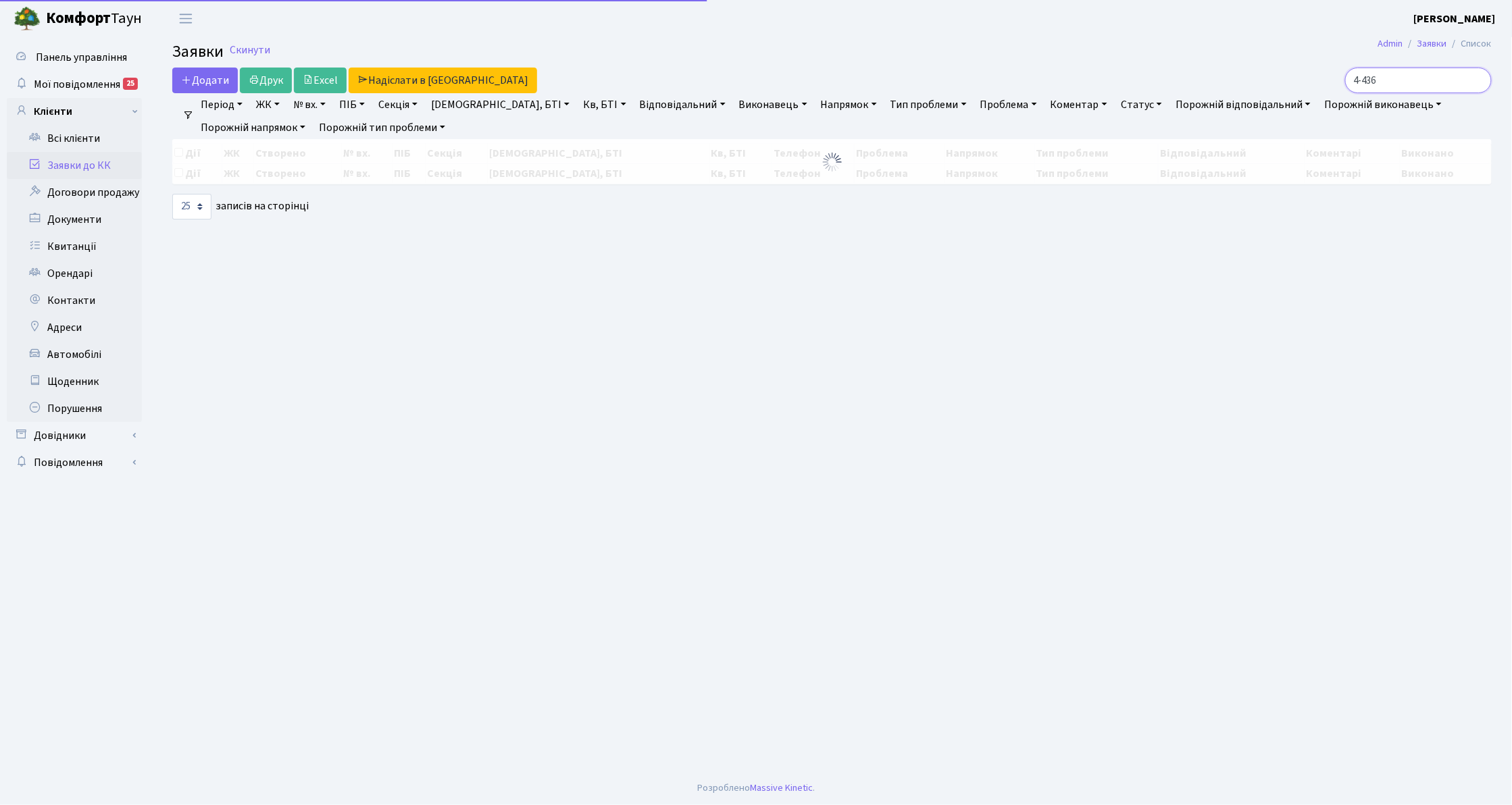
click at [1415, 77] on input "4-436" at bounding box center [1418, 80] width 147 height 26
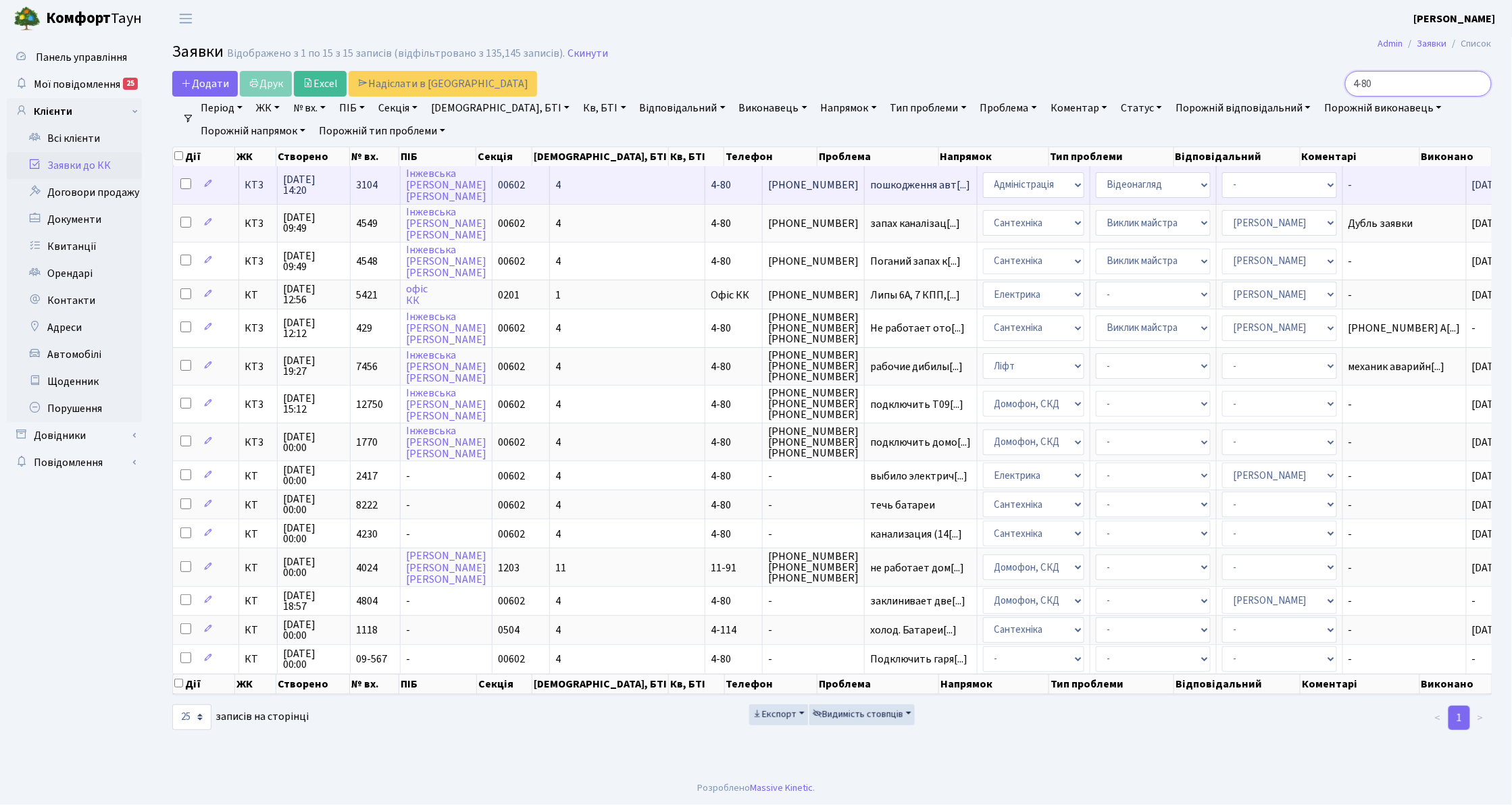
type input "4-80"
click at [258, 184] on span "КТ3" at bounding box center [258, 184] width 27 height 11
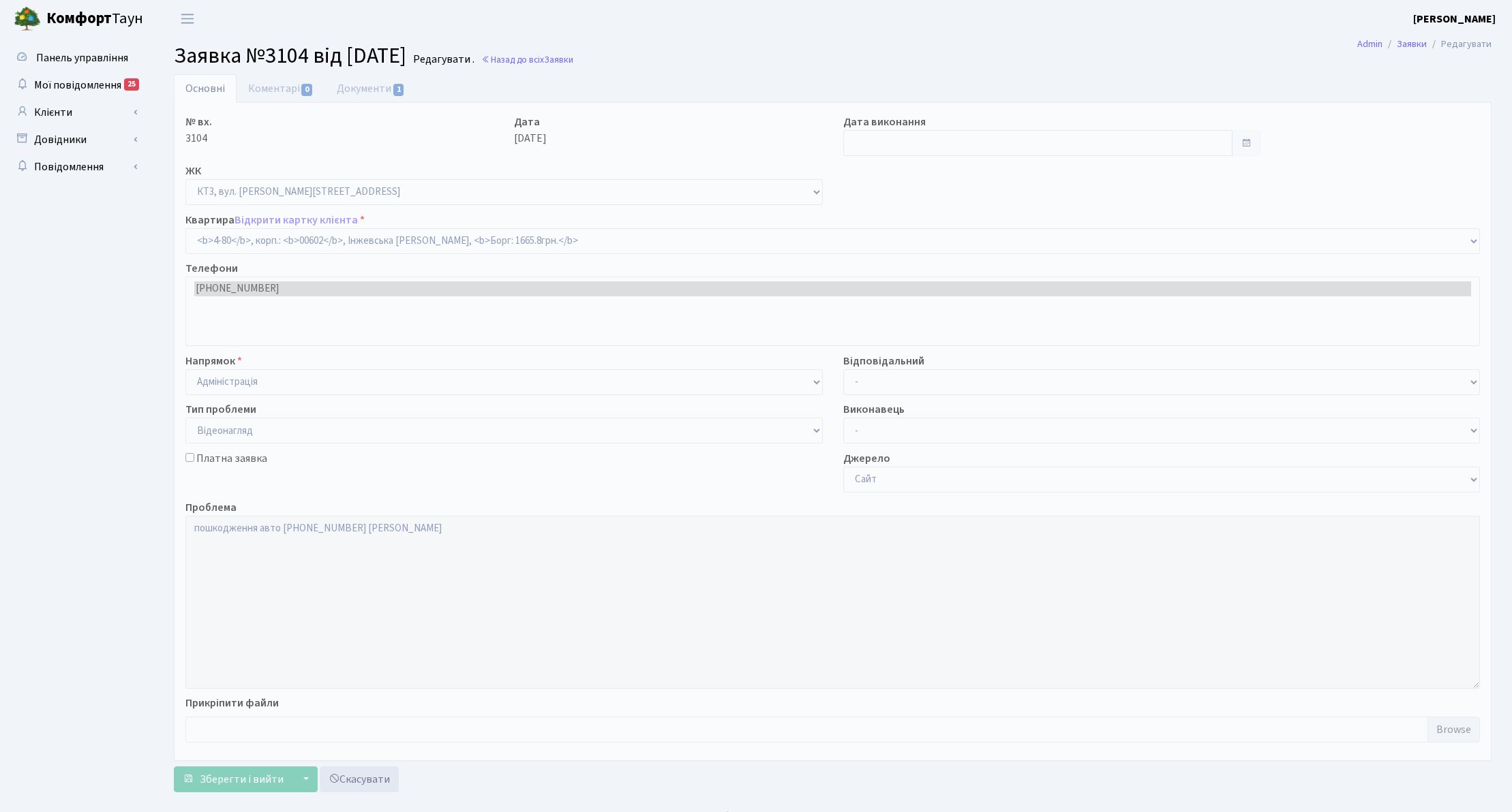
select select "16539"
select select "45"
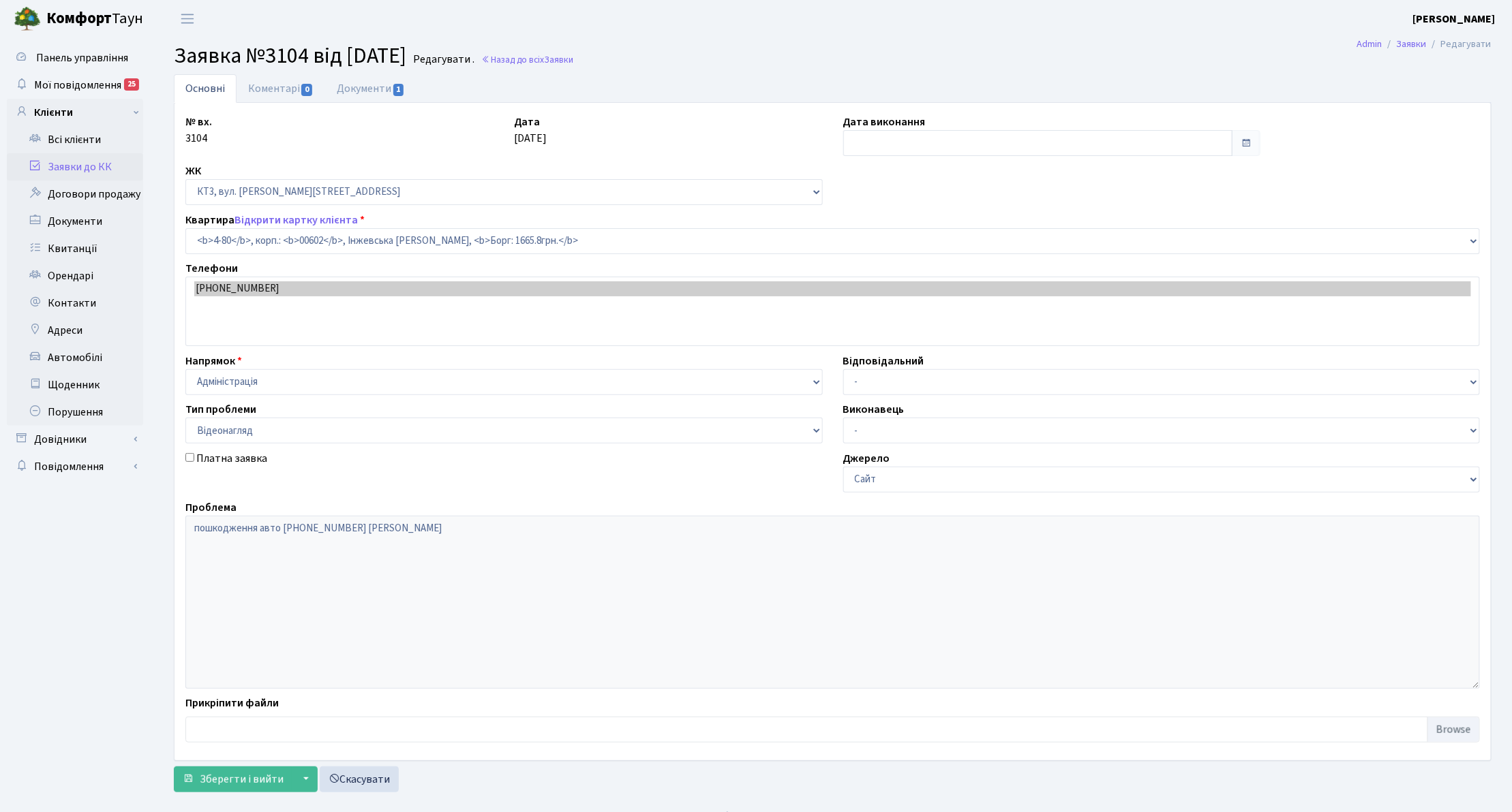
type input "[DATE]"
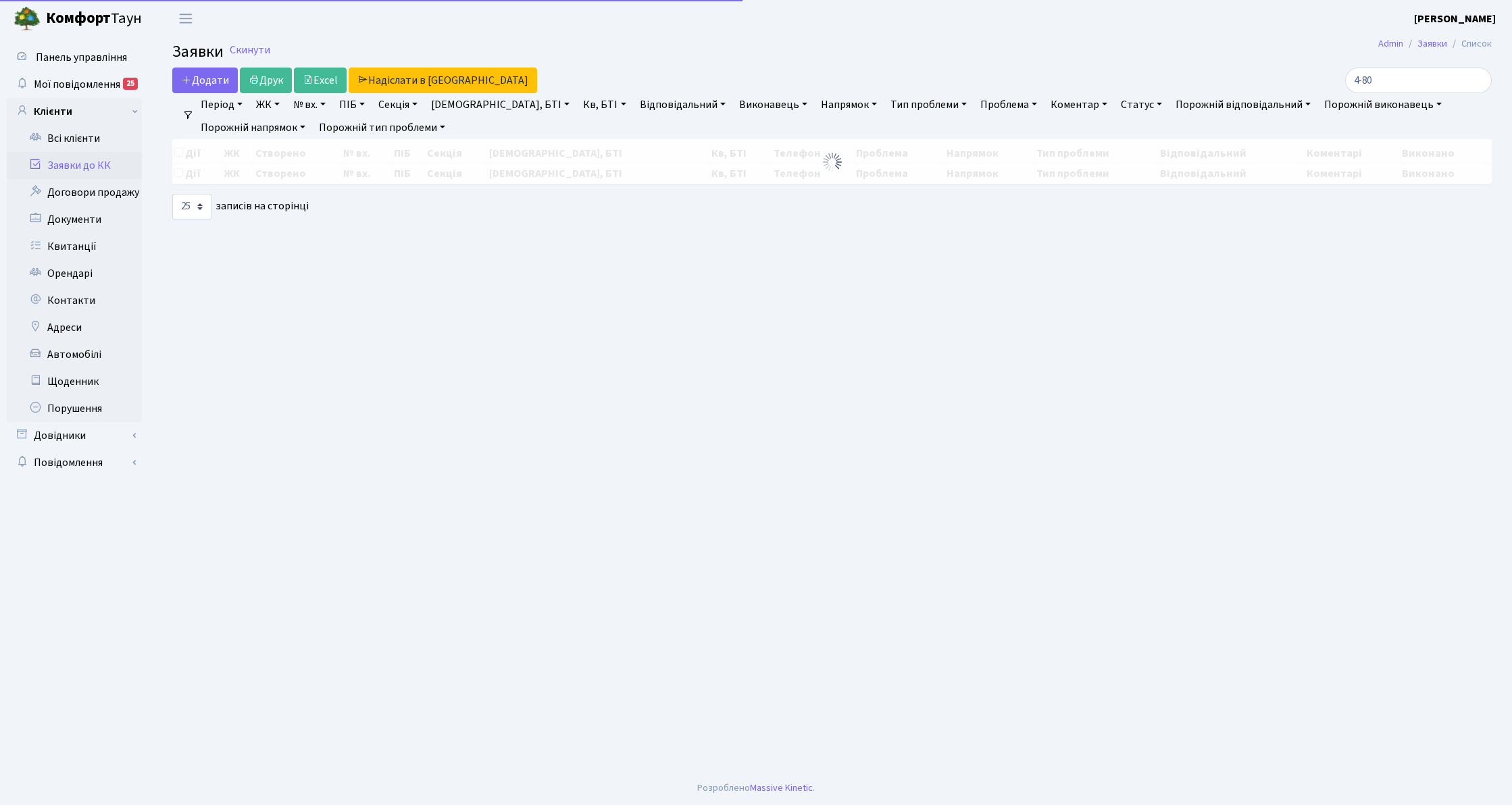
select select "25"
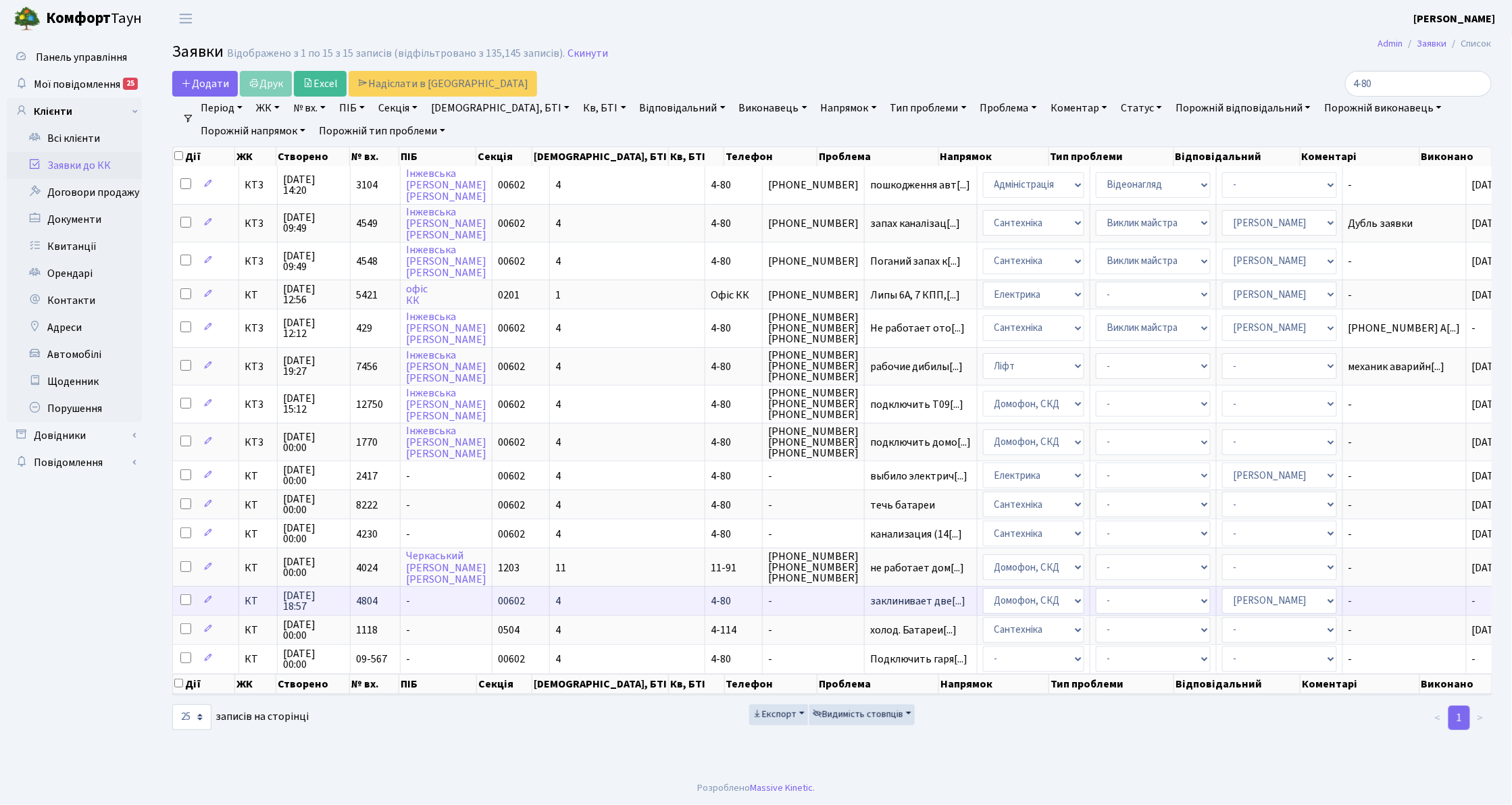
click at [260, 596] on span "КТ" at bounding box center [258, 601] width 27 height 11
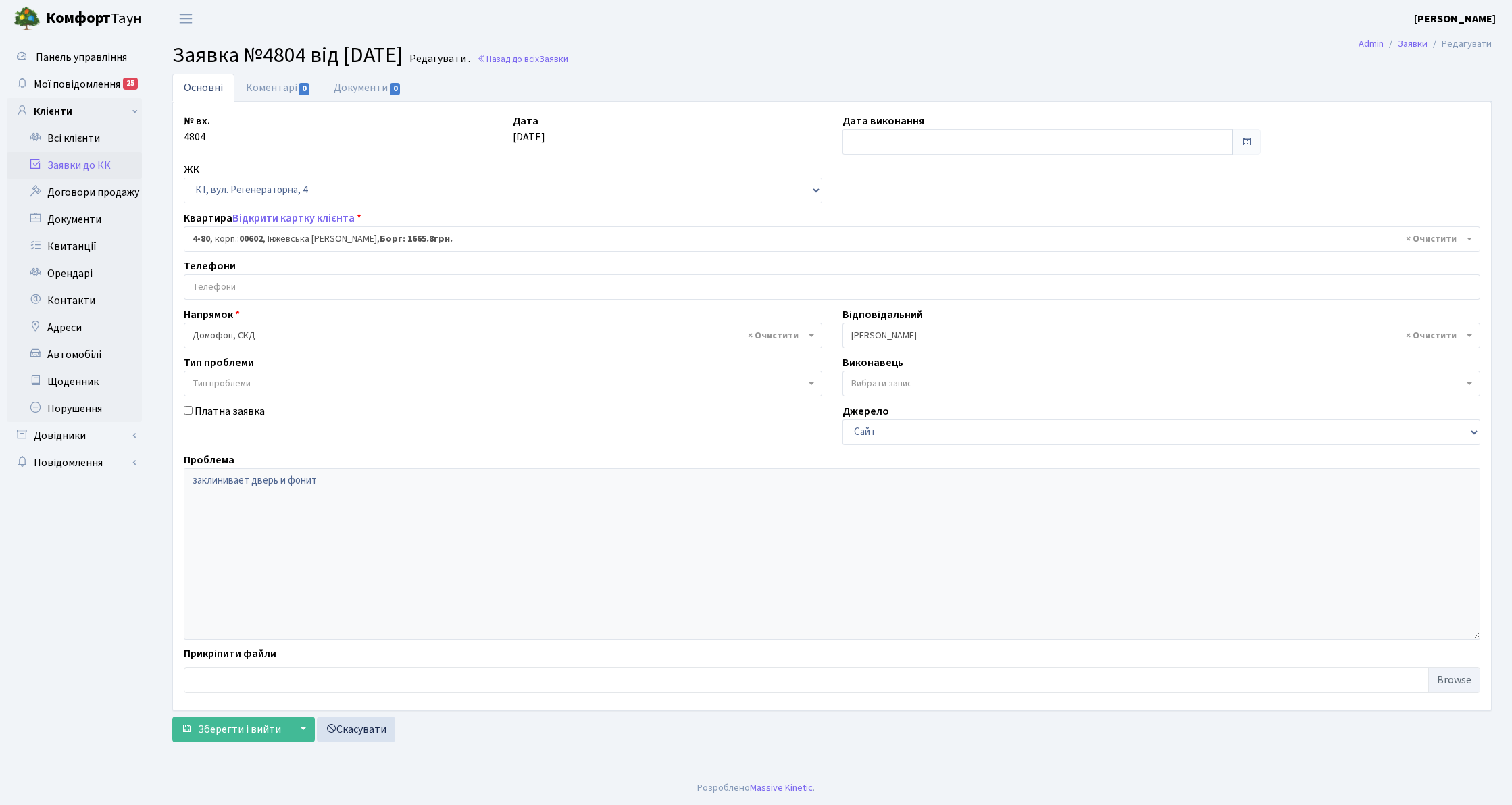
select select "16539"
click at [254, 296] on input "search" at bounding box center [832, 287] width 1295 height 24
